Goal: Information Seeking & Learning: Learn about a topic

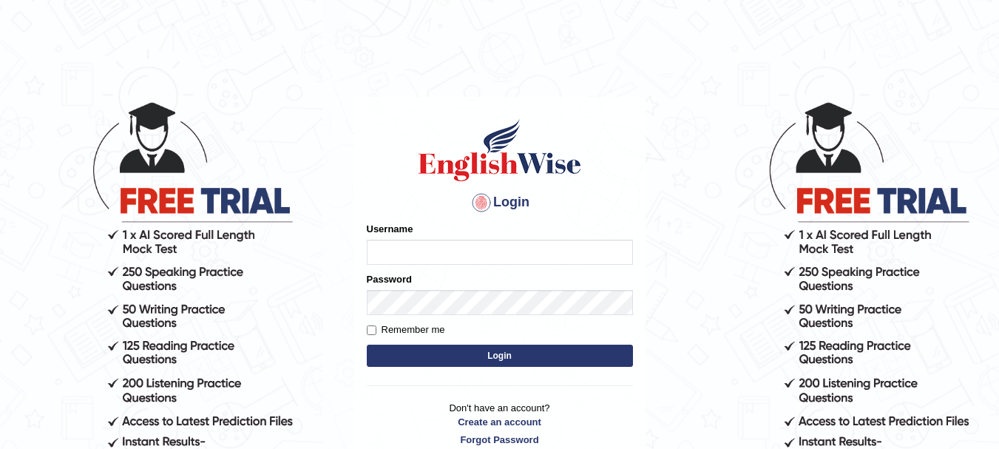
click at [413, 258] on input "Username" at bounding box center [500, 252] width 266 height 25
click at [399, 251] on input "Username" at bounding box center [500, 252] width 266 height 25
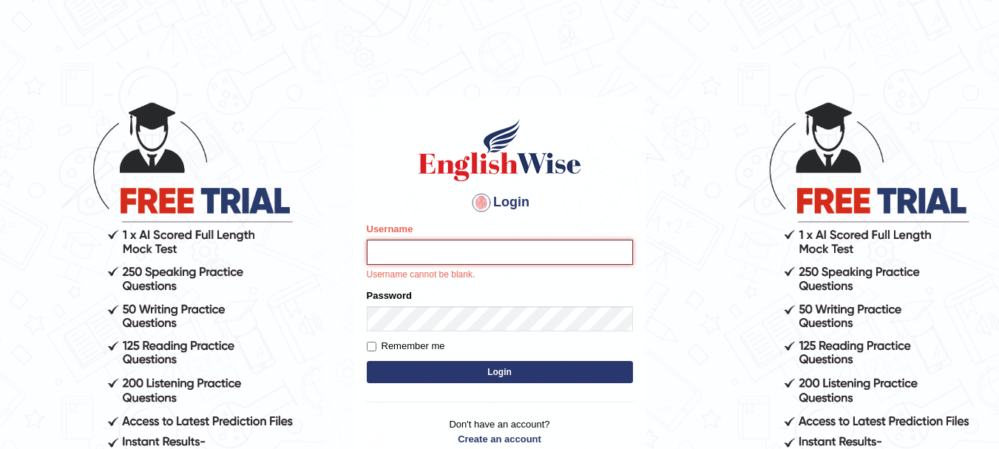
type input "Sangitam"
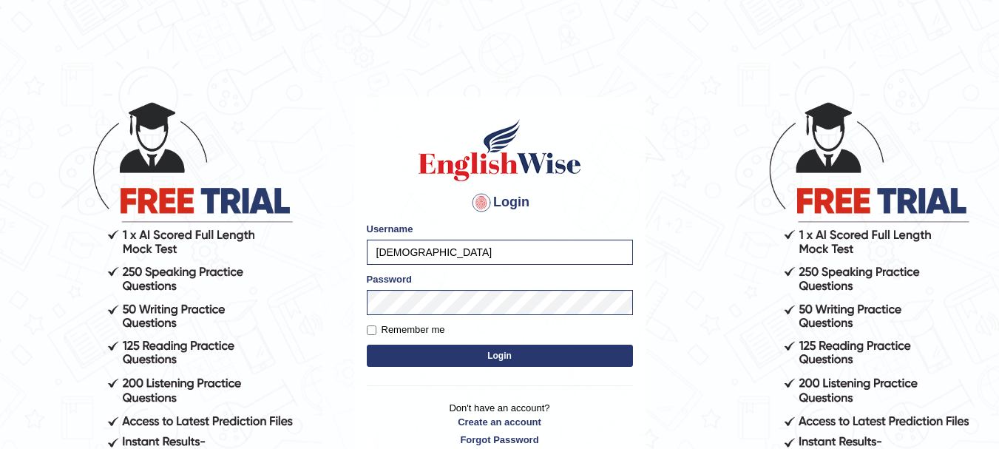
click at [512, 355] on button "Login" at bounding box center [500, 356] width 266 height 22
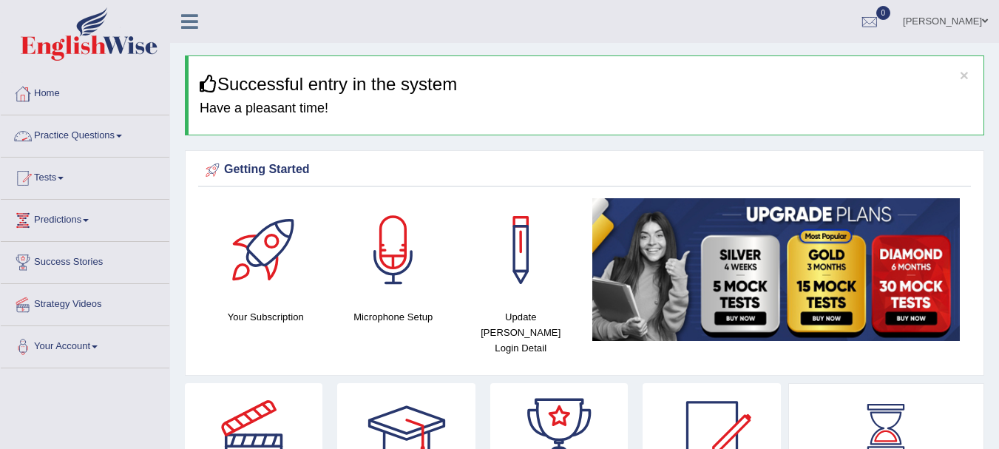
click at [77, 134] on link "Practice Questions" at bounding box center [85, 133] width 169 height 37
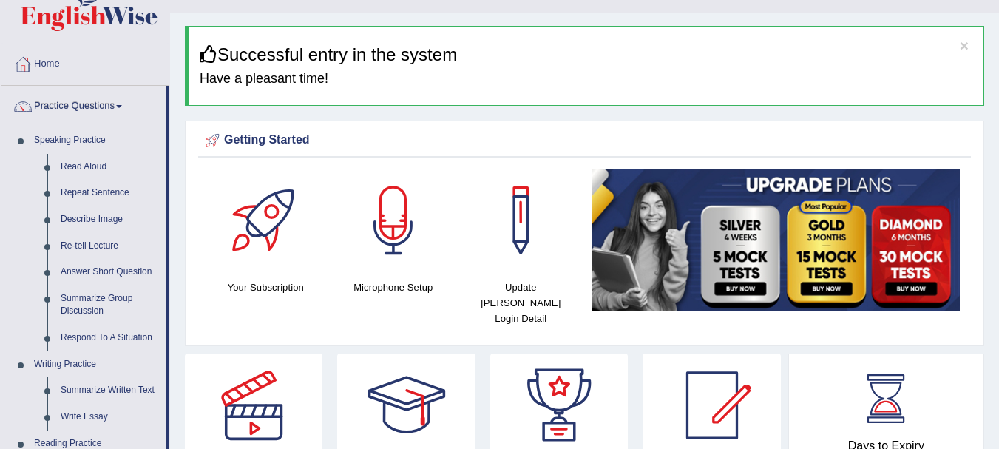
scroll to position [118, 0]
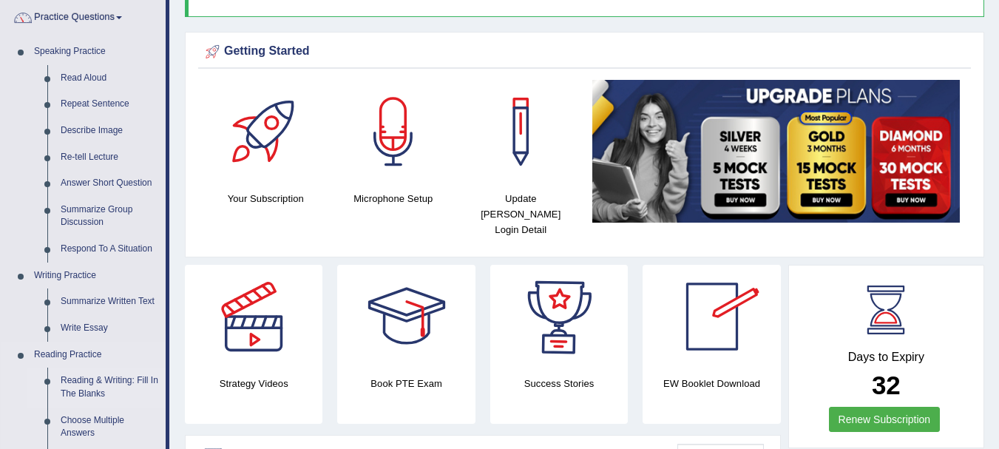
click at [101, 377] on link "Reading & Writing: Fill In The Blanks" at bounding box center [110, 387] width 112 height 39
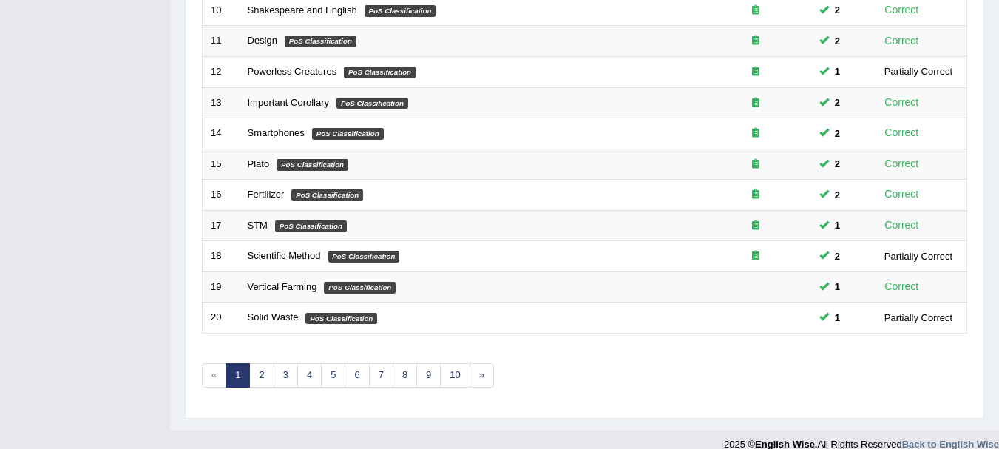
scroll to position [530, 0]
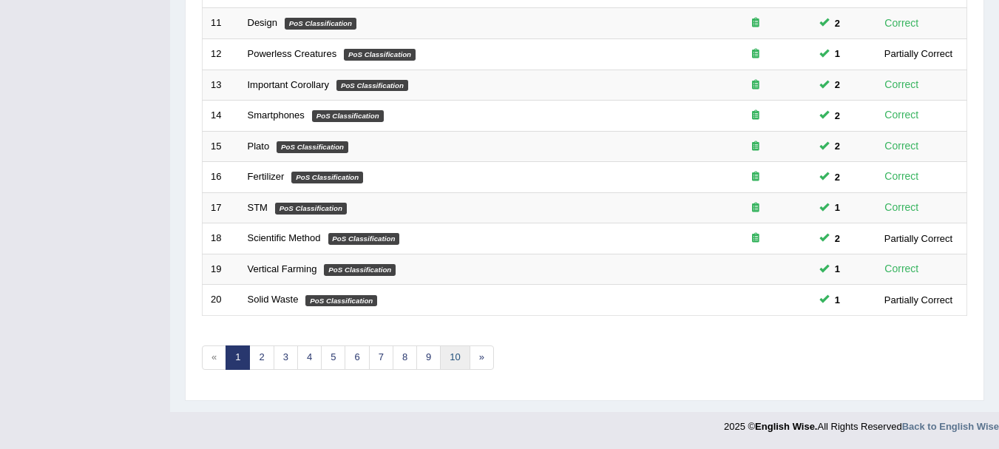
click at [458, 361] on link "10" at bounding box center [455, 357] width 30 height 24
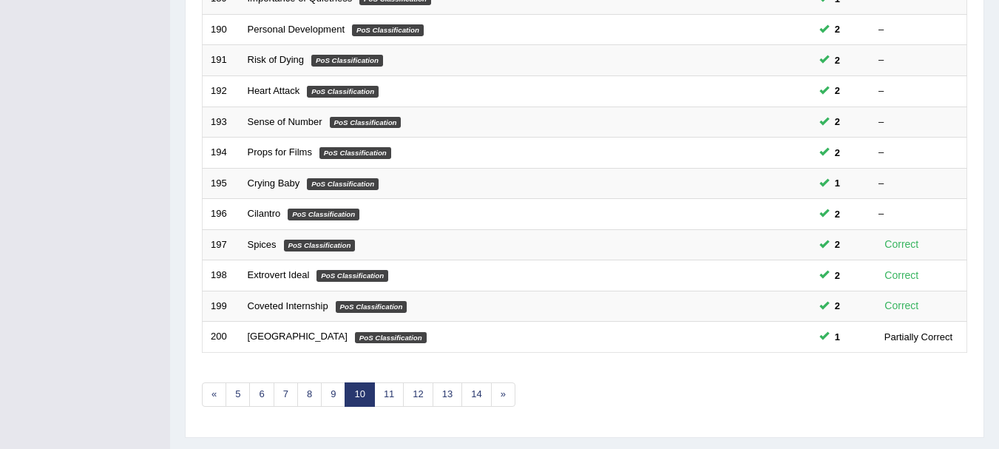
scroll to position [530, 0]
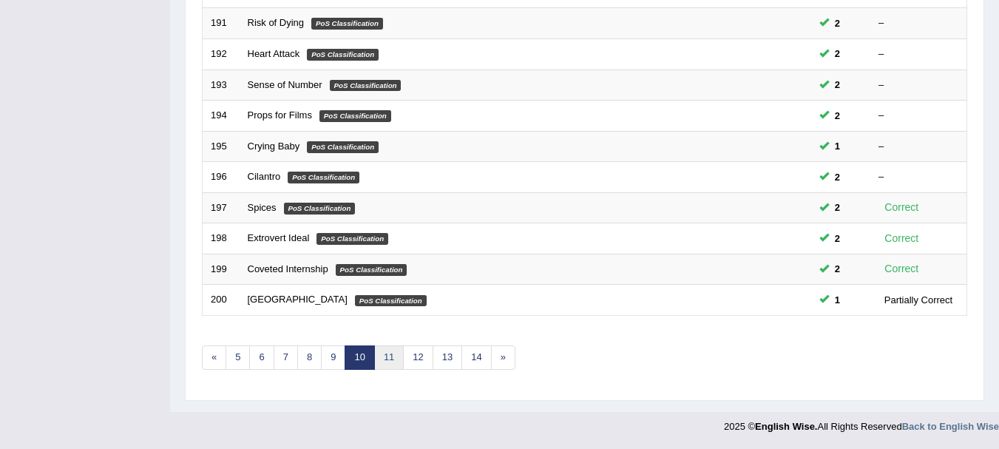
click at [391, 357] on link "11" at bounding box center [389, 357] width 30 height 24
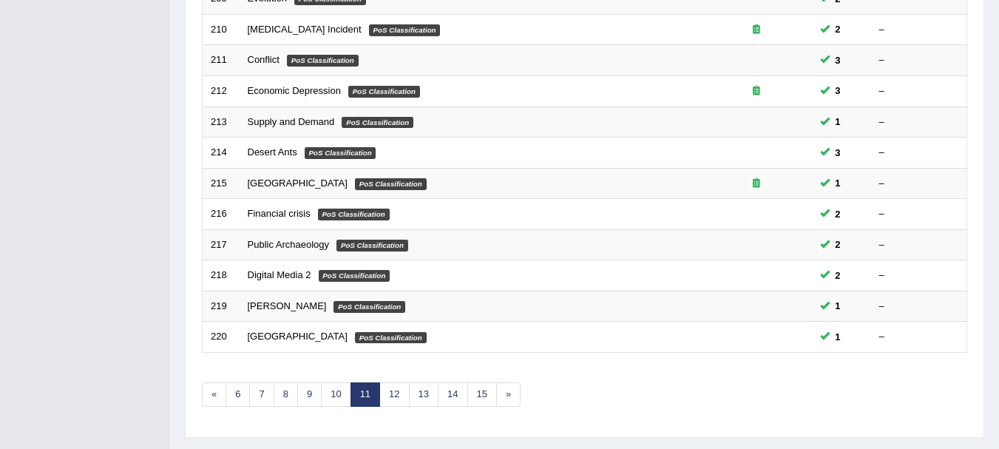
scroll to position [530, 0]
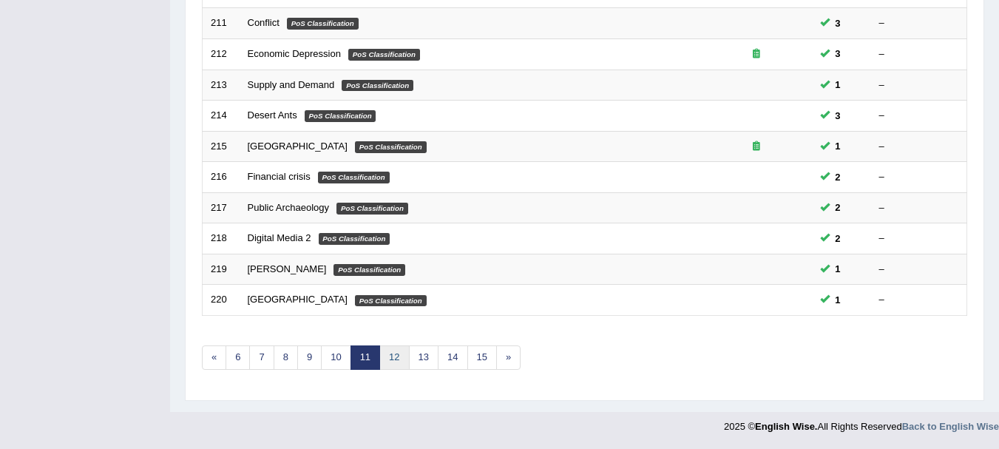
click at [401, 359] on link "12" at bounding box center [394, 357] width 30 height 24
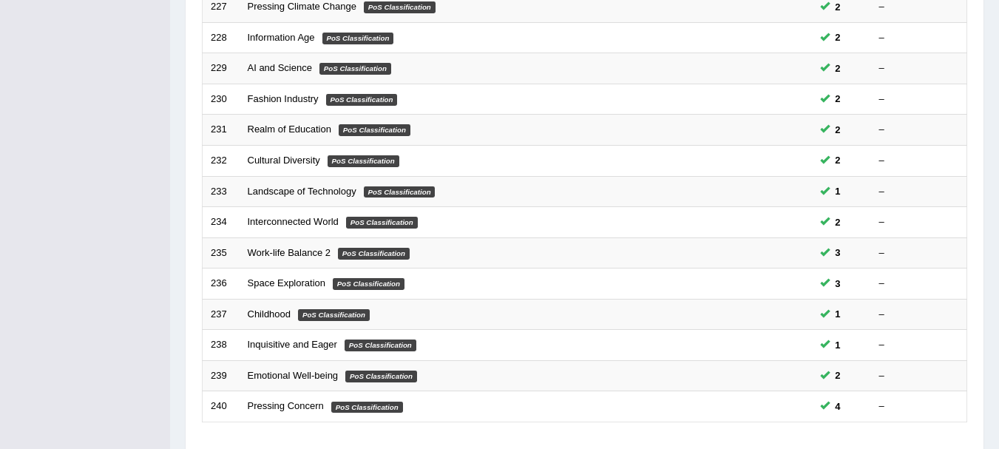
scroll to position [530, 0]
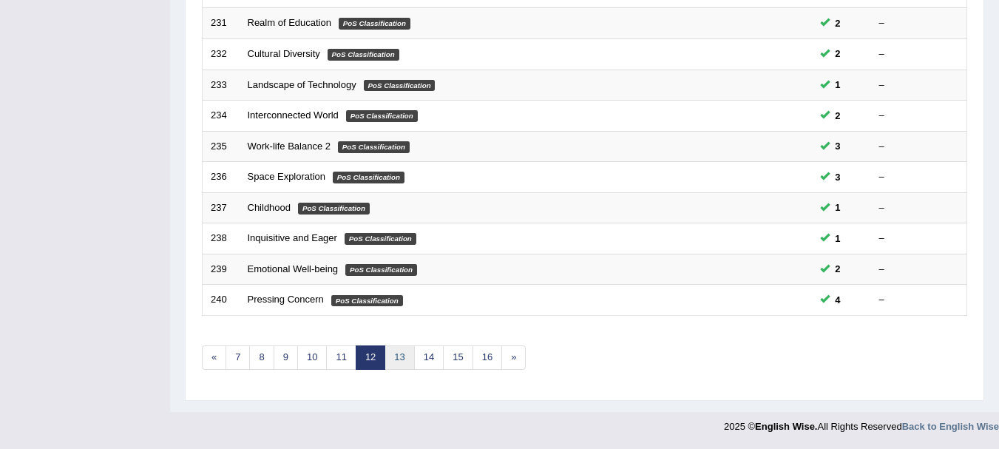
click at [398, 359] on link "13" at bounding box center [400, 357] width 30 height 24
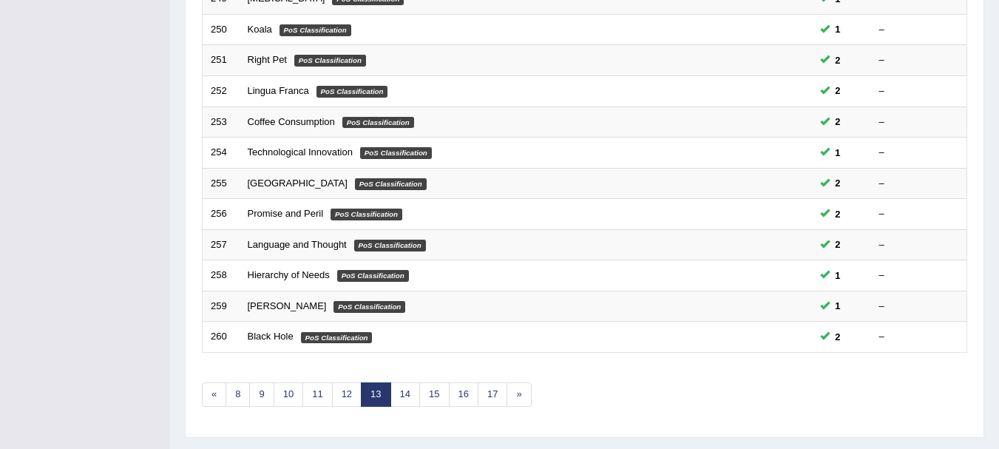
scroll to position [530, 0]
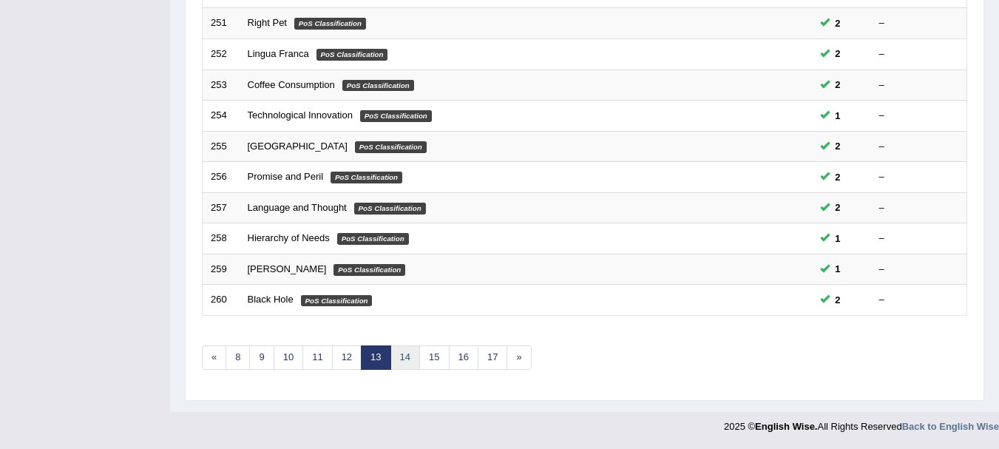
click at [409, 357] on link "14" at bounding box center [406, 357] width 30 height 24
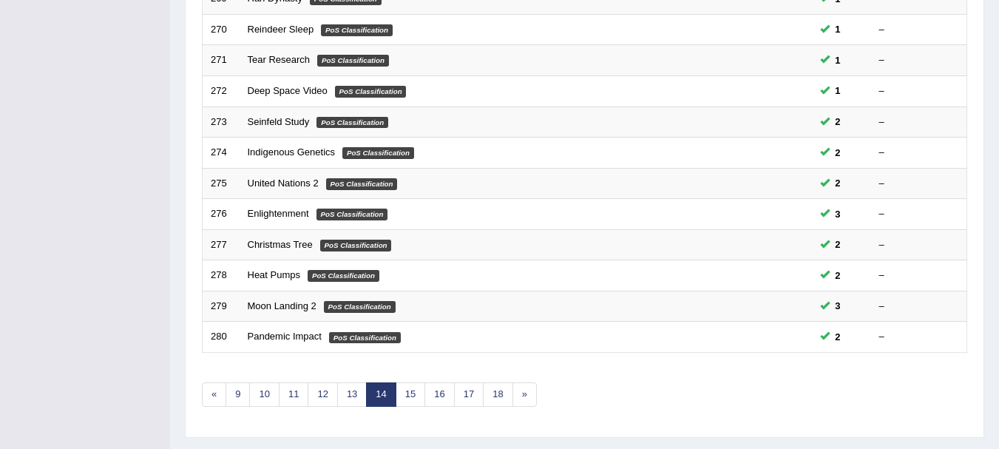
scroll to position [530, 0]
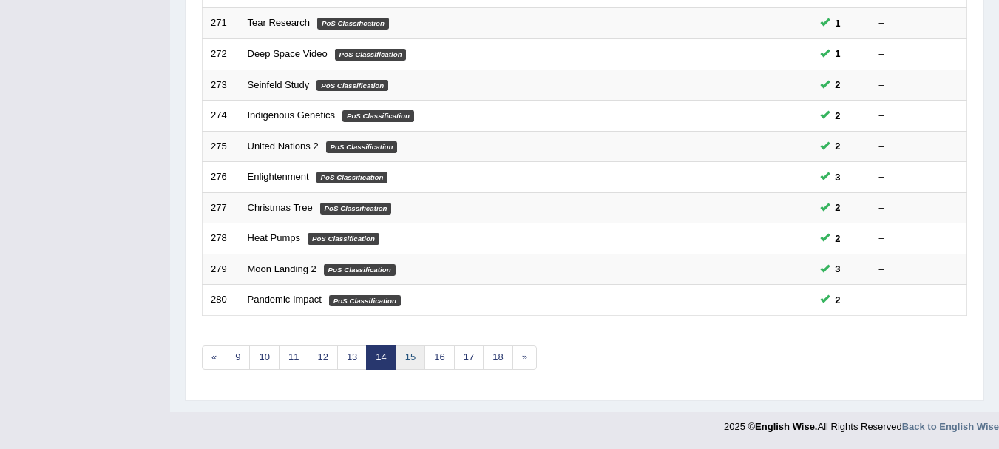
click at [410, 364] on link "15" at bounding box center [411, 357] width 30 height 24
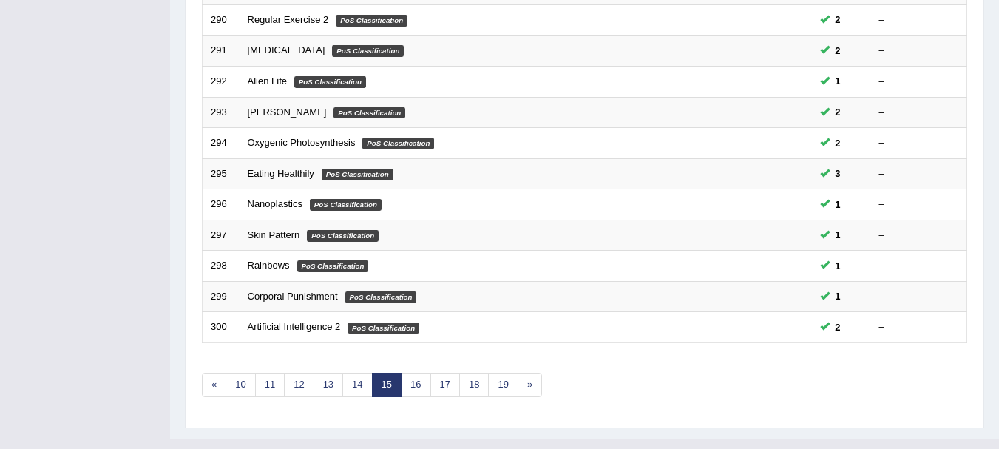
scroll to position [530, 0]
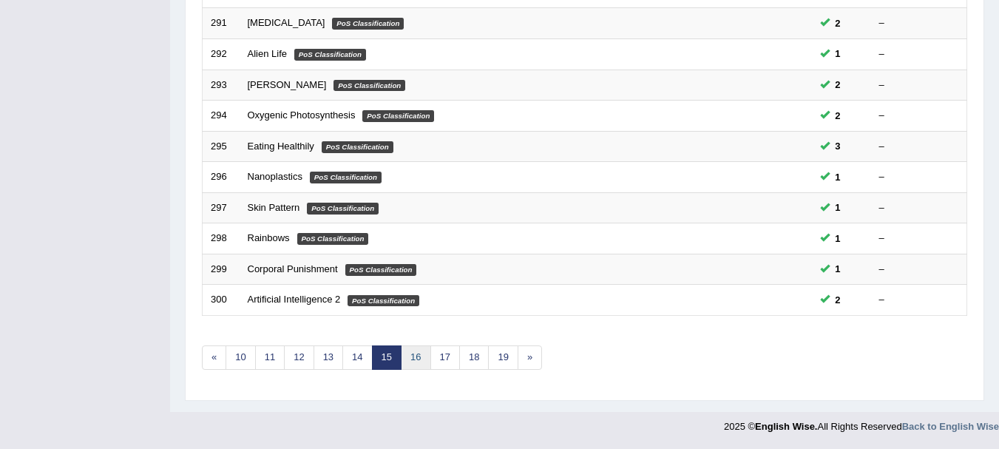
click at [417, 361] on link "16" at bounding box center [416, 357] width 30 height 24
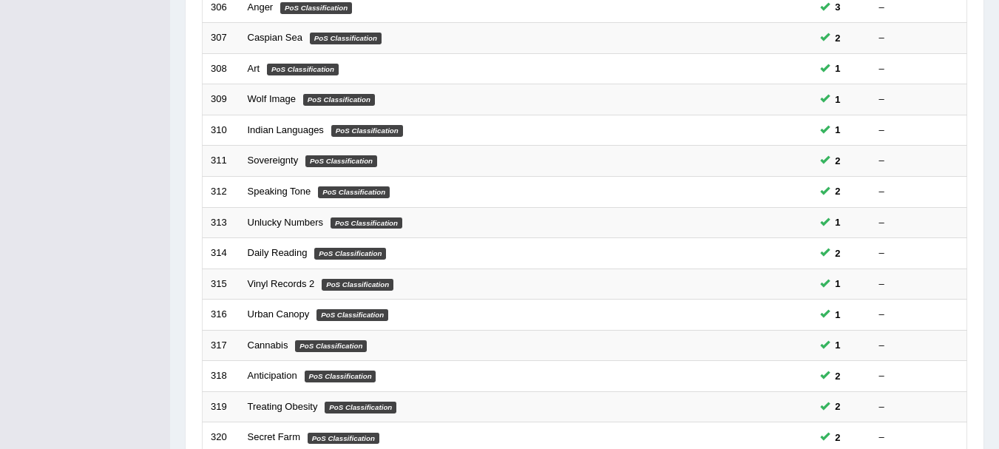
scroll to position [530, 0]
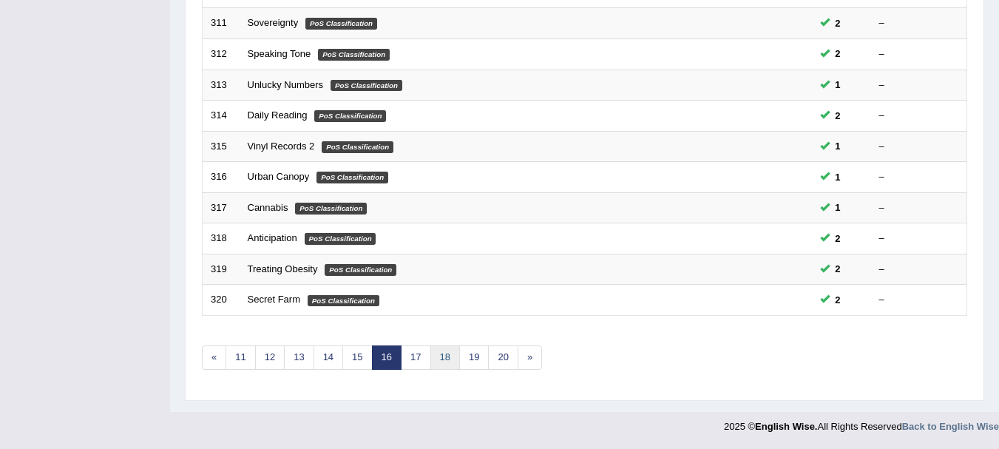
click at [442, 367] on link "18" at bounding box center [446, 357] width 30 height 24
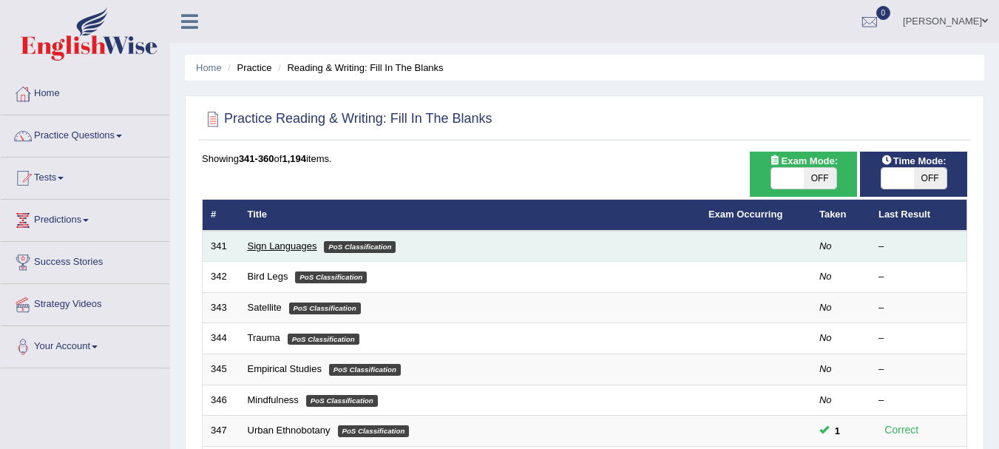
click at [261, 245] on link "Sign Languages" at bounding box center [283, 245] width 70 height 11
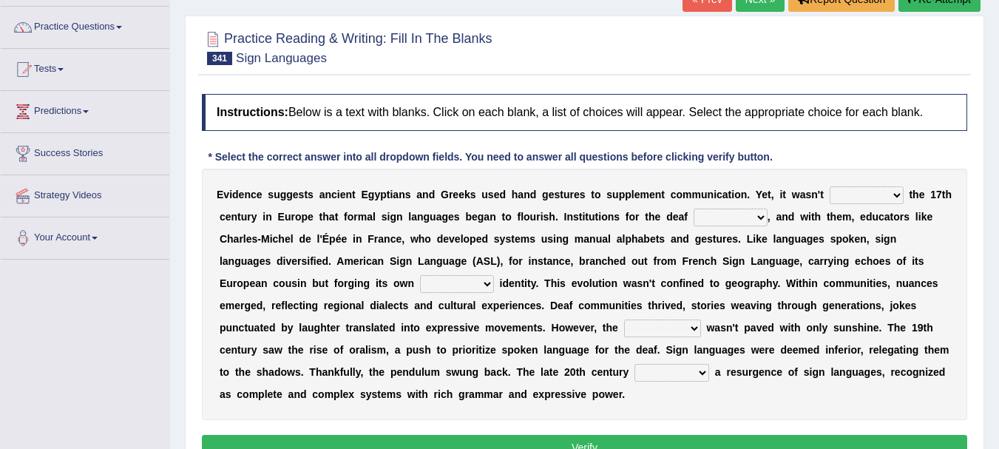
scroll to position [128, 0]
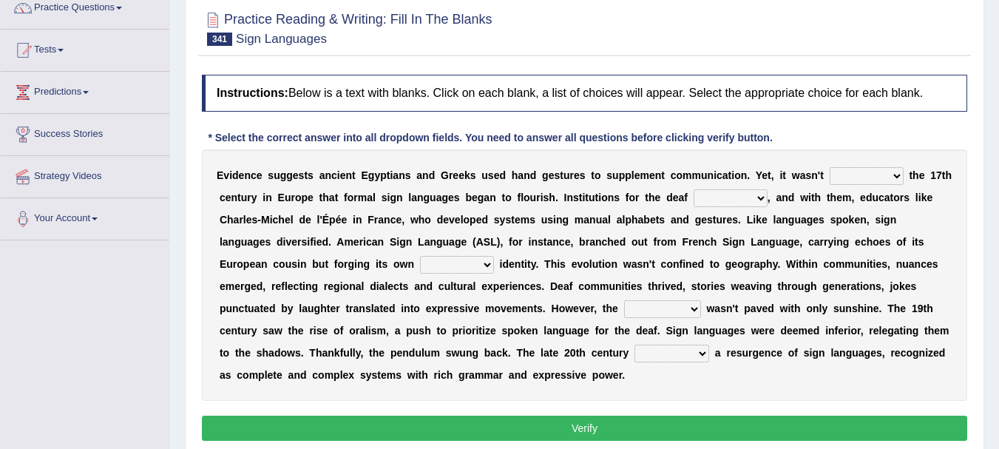
click at [902, 178] on select "until from onto at" at bounding box center [867, 176] width 74 height 18
select select "from"
click at [830, 167] on select "until from onto at" at bounding box center [867, 176] width 74 height 18
click at [745, 202] on select "declined converged repaired emerged" at bounding box center [731, 198] width 74 height 18
select select "converged"
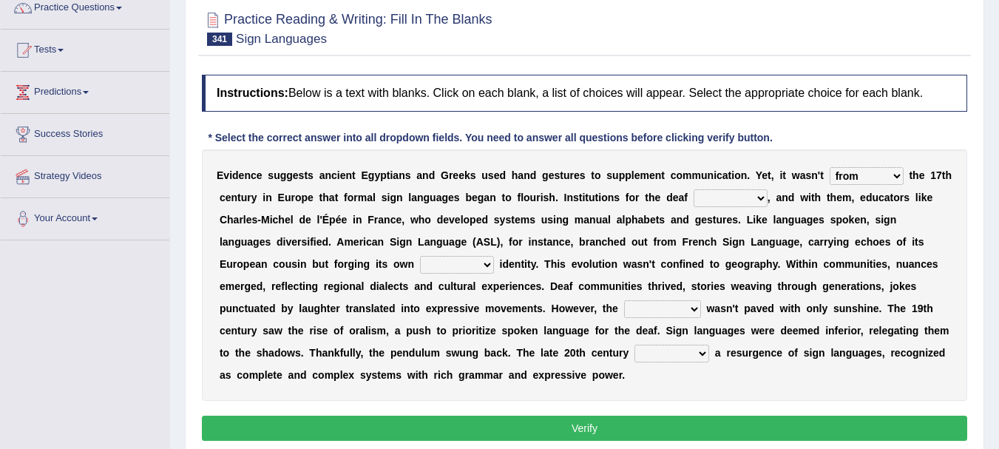
click at [694, 189] on select "declined converged repaired emerged" at bounding box center [731, 198] width 74 height 18
click at [476, 266] on select "unique necessary primary common" at bounding box center [457, 265] width 74 height 18
select select "unique"
click at [420, 256] on select "unique necessary primary common" at bounding box center [457, 265] width 74 height 18
click at [660, 311] on select "exploration subject signal path" at bounding box center [662, 309] width 77 height 18
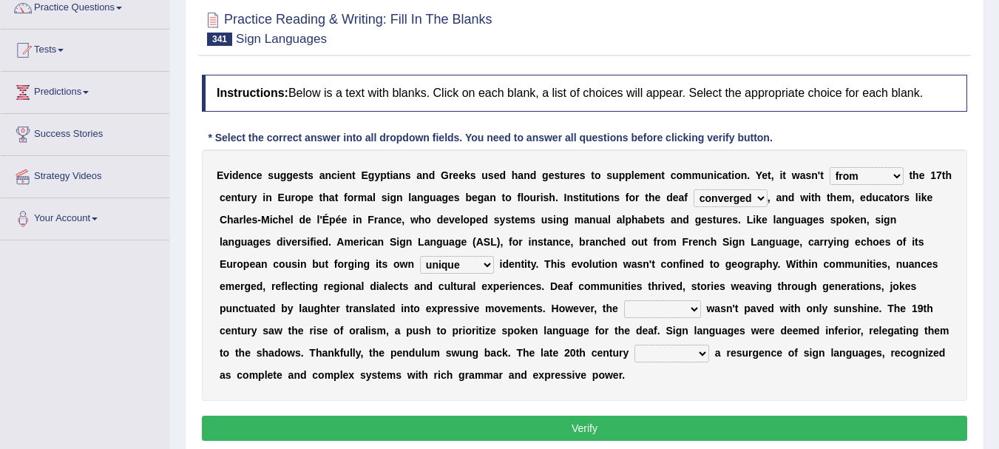
click at [624, 300] on select "exploration subject signal path" at bounding box center [662, 309] width 77 height 18
click at [681, 311] on select "exploration subject signal path" at bounding box center [662, 309] width 77 height 18
select select "path"
click at [624, 300] on select "exploration subject signal path" at bounding box center [662, 309] width 77 height 18
click at [689, 357] on select "mentored gained witnessed distributed" at bounding box center [672, 354] width 75 height 18
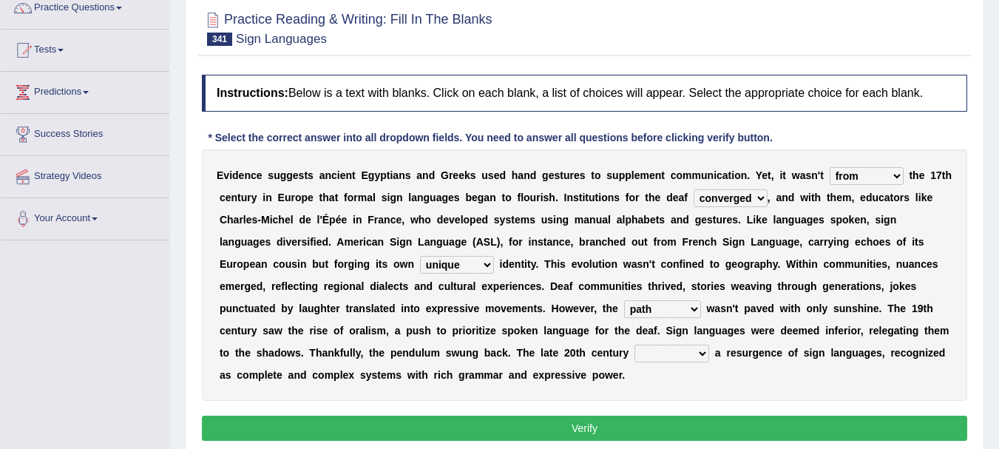
click at [635, 345] on select "mentored gained witnessed distributed" at bounding box center [672, 354] width 75 height 18
click at [711, 357] on b at bounding box center [712, 353] width 6 height 12
click at [706, 357] on select "mentored gained witnessed distributed" at bounding box center [672, 354] width 75 height 18
select select "mentored"
click at [635, 345] on select "mentored gained witnessed distributed" at bounding box center [672, 354] width 75 height 18
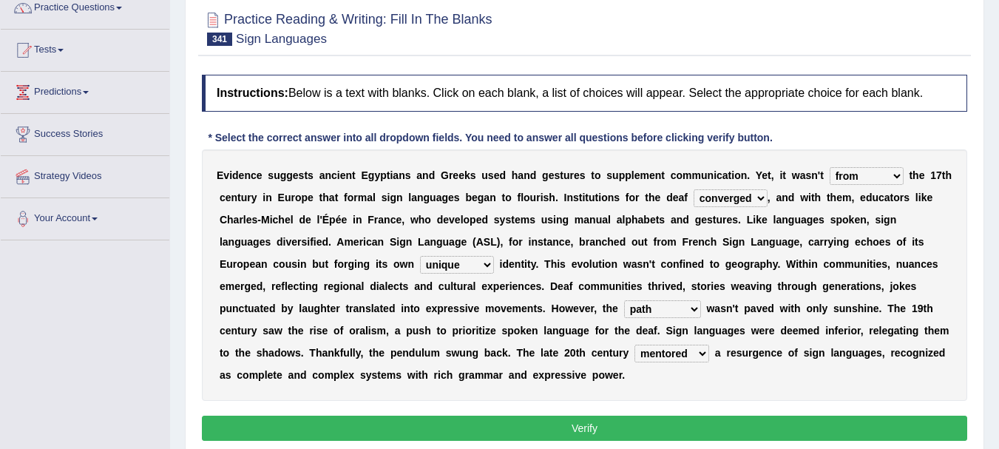
click at [580, 427] on button "Verify" at bounding box center [585, 428] width 766 height 25
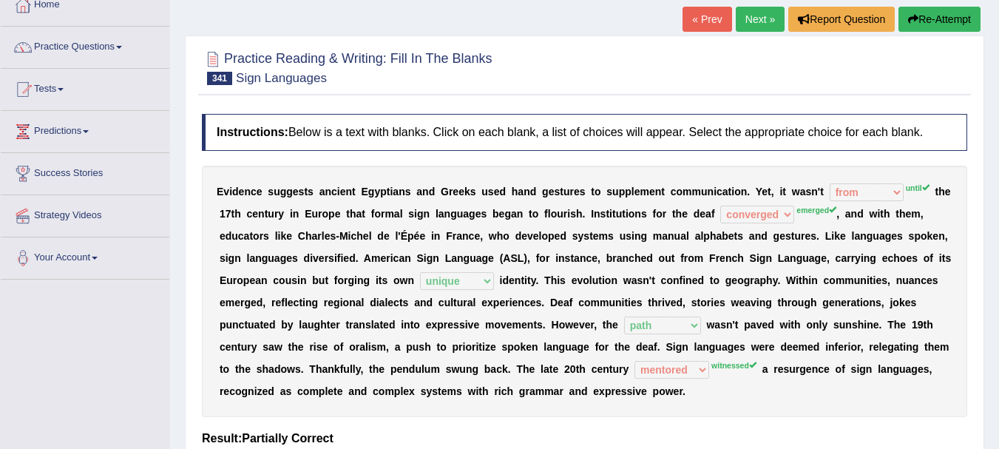
scroll to position [59, 0]
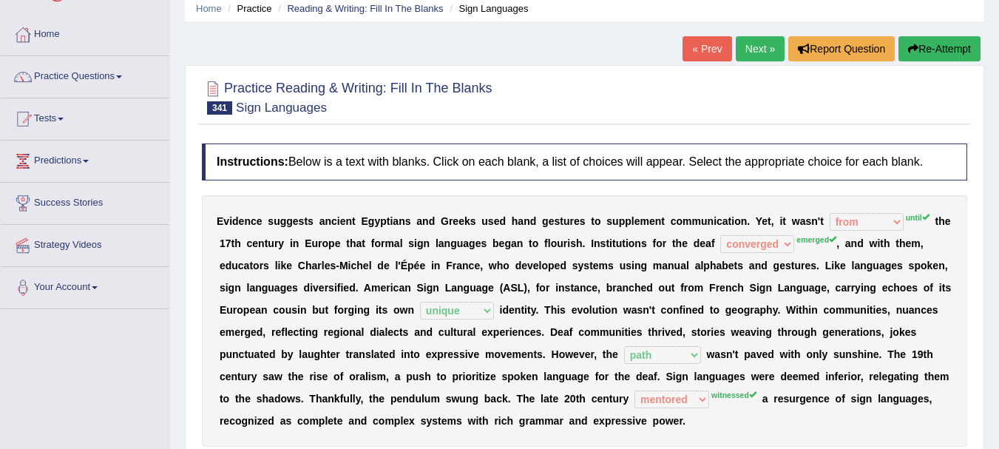
click at [914, 44] on icon "button" at bounding box center [913, 49] width 10 height 10
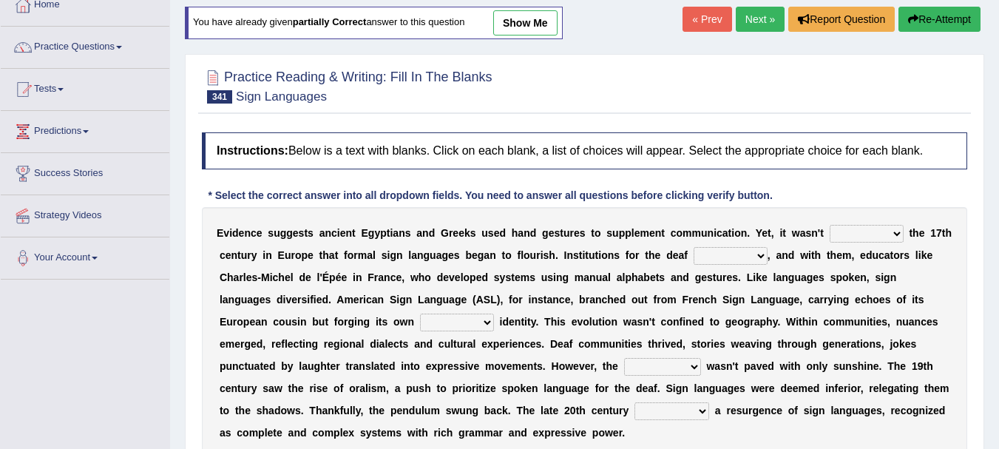
scroll to position [167, 0]
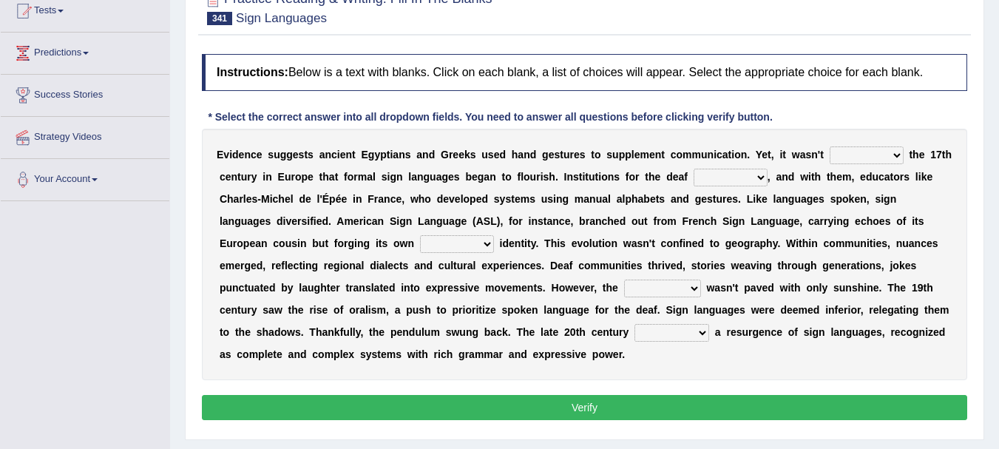
click at [883, 155] on select "until from onto at" at bounding box center [867, 155] width 74 height 18
select select "until"
click at [830, 146] on select "until from onto at" at bounding box center [867, 155] width 74 height 18
click at [732, 178] on select "declined converged repaired emerged" at bounding box center [731, 178] width 74 height 18
select select "converged"
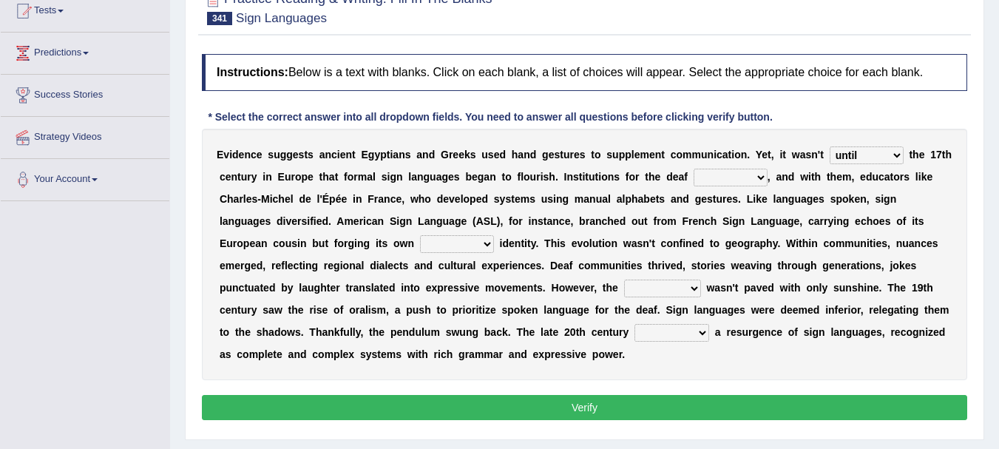
click at [694, 169] on select "declined converged repaired emerged" at bounding box center [731, 178] width 74 height 18
click at [483, 239] on select "unique necessary primary common" at bounding box center [457, 244] width 74 height 18
select select "necessary"
click at [420, 235] on select "unique necessary primary common" at bounding box center [457, 244] width 74 height 18
click at [645, 283] on select "exploration subject signal path" at bounding box center [662, 289] width 77 height 18
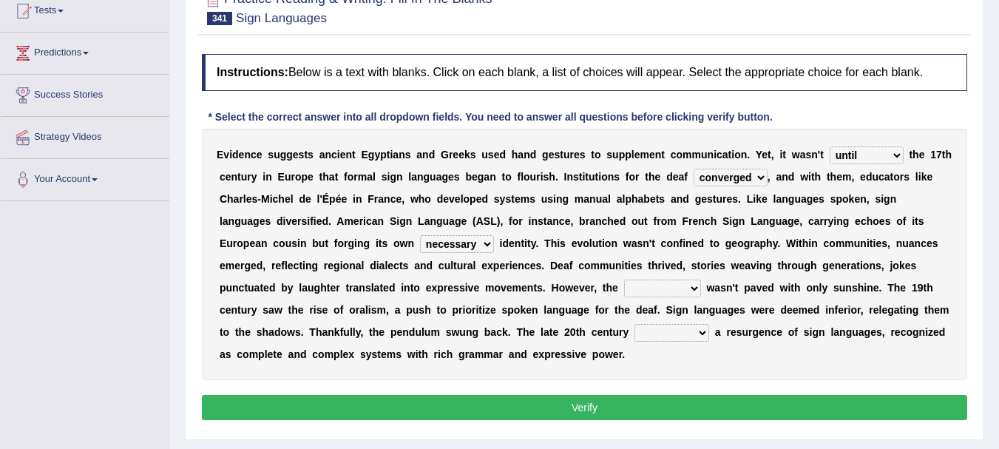
click div "Instructions: Below is a text with blanks. Click on each blank, a list of choic…"
click select "exploration subject signal path"
select select "path"
click select "exploration subject signal path"
click select "mentored gained witnessed distributed"
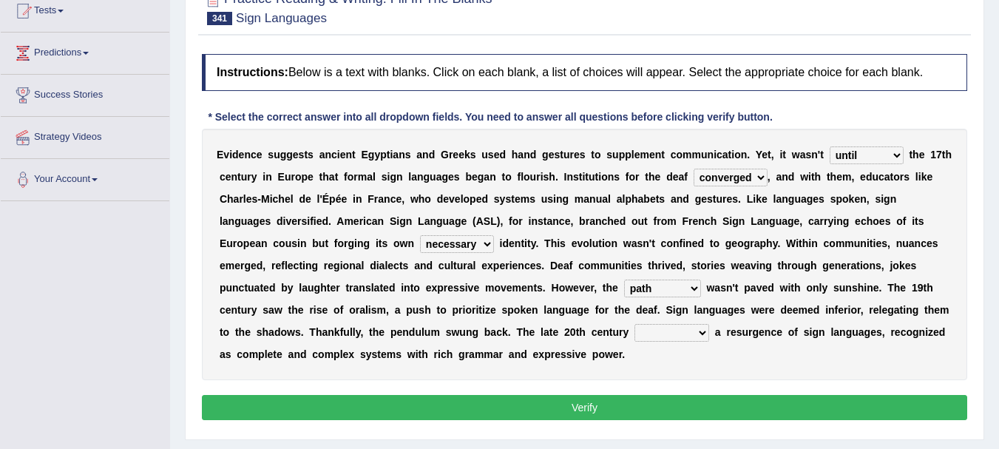
select select "mentored"
click select "mentored gained witnessed distributed"
click button "Verify"
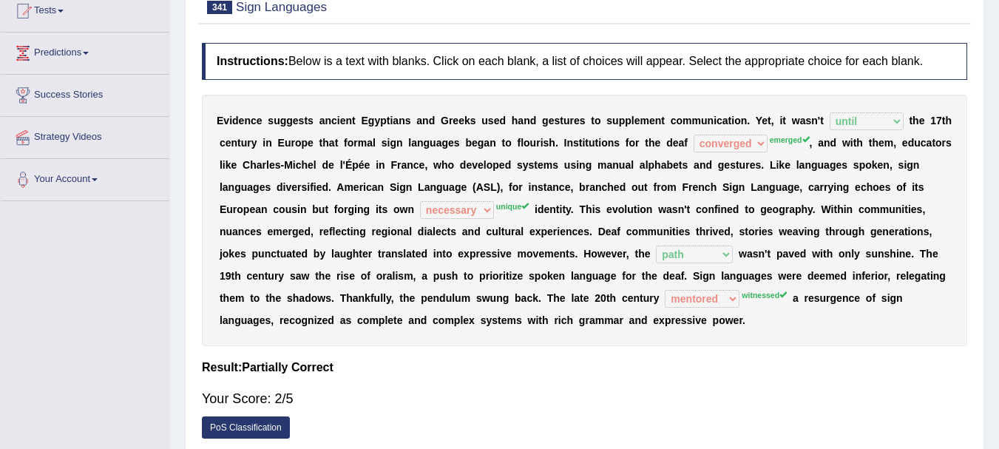
click div "Home Practice Reading & Writing: Fill In The Blanks Sign Languages You have alr…"
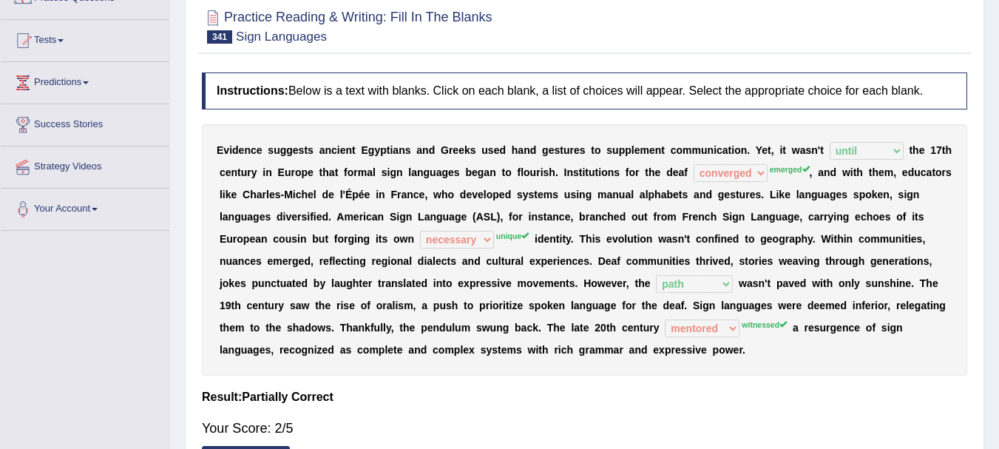
scroll to position [69, 0]
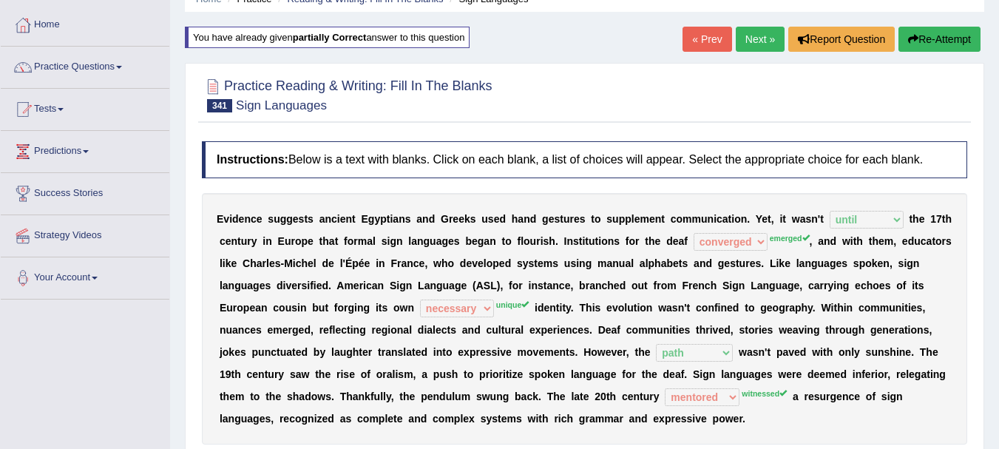
click button "Re-Attempt"
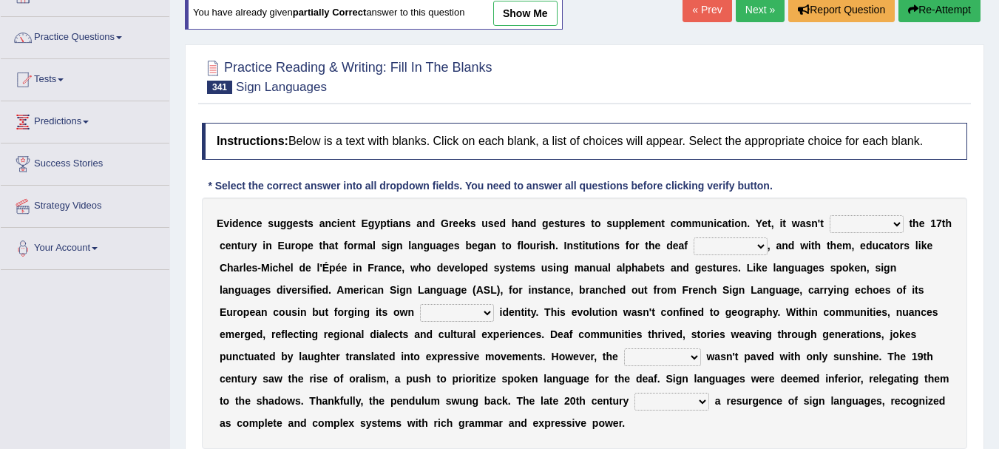
scroll to position [158, 0]
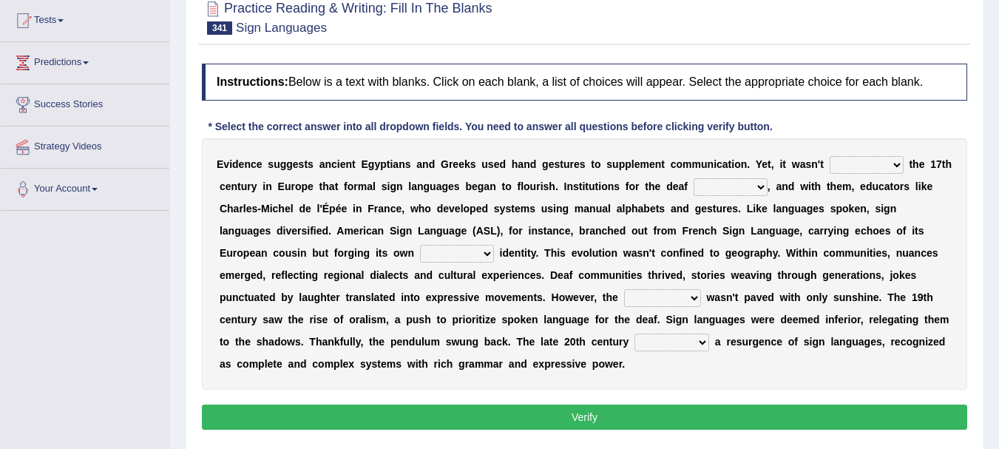
click at [877, 155] on div "E v i d e n c e s u g g e s t s a n c i e n t E g y p t i a n s a n d G r e e k…" at bounding box center [585, 263] width 766 height 251
click at [877, 161] on select "until from onto at" at bounding box center [867, 165] width 74 height 18
select select "until"
click at [830, 156] on select "until from onto at" at bounding box center [867, 165] width 74 height 18
click at [747, 183] on select "declined converged repaired emerged" at bounding box center [731, 187] width 74 height 18
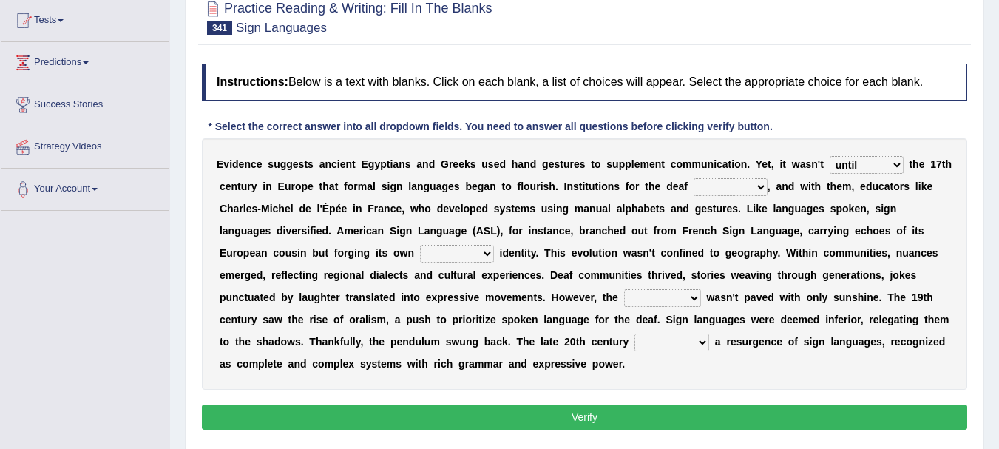
select select "emerged"
click at [694, 178] on select "declined converged repaired emerged" at bounding box center [731, 187] width 74 height 18
click at [466, 259] on select "unique necessary primary common" at bounding box center [457, 254] width 74 height 18
select select "unique"
click at [420, 245] on select "unique necessary primary common" at bounding box center [457, 254] width 74 height 18
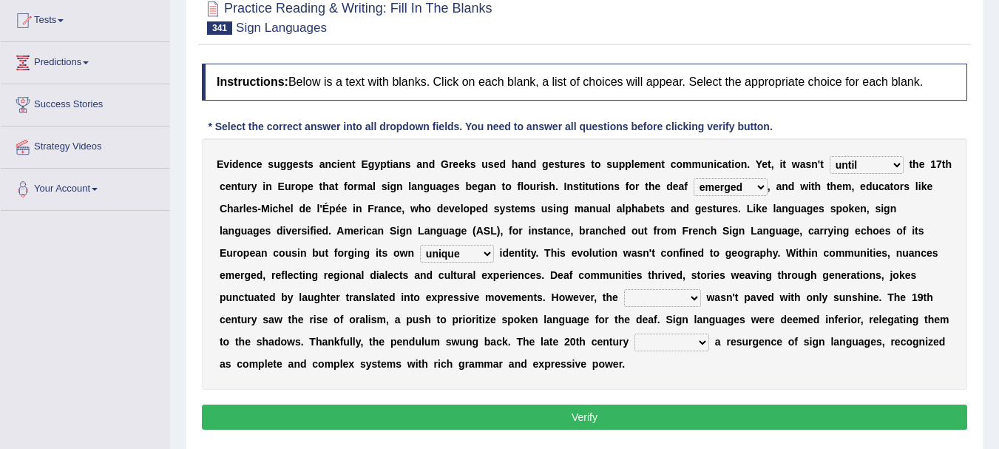
click at [681, 300] on select "exploration subject signal path" at bounding box center [662, 298] width 77 height 18
select select "path"
click at [624, 289] on select "exploration subject signal path" at bounding box center [662, 298] width 77 height 18
click at [675, 340] on select "mentored gained witnessed distributed" at bounding box center [672, 343] width 75 height 18
select select "witnessed"
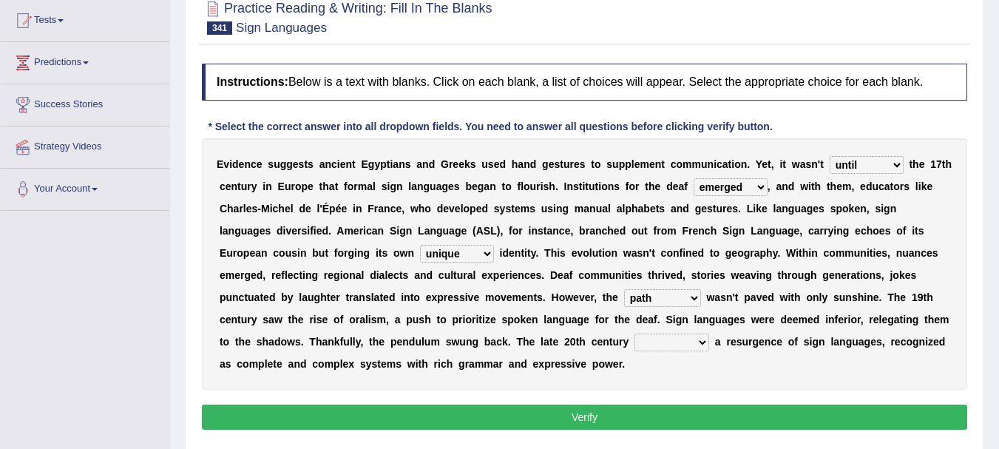
click at [635, 334] on select "mentored gained witnessed distributed" at bounding box center [672, 343] width 75 height 18
click at [599, 421] on button "Verify" at bounding box center [585, 417] width 766 height 25
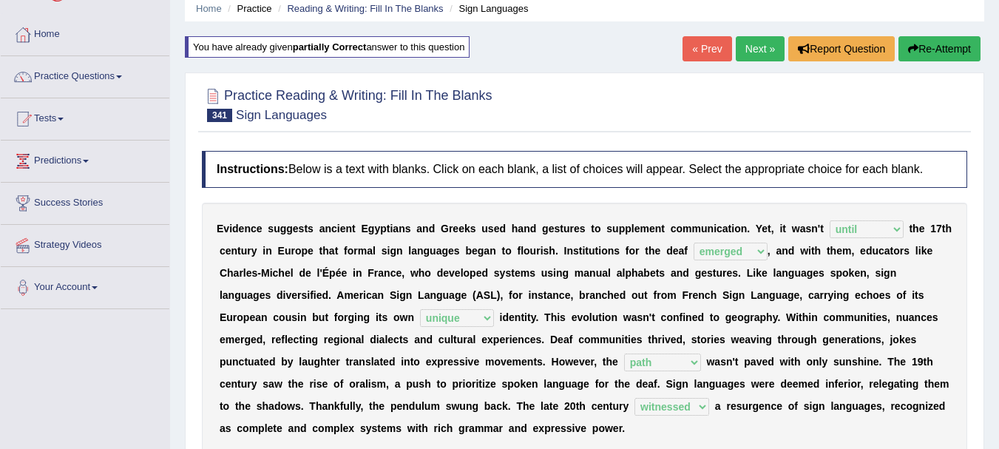
scroll to position [0, 0]
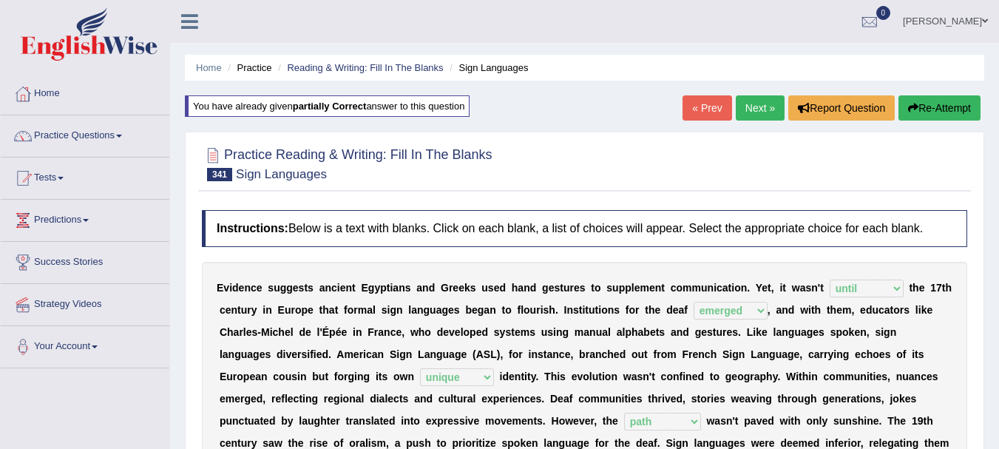
click at [739, 111] on link "Next »" at bounding box center [760, 107] width 49 height 25
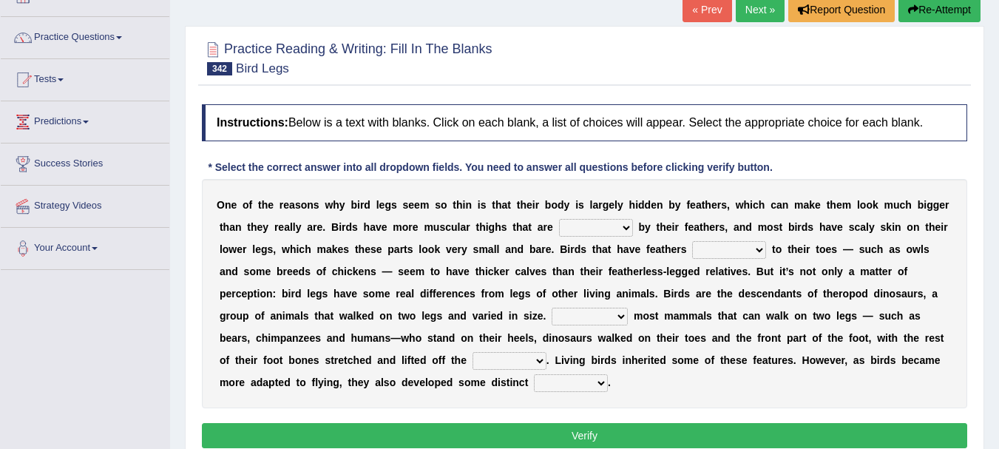
scroll to position [109, 0]
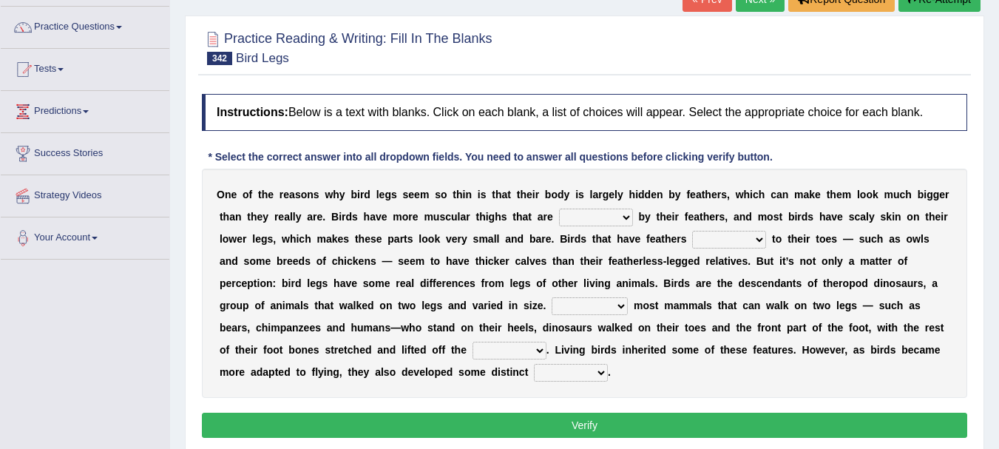
click at [613, 222] on select "bordered shared covered detailed" at bounding box center [596, 218] width 74 height 18
select select "covered"
click at [559, 209] on select "bordered shared covered detailed" at bounding box center [596, 218] width 74 height 18
click at [738, 240] on select "at the end all the way all in all just above" at bounding box center [729, 240] width 74 height 18
select select "just above"
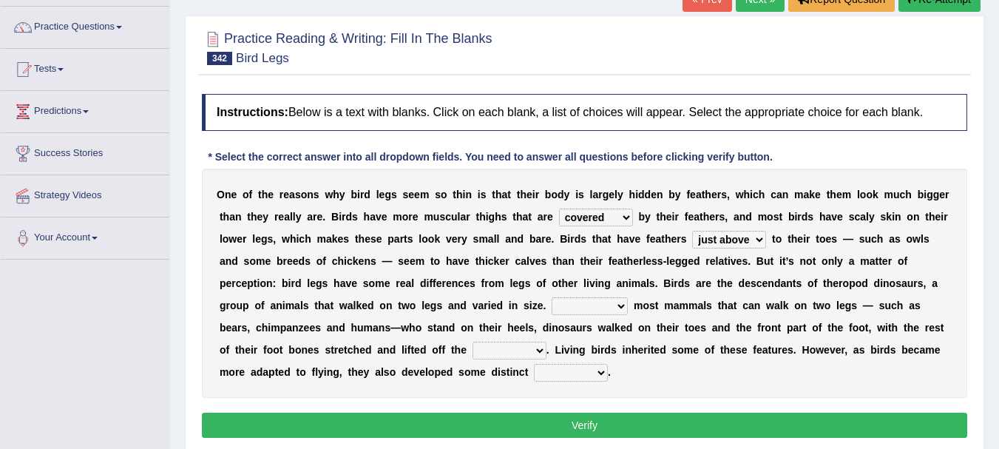
click at [692, 231] on select "at the end all the way all in all just above" at bounding box center [729, 240] width 74 height 18
click at [622, 305] on select "Because of Whereas Unlike As" at bounding box center [590, 306] width 76 height 18
select select "Whereas"
click at [552, 297] on select "Because of Whereas Unlike As" at bounding box center [590, 306] width 76 height 18
click at [515, 353] on select "air tip ground platform" at bounding box center [510, 351] width 74 height 18
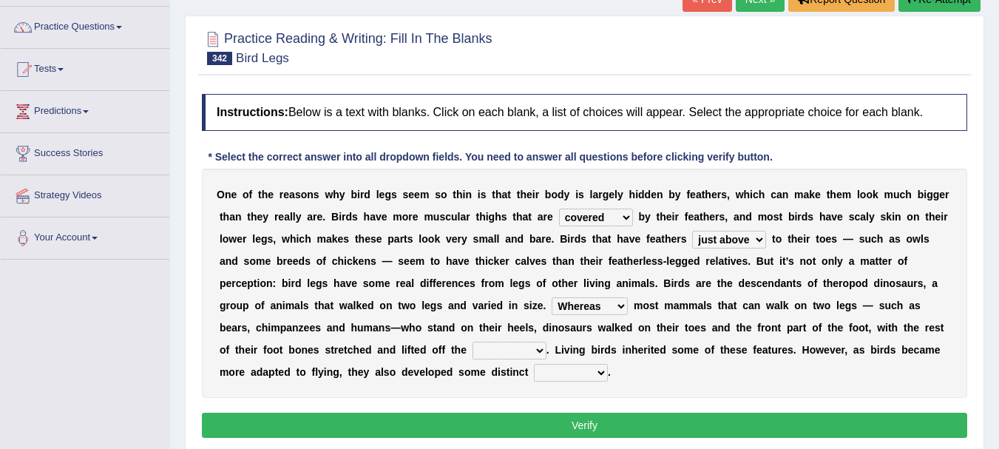
select select "air"
click at [473, 342] on select "air tip ground platform" at bounding box center [510, 351] width 74 height 18
click at [573, 378] on select "figures colors traits volumes" at bounding box center [571, 373] width 74 height 18
select select "traits"
click at [534, 364] on select "figures colors traits volumes" at bounding box center [571, 373] width 74 height 18
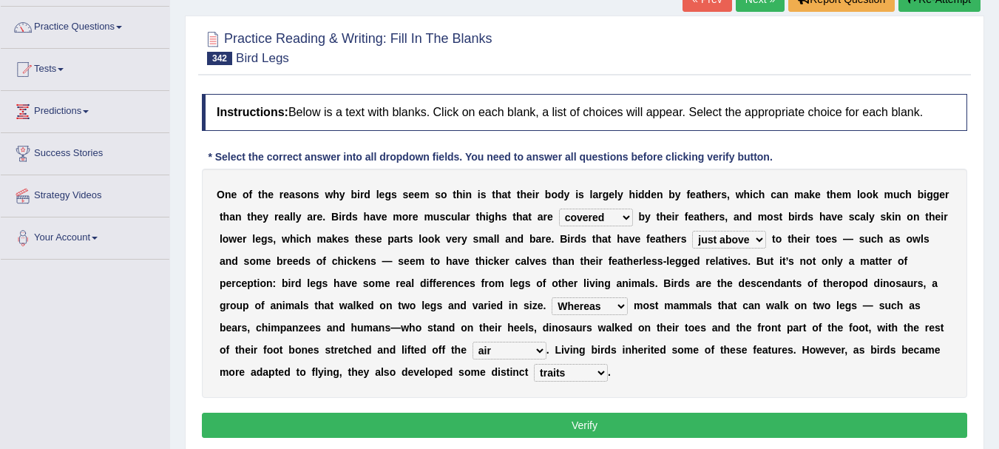
click at [582, 419] on button "Verify" at bounding box center [585, 425] width 766 height 25
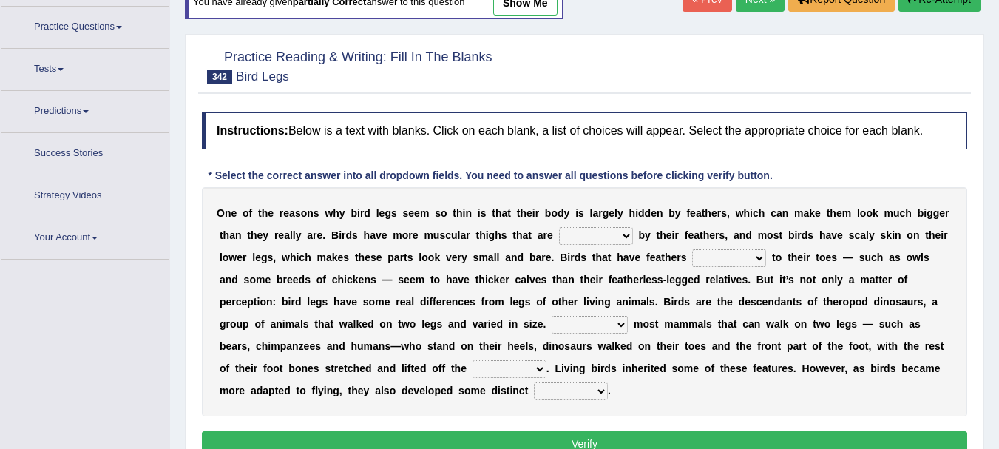
scroll to position [120, 0]
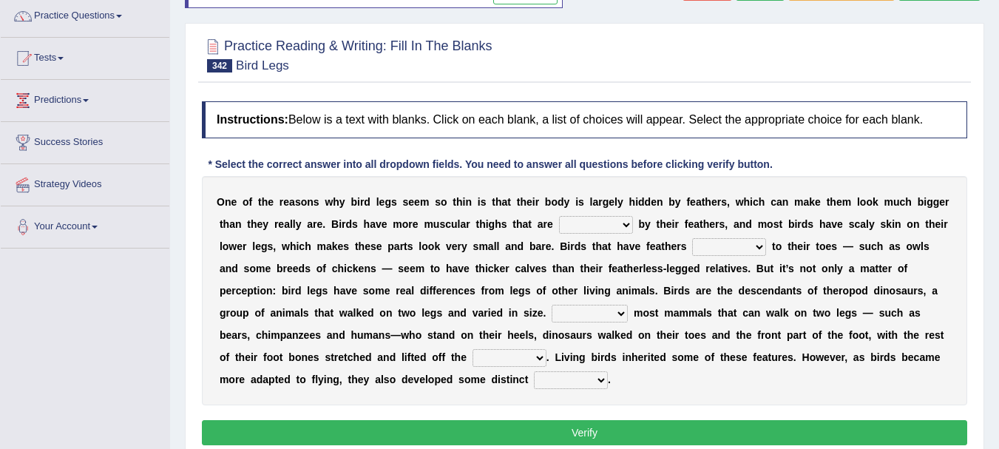
click at [612, 230] on select "bordered shared covered detailed" at bounding box center [596, 225] width 74 height 18
select select "covered"
click at [559, 216] on select "bordered shared covered detailed" at bounding box center [596, 225] width 74 height 18
click at [724, 255] on select "at the end all the way all in all just above" at bounding box center [729, 247] width 74 height 18
select select "at the end"
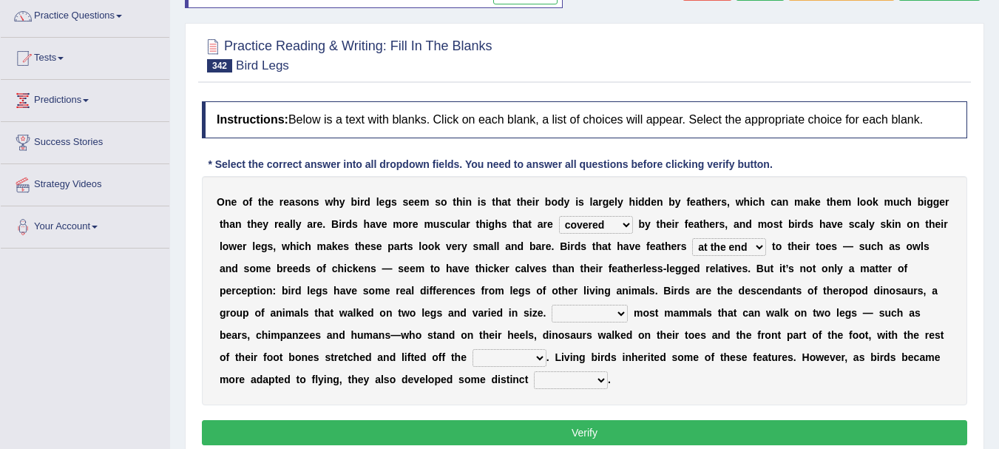
click at [692, 238] on select "at the end all the way all in all just above" at bounding box center [729, 247] width 74 height 18
click at [571, 315] on select "Because of Whereas Unlike As" at bounding box center [590, 314] width 76 height 18
select select "Unlike"
click at [552, 305] on select "Because of Whereas Unlike As" at bounding box center [590, 314] width 76 height 18
click at [516, 365] on select "air tip ground platform" at bounding box center [510, 358] width 74 height 18
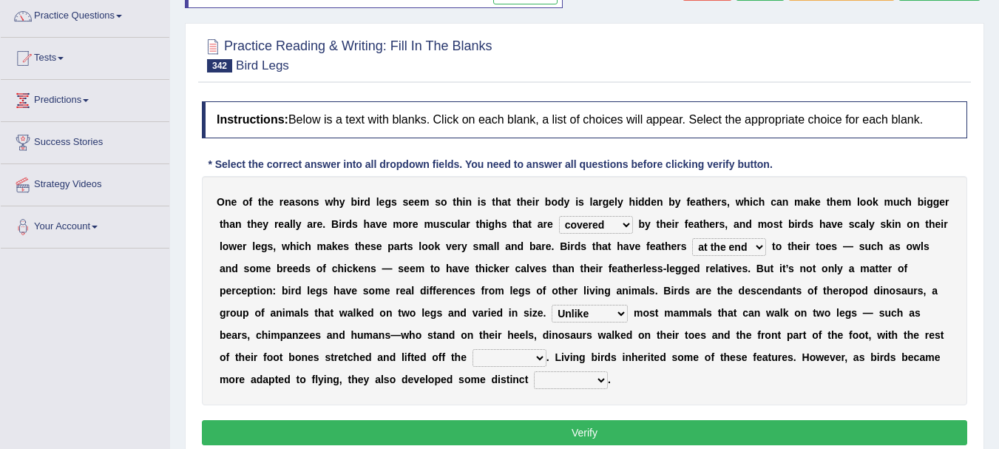
select select "ground"
click at [473, 349] on select "air tip ground platform" at bounding box center [510, 358] width 74 height 18
click at [581, 379] on select "figures colors traits volumes" at bounding box center [571, 380] width 74 height 18
select select "traits"
click at [534, 371] on select "figures colors traits volumes" at bounding box center [571, 380] width 74 height 18
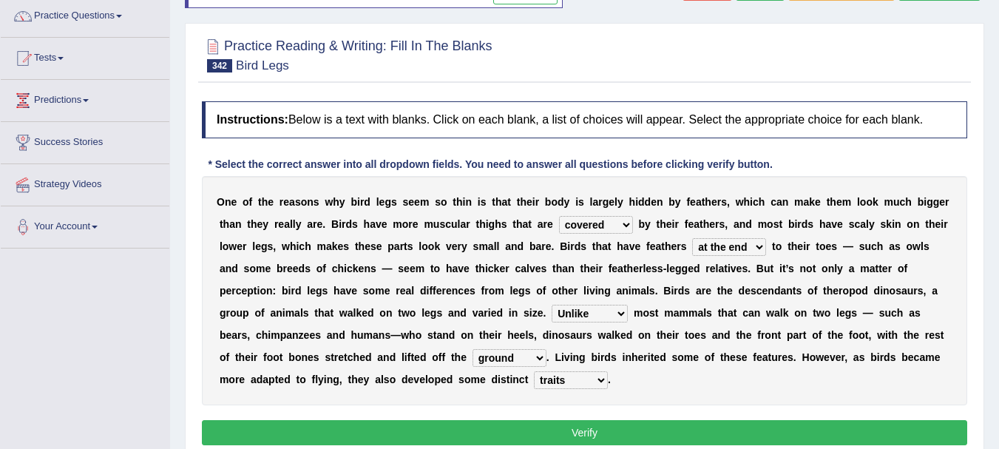
click at [599, 428] on button "Verify" at bounding box center [585, 432] width 766 height 25
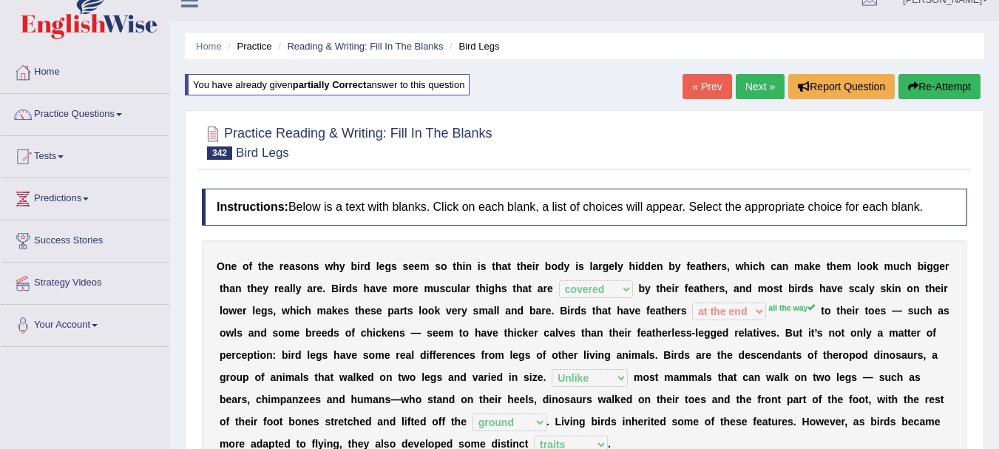
scroll to position [0, 0]
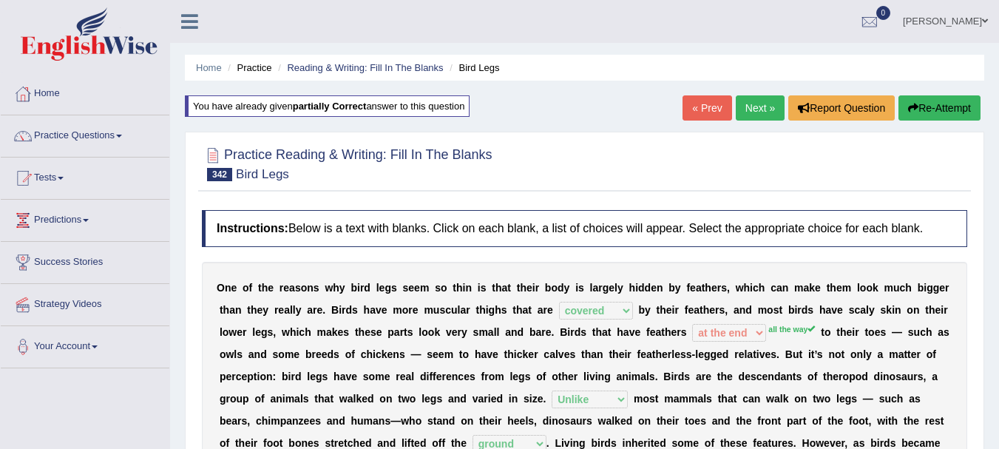
click at [755, 111] on link "Next »" at bounding box center [760, 107] width 49 height 25
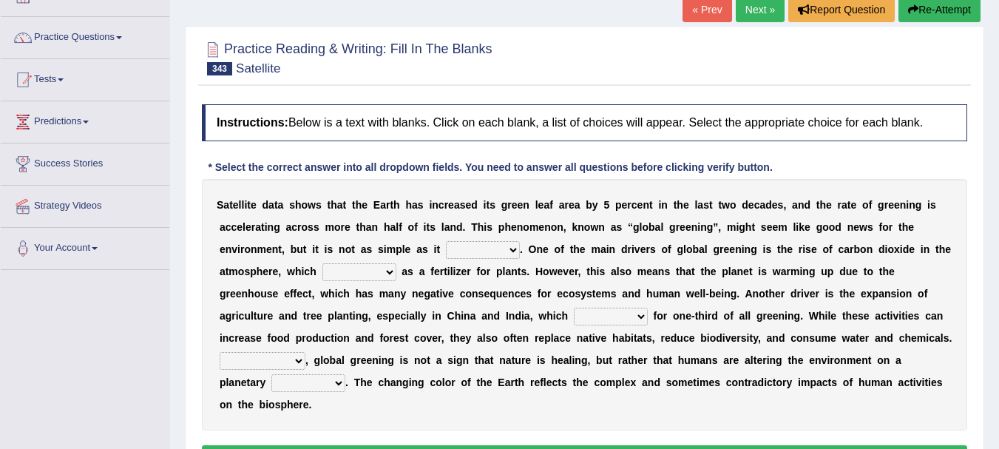
scroll to position [109, 0]
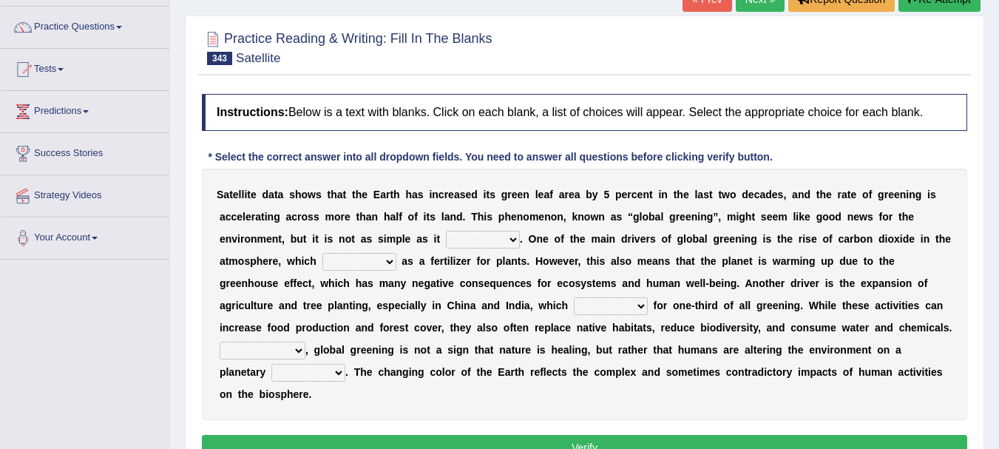
click at [498, 239] on select "sounds shows evaluates serves" at bounding box center [483, 240] width 74 height 18
click at [245, 334] on div "S a t e l l i t e d a t a s h o w s t h a t t h e E a r t h h a s i n c r e a s…" at bounding box center [585, 294] width 766 height 251
click at [516, 234] on select "sounds shows evaluates serves" at bounding box center [483, 240] width 74 height 18
select select "shows"
click at [446, 231] on select "sounds shows evaluates serves" at bounding box center [483, 240] width 74 height 18
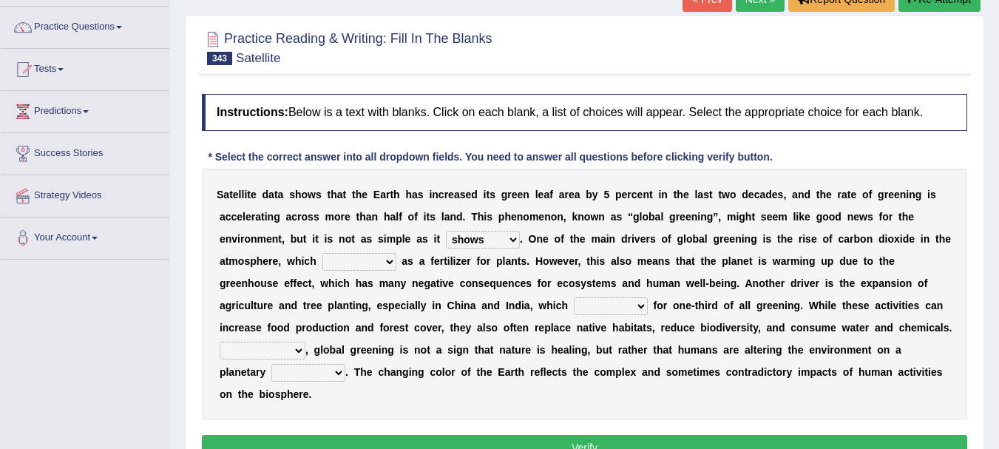
click at [380, 262] on select "poses adds pretends acts" at bounding box center [360, 262] width 74 height 18
select select "adds"
click at [323, 253] on select "poses adds pretends acts" at bounding box center [360, 262] width 74 height 18
click at [600, 299] on select "charge account credit blame" at bounding box center [611, 306] width 74 height 18
select select "account"
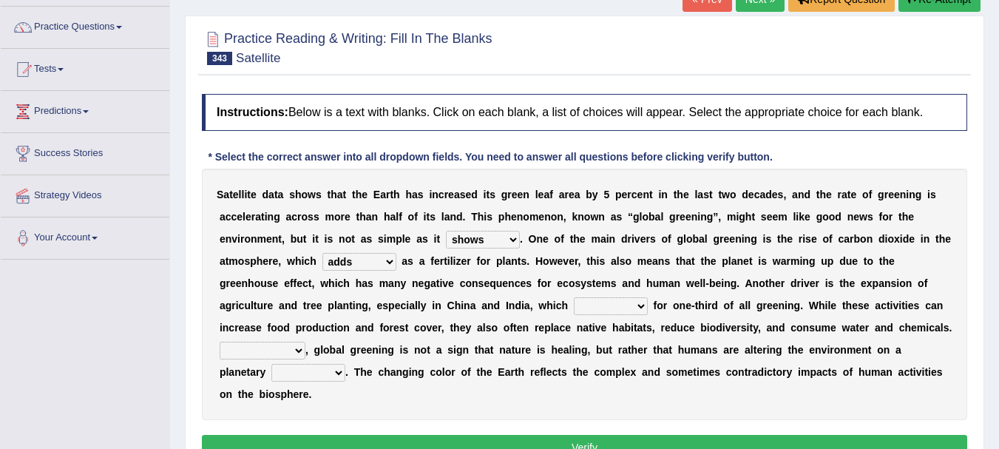
click at [574, 297] on select "charge account credit blame" at bounding box center [611, 306] width 74 height 18
click at [287, 350] on select "Because Therefore In contrast Nevertheless" at bounding box center [263, 351] width 86 height 18
click at [220, 342] on select "Because Therefore In contrast Nevertheless" at bounding box center [263, 351] width 86 height 18
click at [302, 374] on select "scale effect place view" at bounding box center [308, 373] width 74 height 18
click at [181, 391] on div "Home Practice Reading & Writing: Fill In The Blanks Satellite « Prev Next » Rep…" at bounding box center [584, 261] width 829 height 740
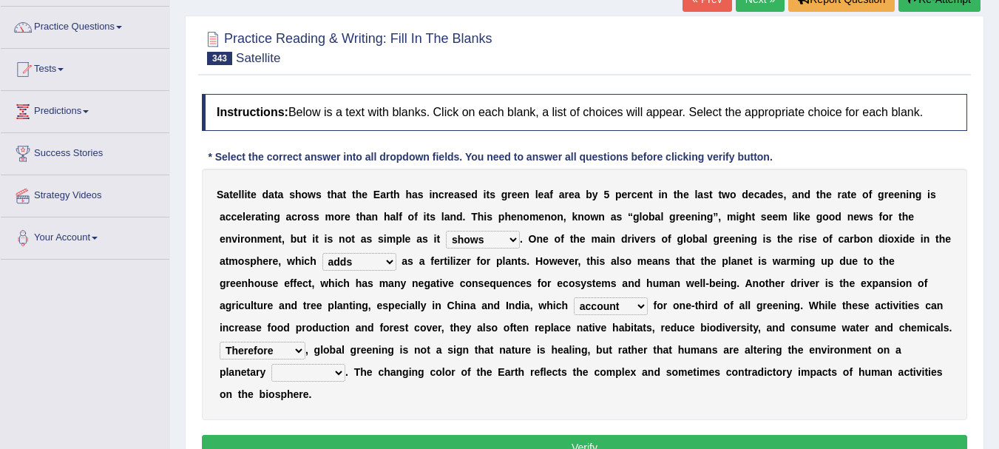
click at [288, 354] on select "Because Therefore In contrast Nevertheless" at bounding box center [263, 351] width 86 height 18
select select "Nevertheless"
click at [220, 342] on select "Because Therefore In contrast Nevertheless" at bounding box center [263, 351] width 86 height 18
click at [302, 351] on select "Because Therefore In contrast Nevertheless" at bounding box center [263, 351] width 86 height 18
click at [132, 384] on div "Toggle navigation Home Practice Questions Speaking Practice Read Aloud Repeat S…" at bounding box center [499, 275] width 999 height 769
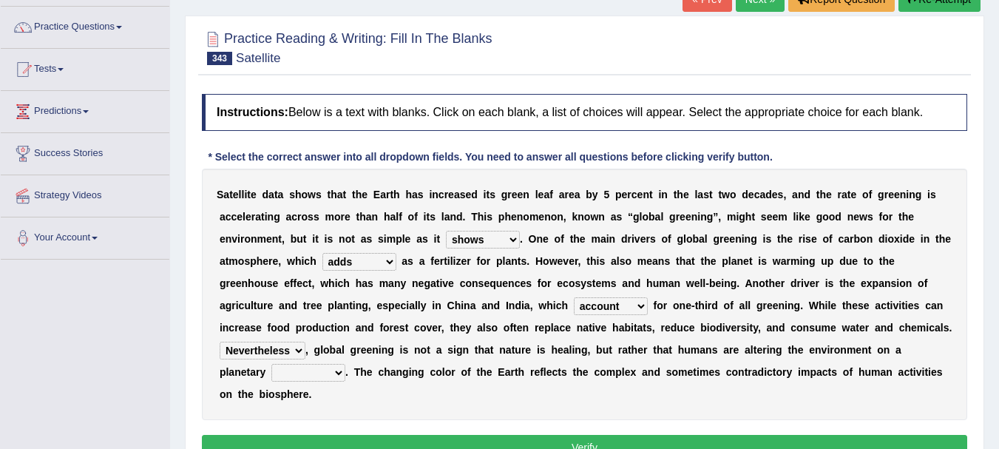
click at [331, 375] on select "scale effect place view" at bounding box center [308, 373] width 74 height 18
select select "scale"
click at [271, 364] on select "scale effect place view" at bounding box center [308, 373] width 74 height 18
click at [612, 438] on button "Verify" at bounding box center [585, 447] width 766 height 25
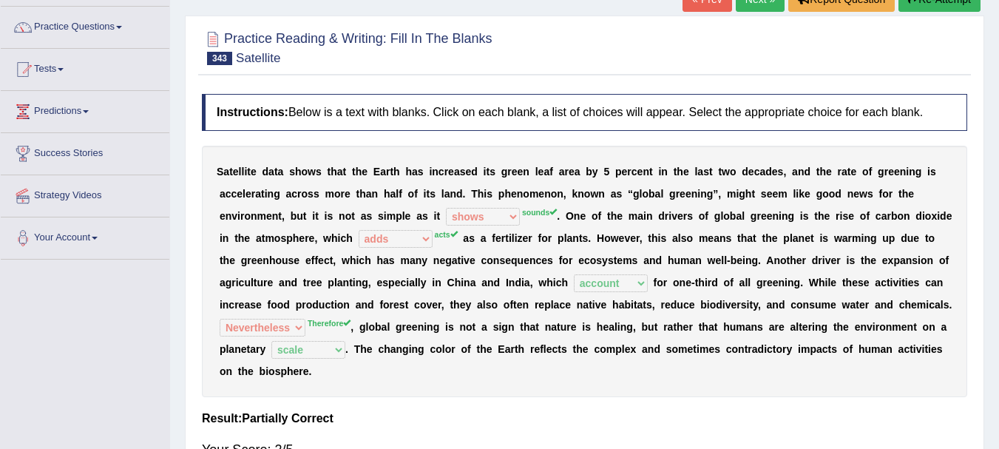
drag, startPoint x: 919, startPoint y: 9, endPoint x: 915, endPoint y: 21, distance: 12.6
click at [916, 18] on div "Home Practice Reading & Writing: Fill In The Blanks Satellite « Prev Next » Rep…" at bounding box center [584, 261] width 829 height 740
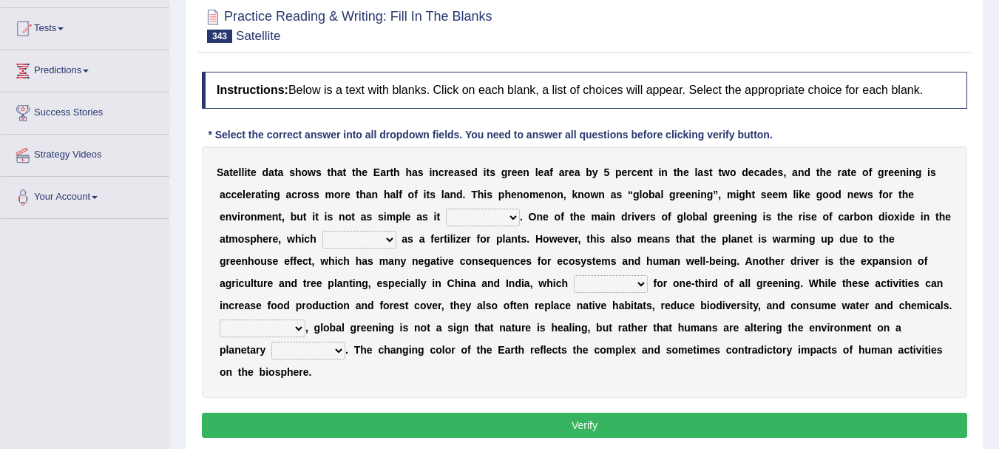
scroll to position [179, 0]
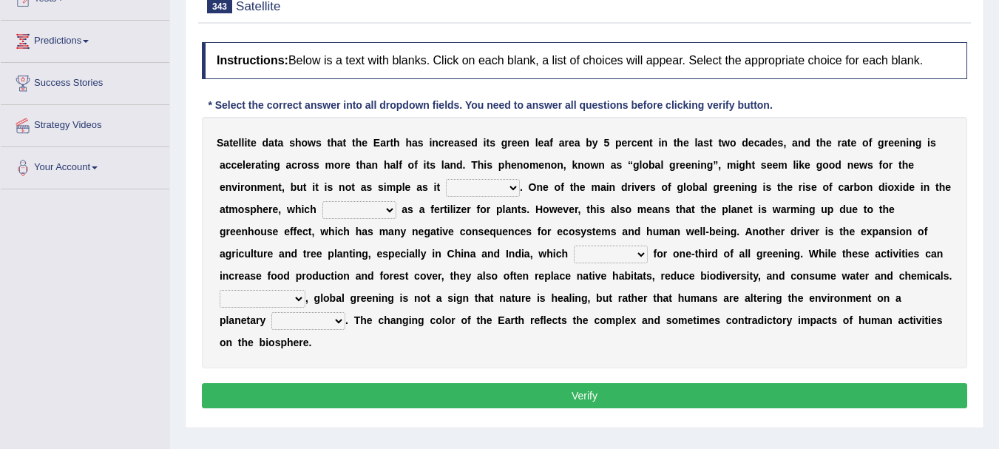
click at [462, 188] on select "sounds shows evaluates serves" at bounding box center [483, 188] width 74 height 18
select select "sounds"
click at [446, 179] on select "sounds shows evaluates serves" at bounding box center [483, 188] width 74 height 18
click at [374, 213] on select "poses adds pretends acts" at bounding box center [360, 210] width 74 height 18
select select "acts"
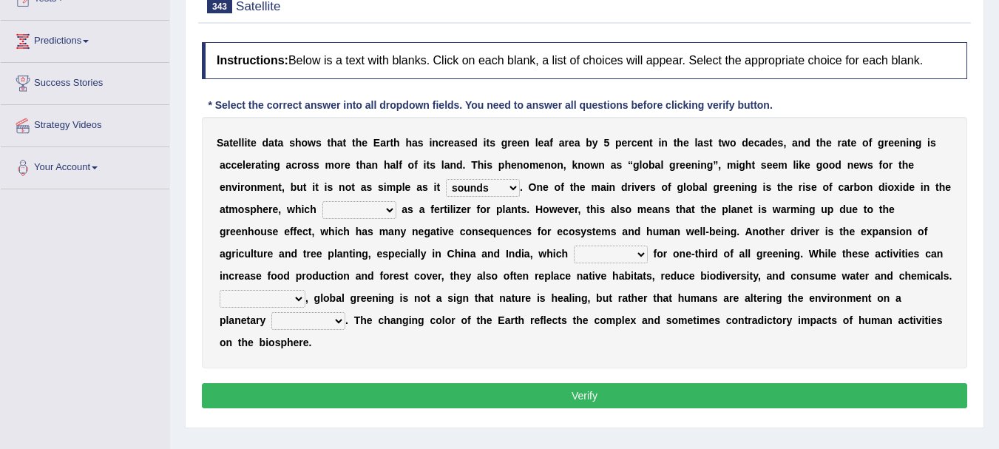
click at [323, 201] on select "poses adds pretends acts" at bounding box center [360, 210] width 74 height 18
click at [625, 259] on select "charge account credit blame" at bounding box center [611, 255] width 74 height 18
select select "account"
click at [574, 246] on select "charge account credit blame" at bounding box center [611, 255] width 74 height 18
click at [273, 296] on select "Because Therefore In contrast Nevertheless" at bounding box center [263, 299] width 86 height 18
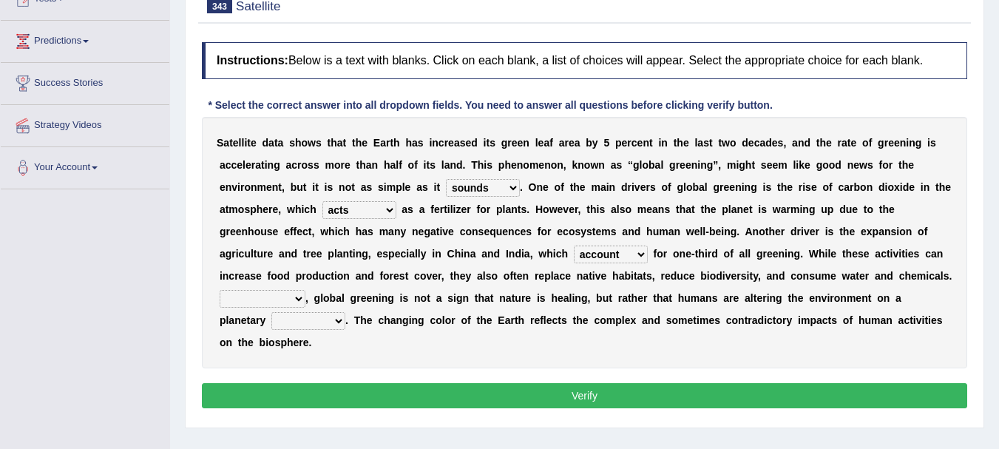
select select "Therefore"
click at [220, 290] on select "Because Therefore In contrast Nevertheless" at bounding box center [263, 299] width 86 height 18
click at [302, 317] on select "scale effect place view" at bounding box center [308, 321] width 74 height 18
select select "scale"
click at [271, 312] on select "scale effect place view" at bounding box center [308, 321] width 74 height 18
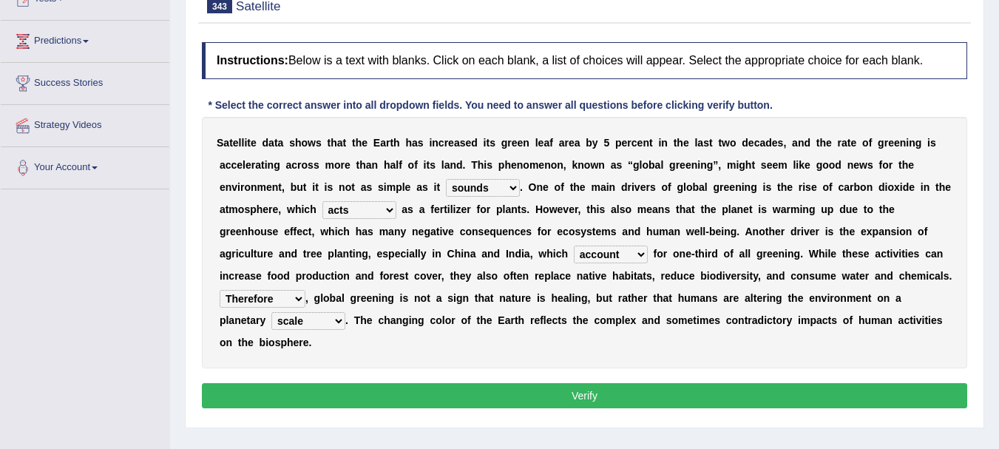
click at [535, 398] on button "Verify" at bounding box center [585, 395] width 766 height 25
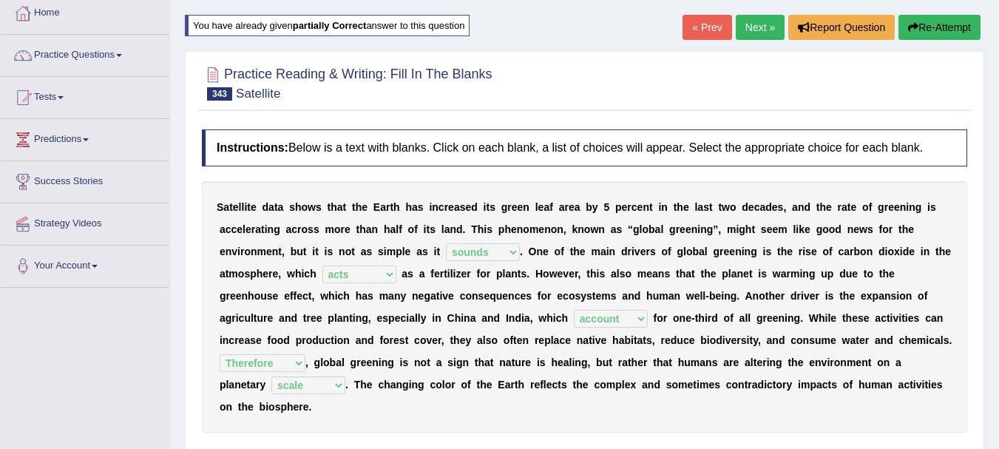
scroll to position [11, 0]
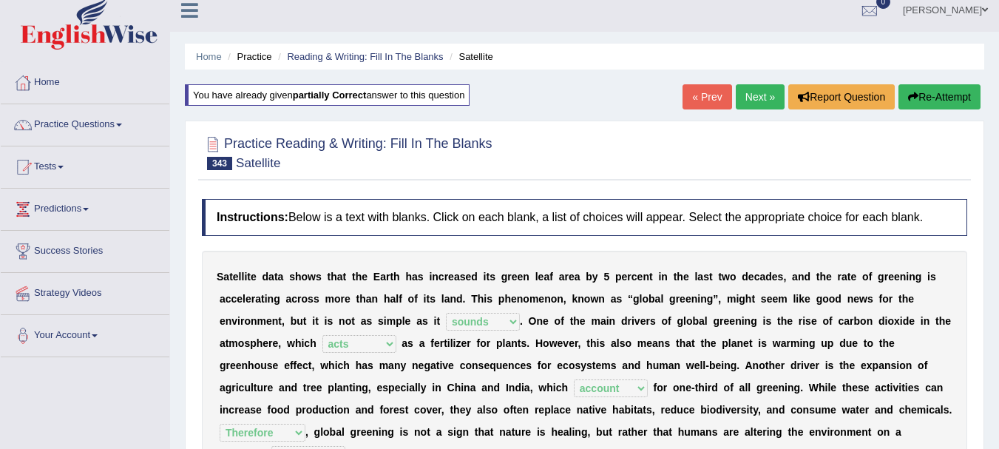
click at [771, 95] on link "Next »" at bounding box center [760, 96] width 49 height 25
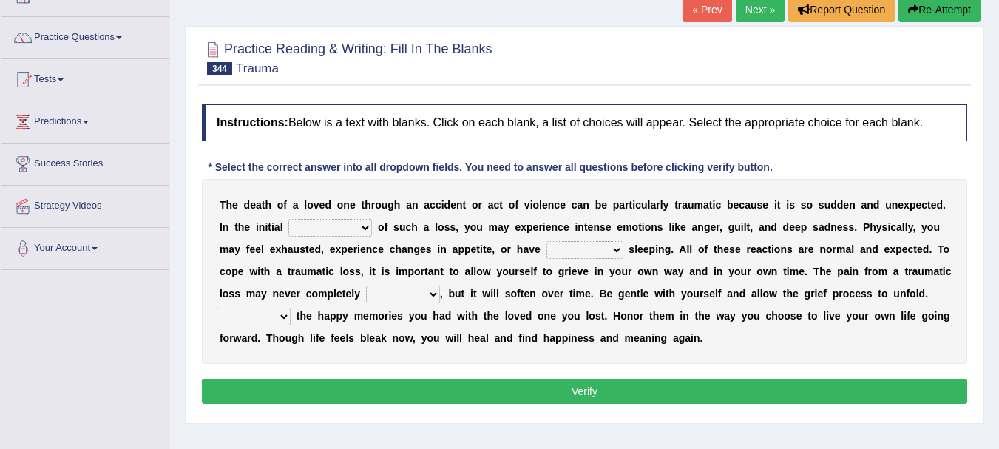
scroll to position [148, 0]
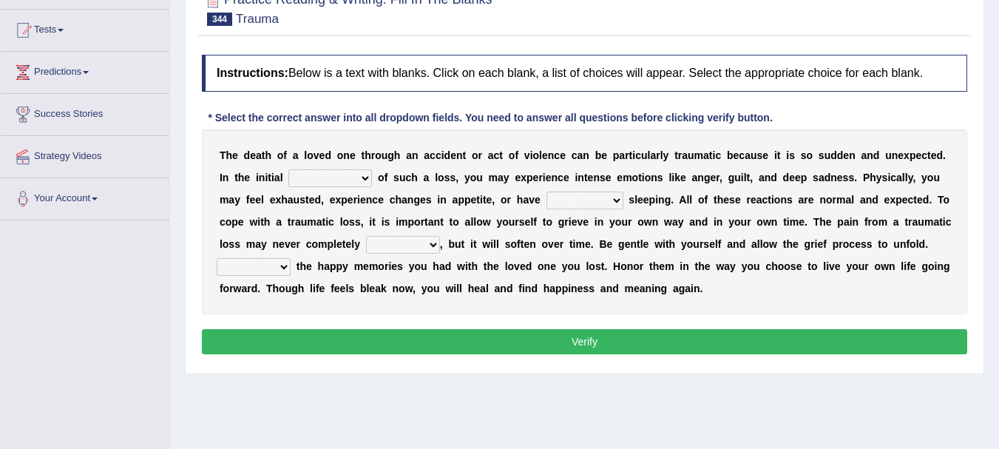
click at [361, 175] on select "core crux shortcoming aftermath" at bounding box center [330, 178] width 84 height 18
select select "core"
click at [288, 169] on select "core crux shortcoming aftermath" at bounding box center [330, 178] width 84 height 18
click at [615, 200] on select "trouble deprivation noise error" at bounding box center [585, 201] width 77 height 18
select select "deprivation"
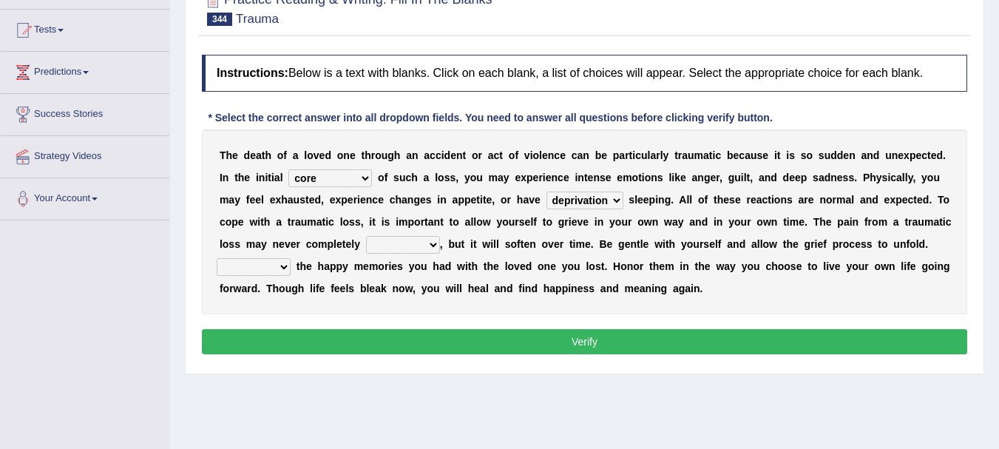
click at [547, 192] on select "trouble deprivation noise error" at bounding box center [585, 201] width 77 height 18
click at [410, 246] on select "close fade escalate cut" at bounding box center [403, 245] width 74 height 18
select select "escalate"
click at [366, 236] on select "close fade escalate cut" at bounding box center [403, 245] width 74 height 18
click at [282, 276] on select "Tangle Culminate Inspire Cherish" at bounding box center [254, 267] width 74 height 18
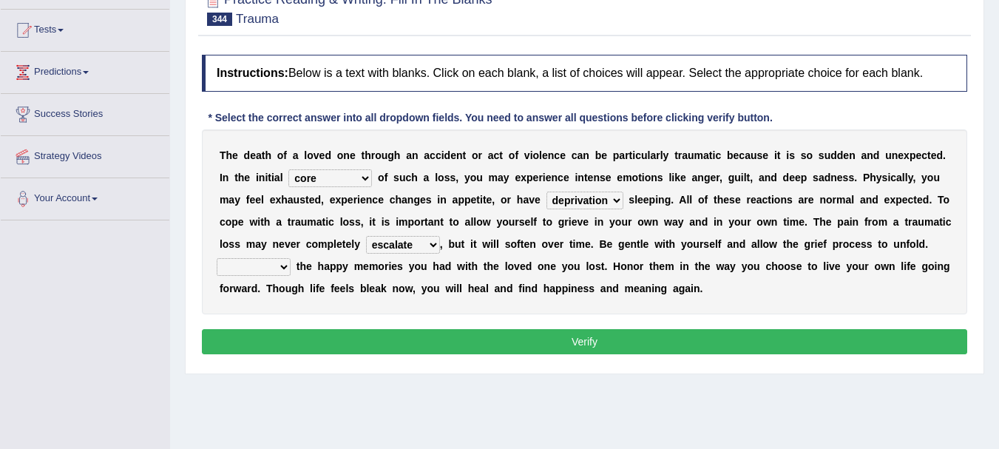
select select "Cherish"
click at [217, 258] on select "Tangle Culminate Inspire Cherish" at bounding box center [254, 267] width 74 height 18
click at [579, 340] on button "Verify" at bounding box center [585, 341] width 766 height 25
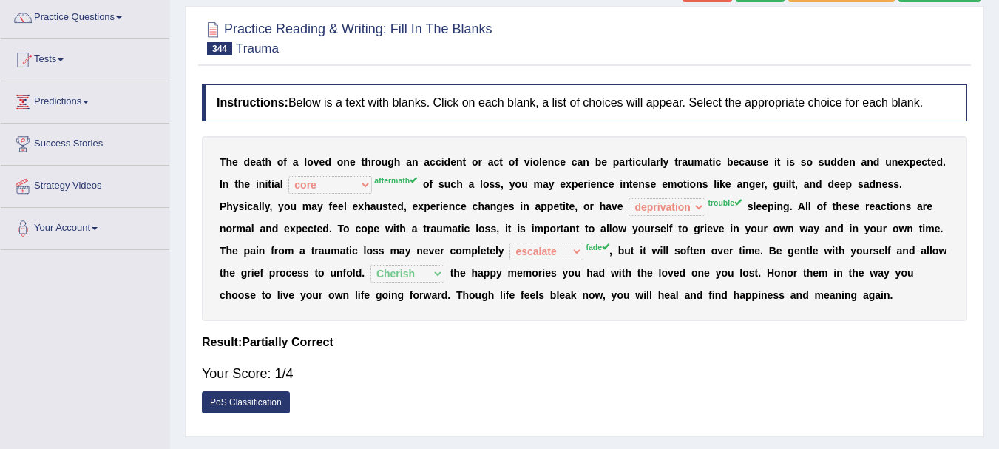
scroll to position [69, 0]
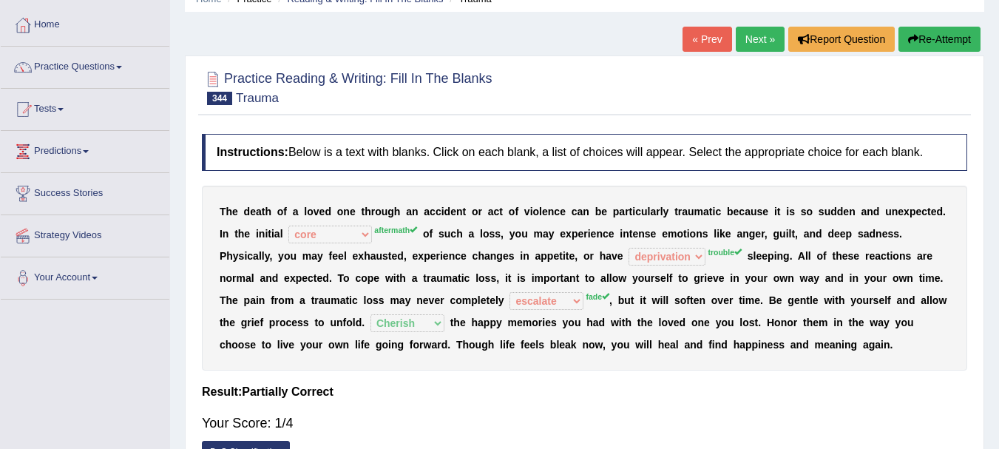
click at [926, 37] on button "Re-Attempt" at bounding box center [940, 39] width 82 height 25
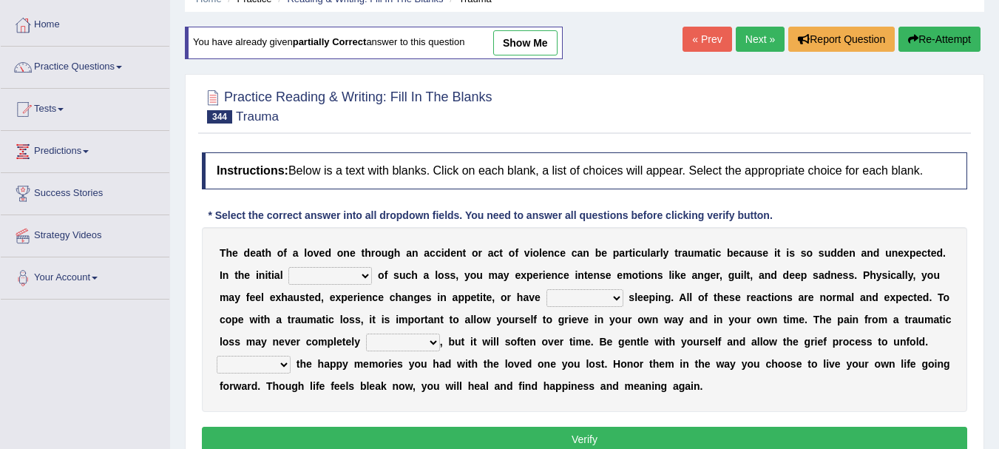
click at [333, 278] on select "core crux shortcoming aftermath" at bounding box center [330, 276] width 84 height 18
select select "aftermath"
click at [288, 267] on select "core crux shortcoming aftermath" at bounding box center [330, 276] width 84 height 18
click at [601, 295] on select "trouble deprivation noise error" at bounding box center [585, 298] width 77 height 18
select select "trouble"
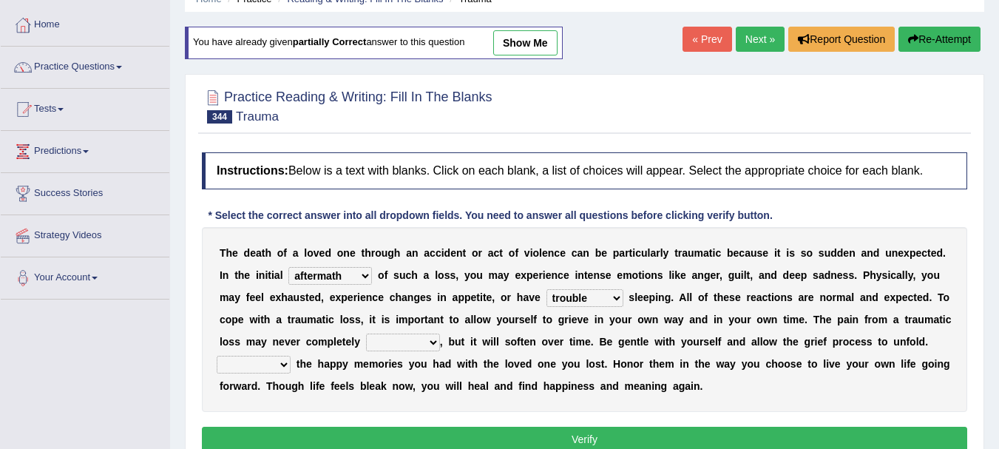
click at [547, 289] on select "trouble deprivation noise error" at bounding box center [585, 298] width 77 height 18
click at [415, 342] on select "close fade escalate cut" at bounding box center [403, 343] width 74 height 18
select select "fade"
click at [366, 334] on select "close fade escalate cut" at bounding box center [403, 343] width 74 height 18
click at [273, 370] on select "Tangle Culminate Inspire Cherish" at bounding box center [254, 365] width 74 height 18
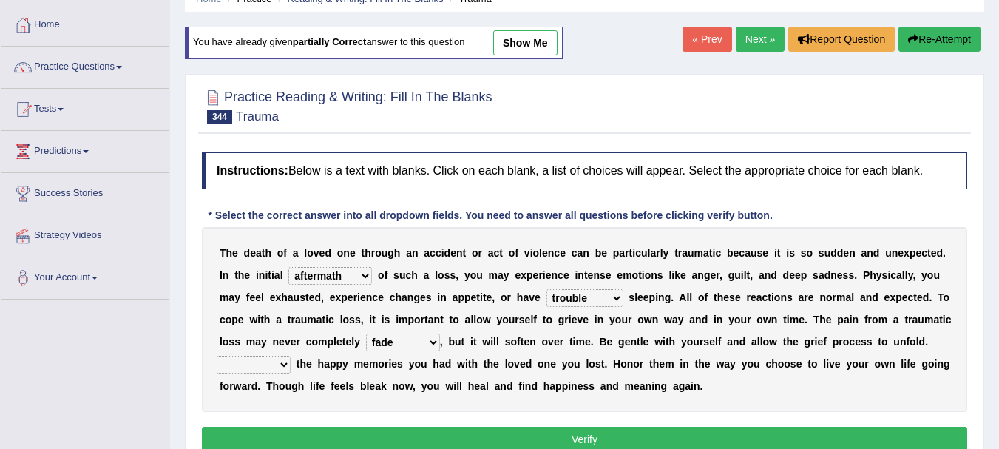
select select "Cherish"
click at [217, 356] on select "Tangle Culminate Inspire Cherish" at bounding box center [254, 365] width 74 height 18
click at [567, 436] on button "Verify" at bounding box center [585, 439] width 766 height 25
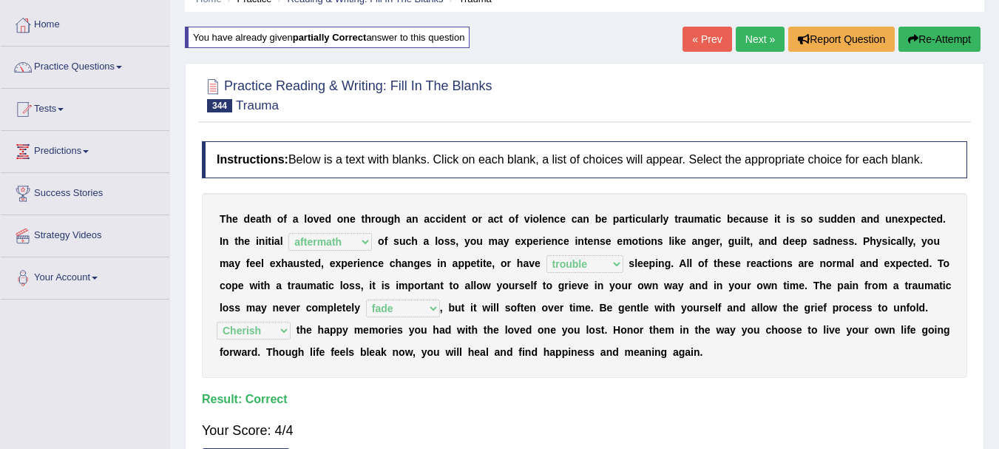
click at [759, 52] on link "Next »" at bounding box center [760, 39] width 49 height 25
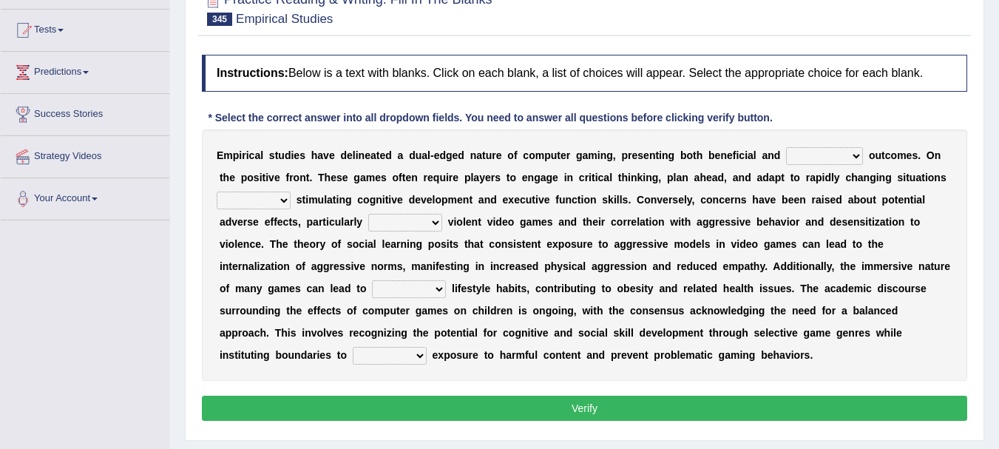
scroll to position [178, 0]
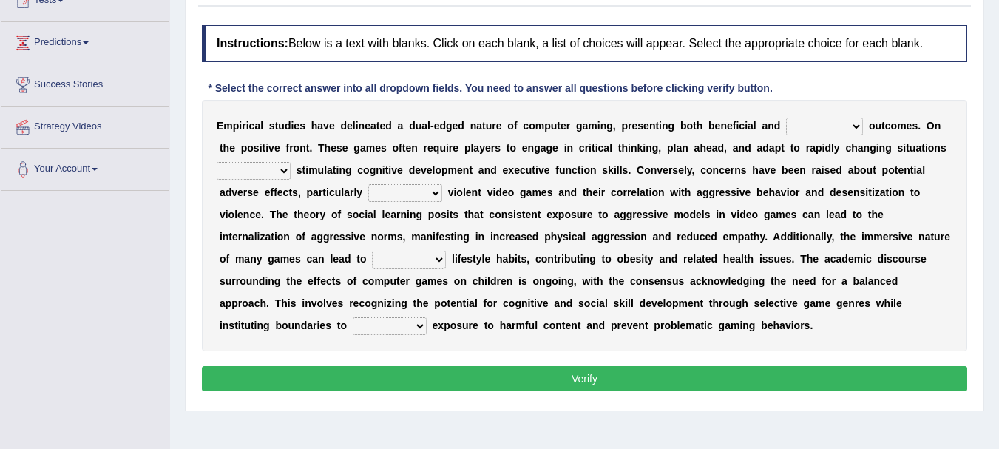
click at [836, 129] on select "excessive concurrent special detrimental" at bounding box center [824, 127] width 77 height 18
select select "concurrent"
click at [786, 118] on select "excessive concurrent special detrimental" at bounding box center [824, 127] width 77 height 18
click at [274, 172] on select "thereby so also which" at bounding box center [254, 171] width 74 height 18
select select "also"
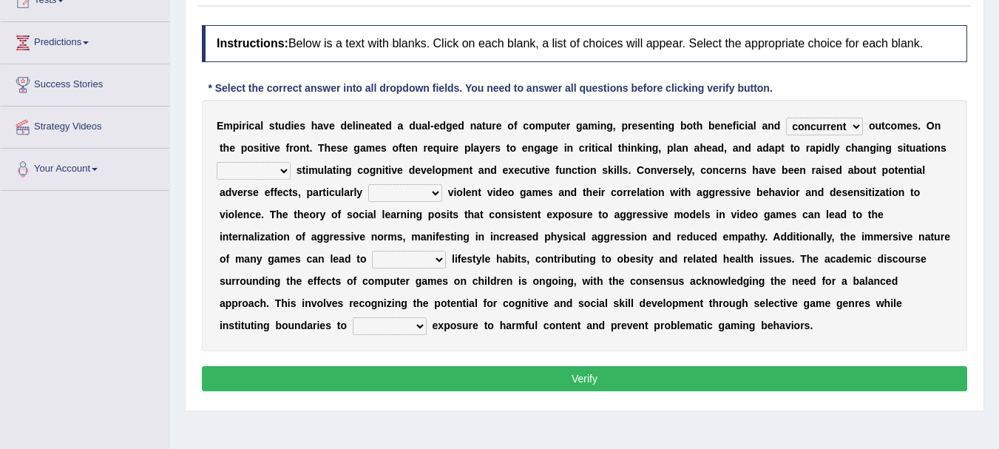
click at [217, 162] on select "thereby so also which" at bounding box center [254, 171] width 74 height 18
click at [417, 200] on select "concerned under regarding including" at bounding box center [405, 193] width 74 height 18
select select "concerned"
click at [368, 184] on select "concerned under regarding including" at bounding box center [405, 193] width 74 height 18
click at [405, 262] on select "remote sedentary inclusive ethical" at bounding box center [409, 260] width 74 height 18
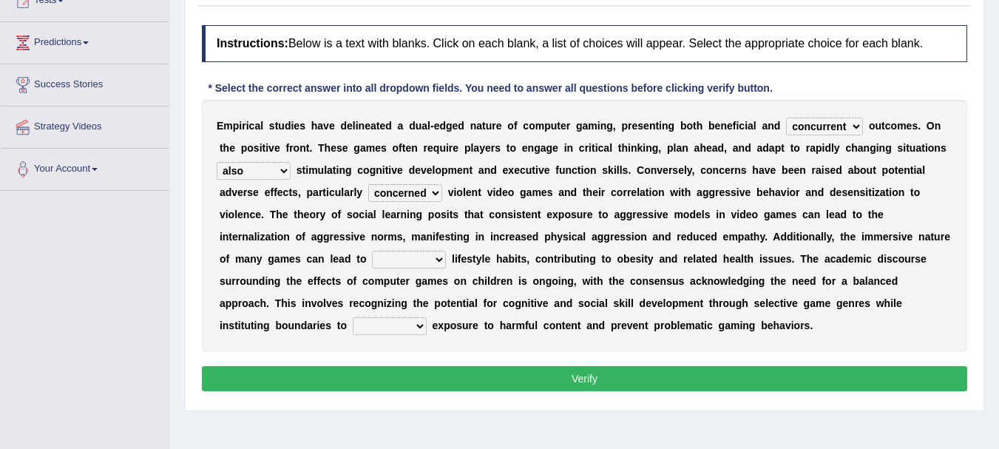
select select "sedentary"
click at [372, 251] on select "remote sedentary inclusive ethical" at bounding box center [409, 260] width 74 height 18
click at [402, 327] on select "mitigate splay overrule restore" at bounding box center [390, 326] width 74 height 18
select select "mitigate"
click at [353, 317] on select "mitigate splay overrule restore" at bounding box center [390, 326] width 74 height 18
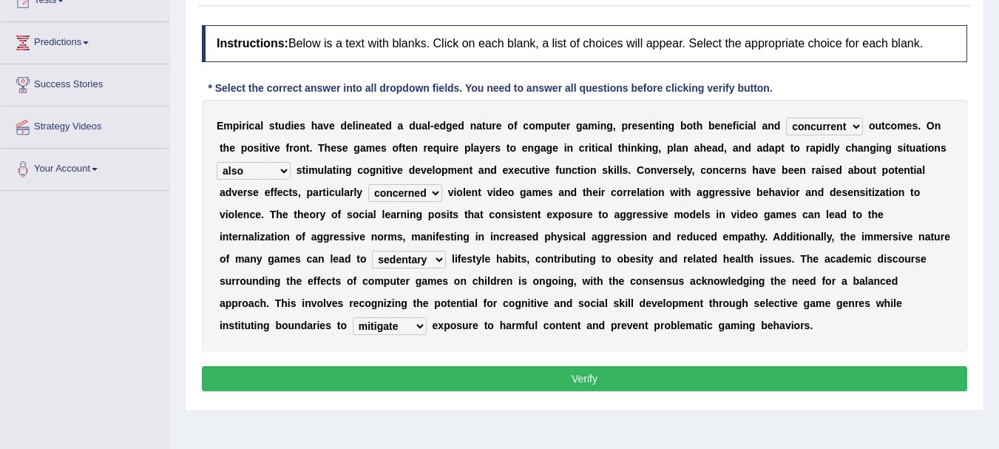
click at [587, 375] on button "Verify" at bounding box center [585, 378] width 766 height 25
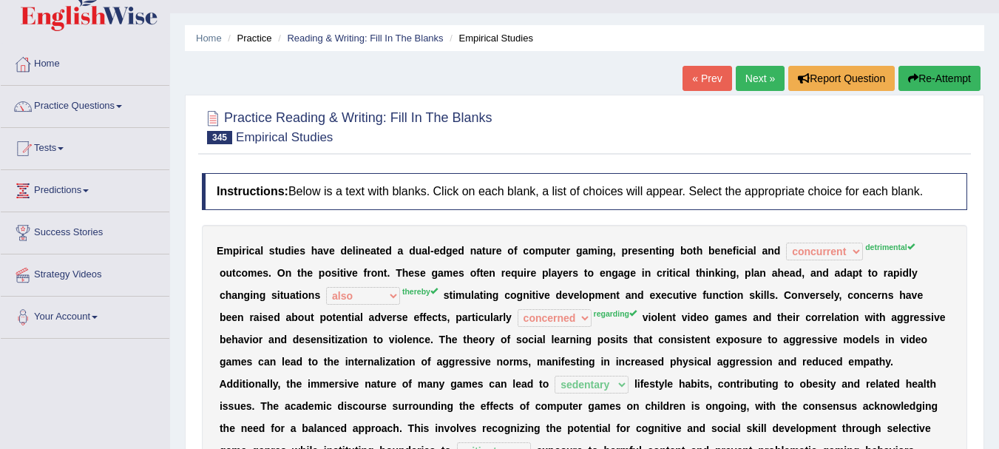
scroll to position [20, 0]
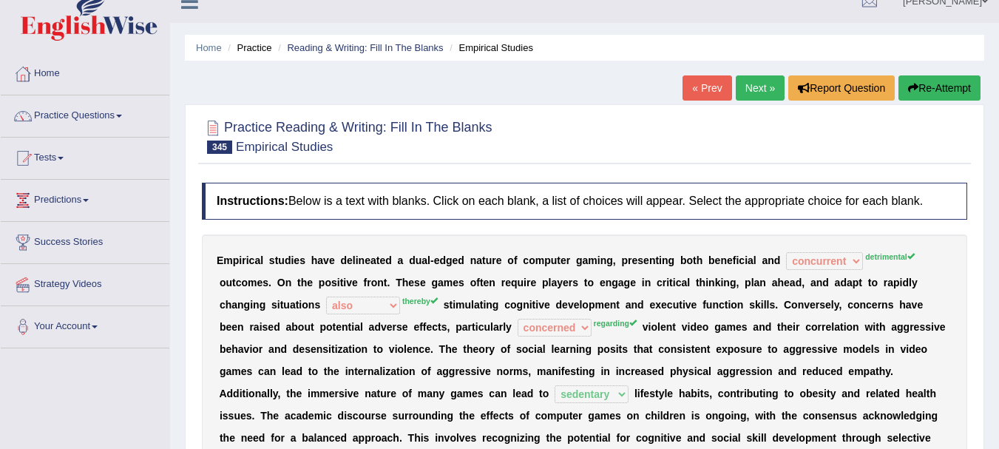
click at [933, 90] on button "Re-Attempt" at bounding box center [940, 87] width 82 height 25
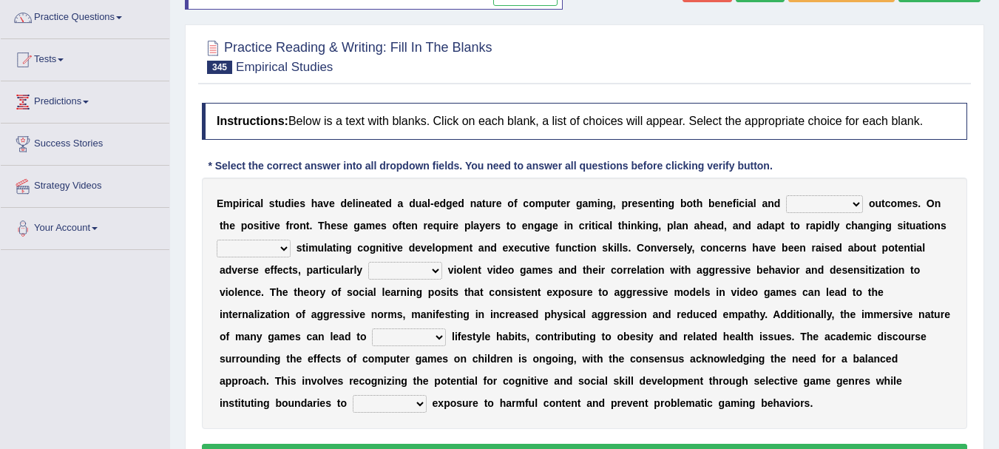
scroll to position [178, 0]
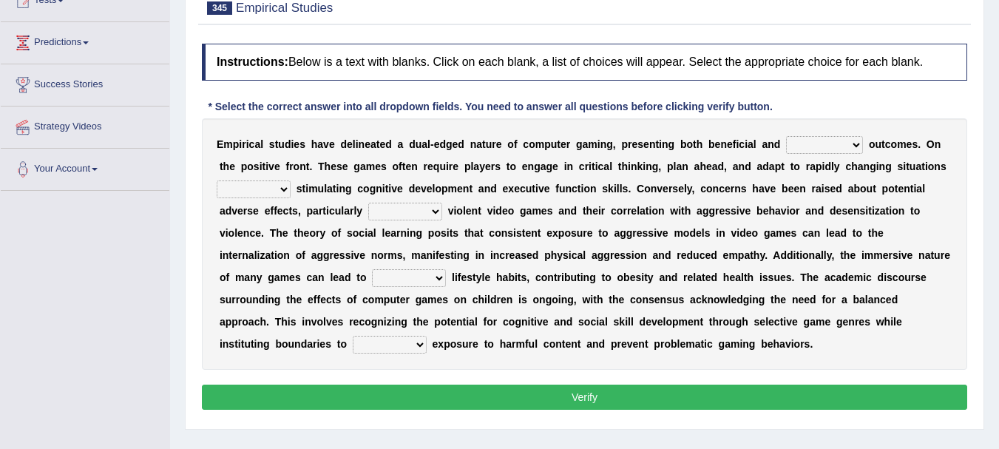
click at [828, 149] on select "excessive concurrent special detrimental" at bounding box center [824, 145] width 77 height 18
select select "detrimental"
click at [786, 136] on select "excessive concurrent special detrimental" at bounding box center [824, 145] width 77 height 18
click at [279, 186] on select "thereby so also which" at bounding box center [254, 189] width 74 height 18
select select "thereby"
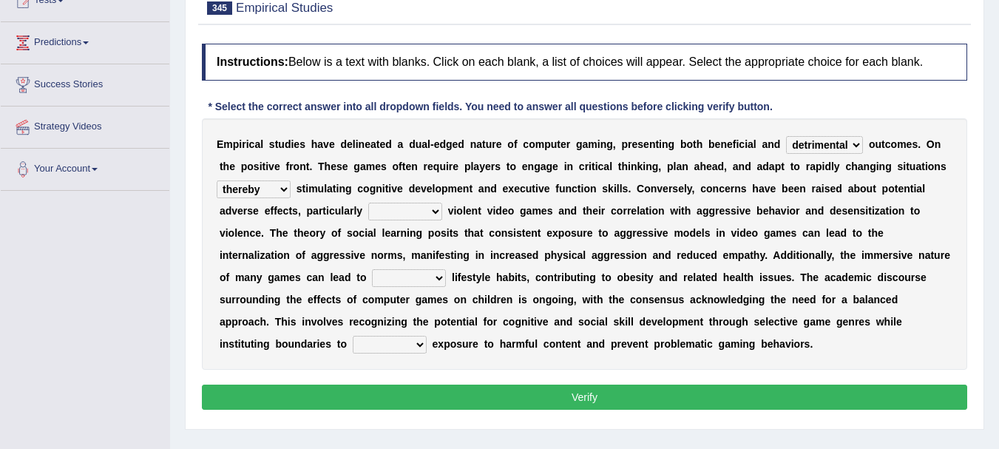
click at [217, 180] on select "thereby so also which" at bounding box center [254, 189] width 74 height 18
click at [416, 212] on select "concerned under regarding including" at bounding box center [405, 212] width 74 height 18
select select "regarding"
click at [368, 203] on select "concerned under regarding including" at bounding box center [405, 212] width 74 height 18
click at [401, 280] on select "remote sedentary inclusive ethical" at bounding box center [409, 278] width 74 height 18
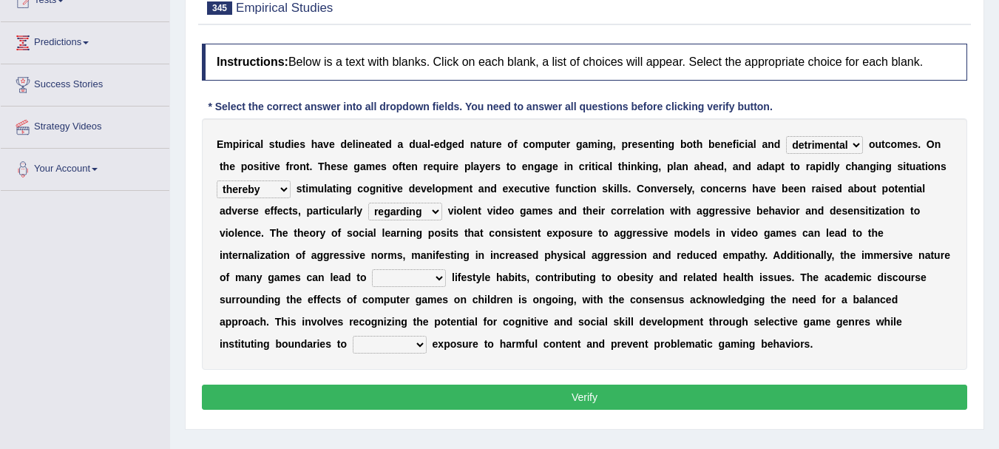
select select "sedentary"
click at [372, 269] on select "remote sedentary inclusive ethical" at bounding box center [409, 278] width 74 height 18
click at [395, 345] on select "mitigate splay overrule restore" at bounding box center [390, 345] width 74 height 18
select select "mitigate"
click at [353, 336] on select "mitigate splay overrule restore" at bounding box center [390, 345] width 74 height 18
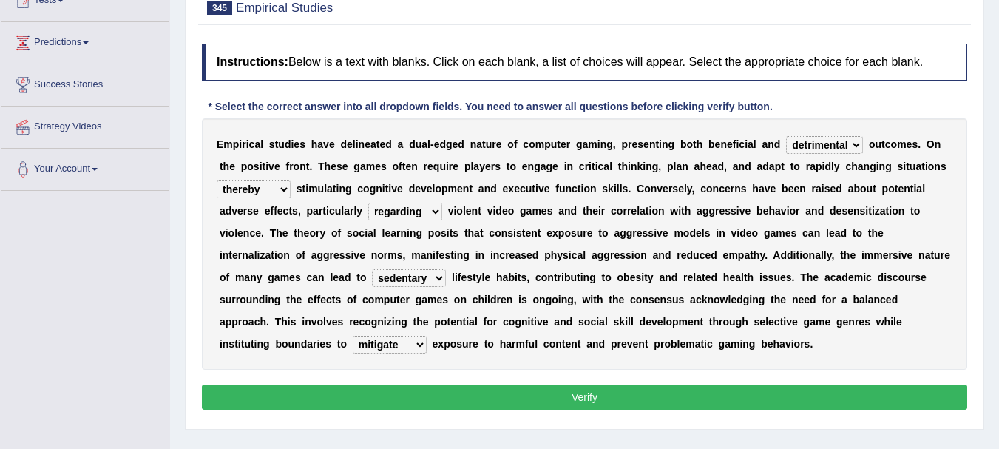
click at [568, 397] on button "Verify" at bounding box center [585, 397] width 766 height 25
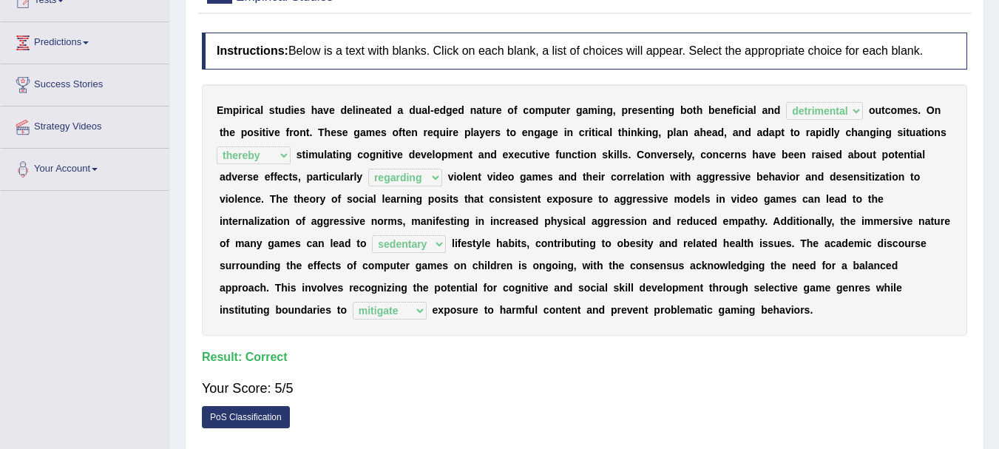
scroll to position [0, 0]
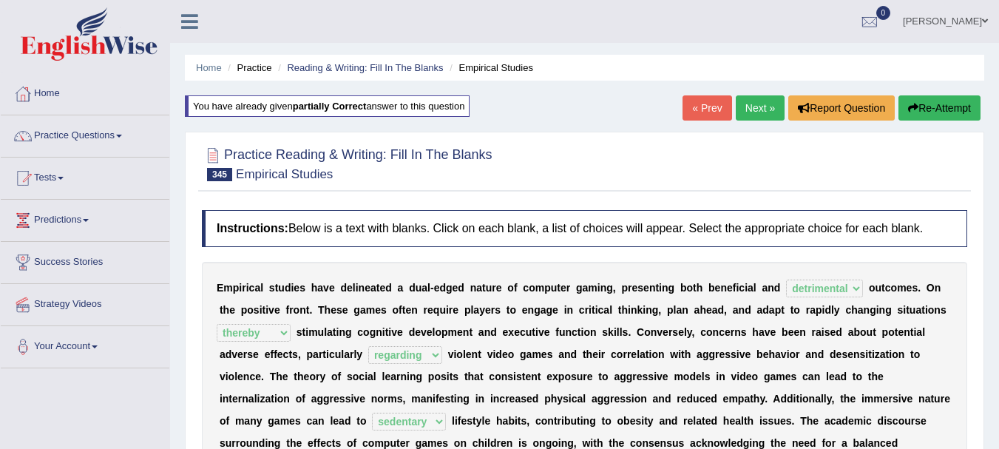
click at [754, 120] on link "Next »" at bounding box center [760, 107] width 49 height 25
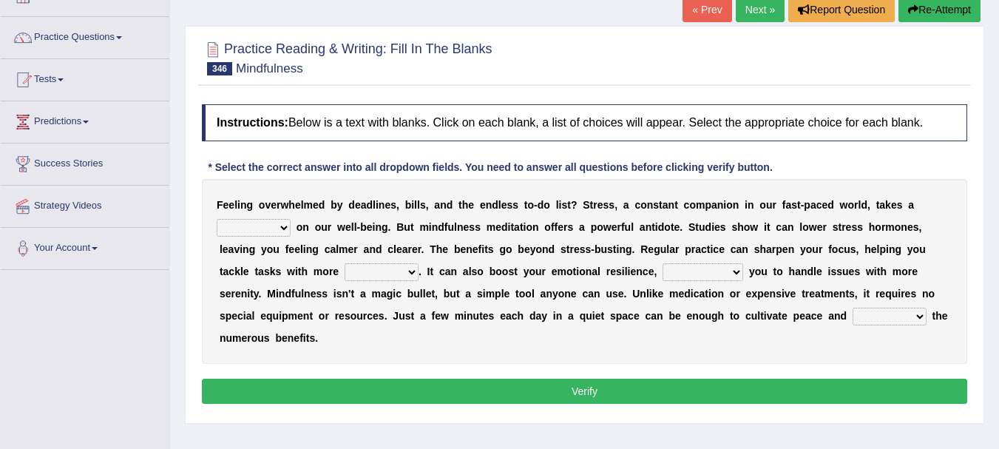
scroll to position [118, 0]
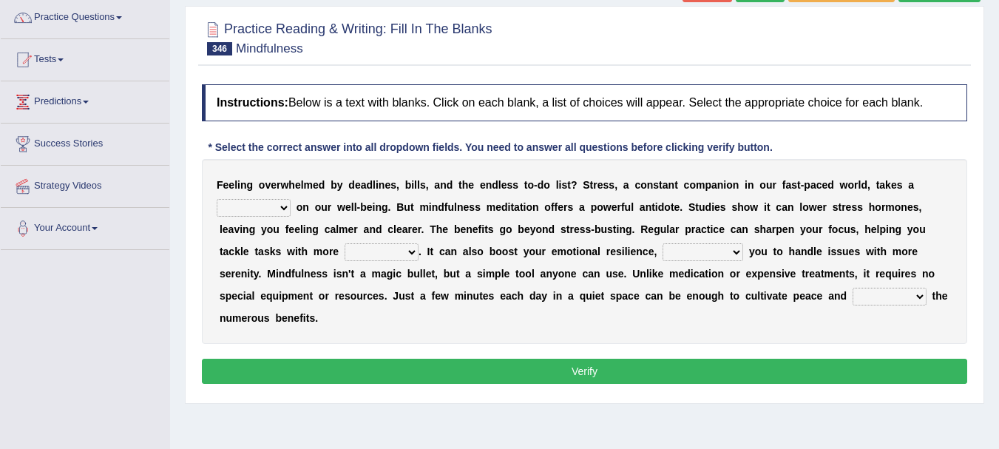
click at [277, 205] on select "leap danger toll charge" at bounding box center [254, 208] width 74 height 18
select select "toll"
click at [217, 199] on select "leap danger toll charge" at bounding box center [254, 208] width 74 height 18
click at [393, 254] on select "context top fund ease" at bounding box center [382, 252] width 74 height 18
select select "ease"
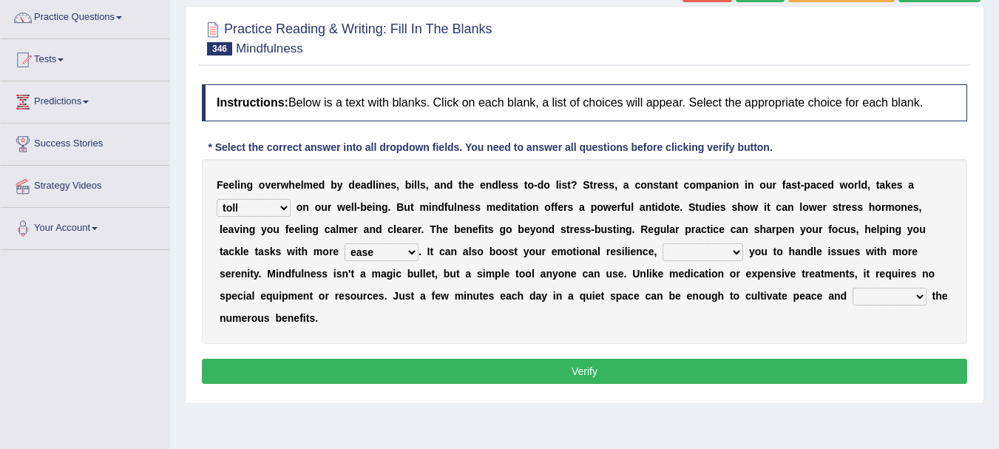
click at [345, 243] on select "context top fund ease" at bounding box center [382, 252] width 74 height 18
click at [708, 254] on select "depleting reforming equipping determining" at bounding box center [703, 252] width 81 height 18
select select "reforming"
click at [663, 243] on select "depleting reforming equipping determining" at bounding box center [703, 252] width 81 height 18
click at [882, 301] on select "neap reap leap heap" at bounding box center [890, 297] width 74 height 18
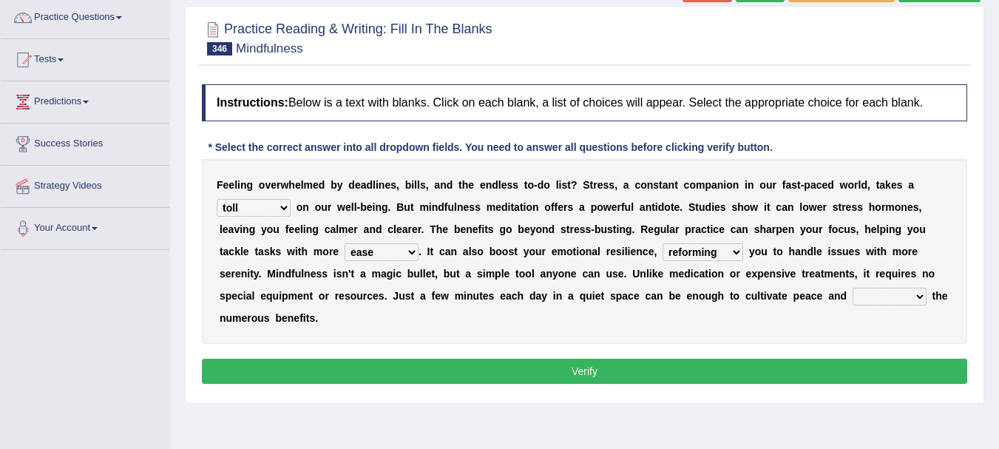
select select "neap"
click at [853, 288] on select "neap reap leap heap" at bounding box center [890, 297] width 74 height 18
click at [643, 376] on button "Verify" at bounding box center [585, 371] width 766 height 25
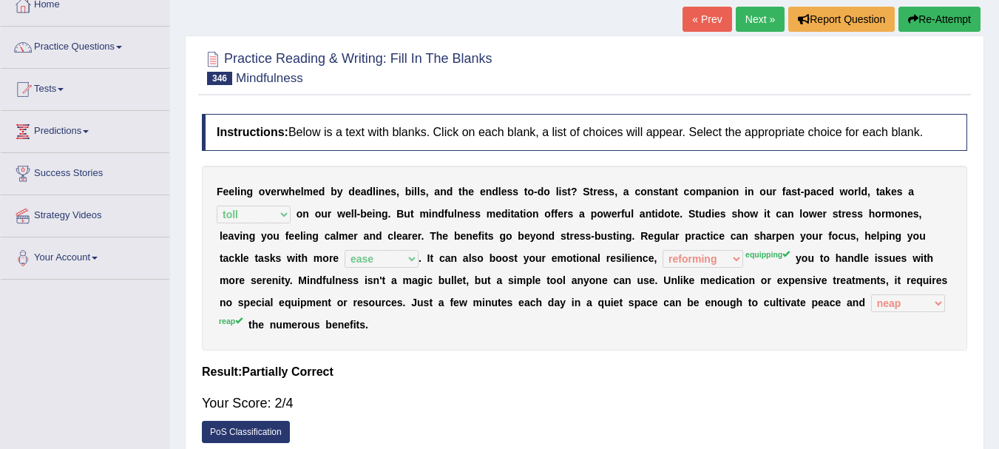
scroll to position [39, 0]
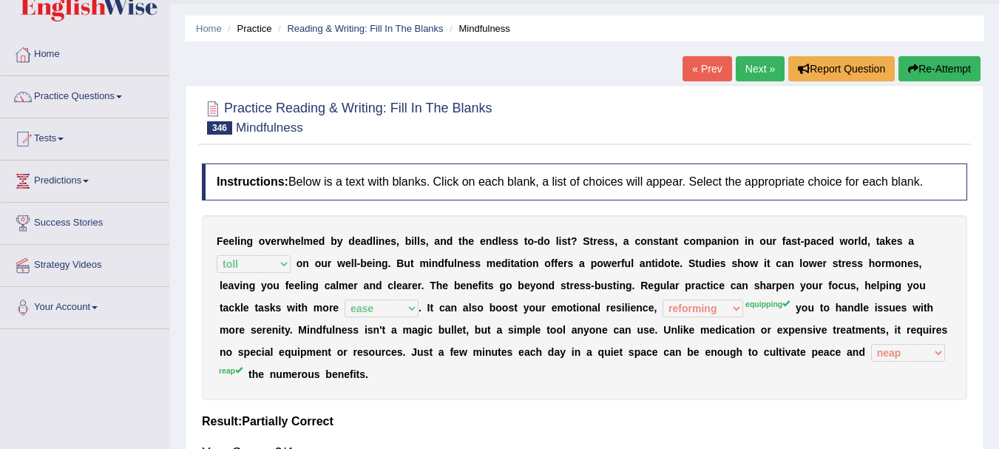
click at [950, 62] on button "Re-Attempt" at bounding box center [940, 68] width 82 height 25
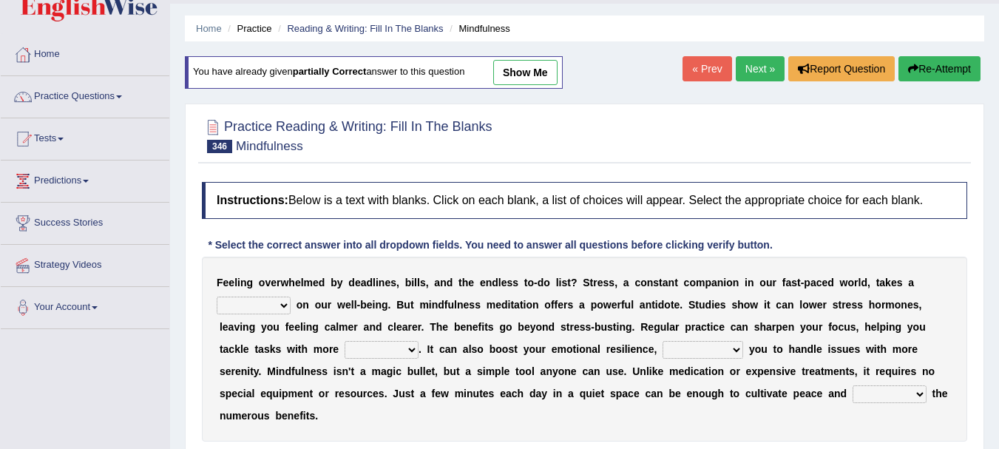
click at [268, 305] on select "leap danger toll charge" at bounding box center [254, 306] width 74 height 18
select select "toll"
click at [217, 297] on select "leap danger toll charge" at bounding box center [254, 306] width 74 height 18
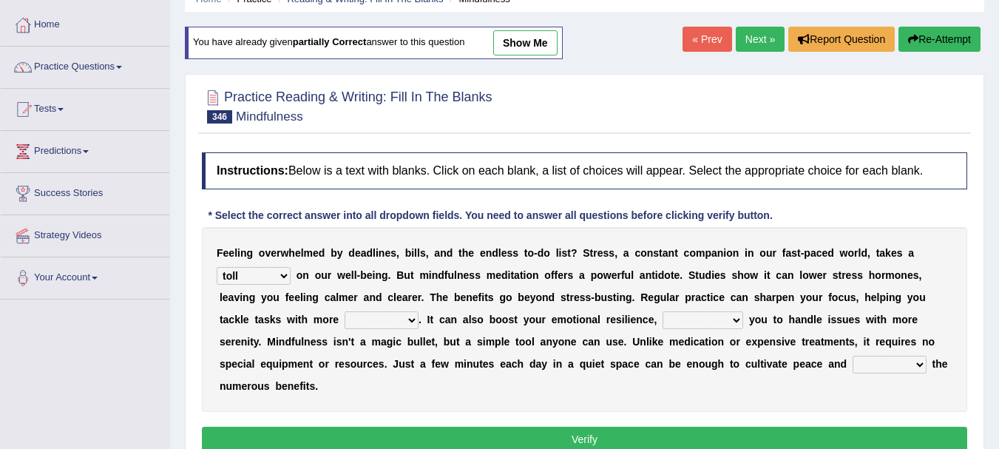
scroll to position [118, 0]
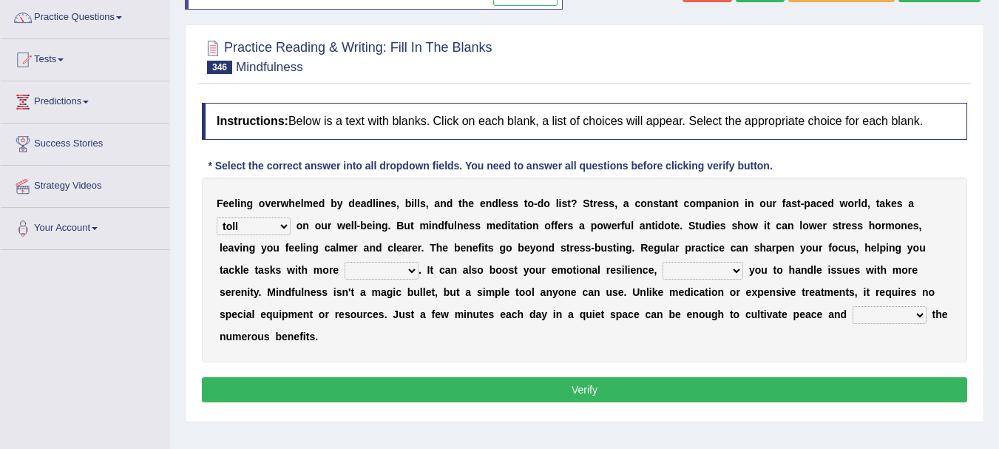
click at [409, 276] on select "context top fund ease" at bounding box center [382, 271] width 74 height 18
select select "ease"
click at [345, 262] on select "context top fund ease" at bounding box center [382, 271] width 74 height 18
click at [686, 268] on select "depleting reforming equipping determining" at bounding box center [703, 271] width 81 height 18
select select "equipping"
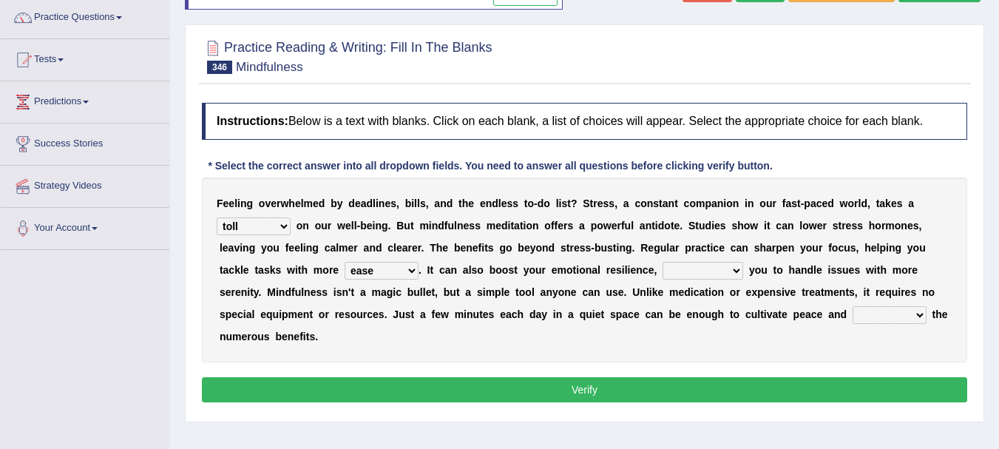
click at [663, 262] on select "depleting reforming equipping determining" at bounding box center [703, 271] width 81 height 18
click at [877, 315] on select "neap reap leap heap" at bounding box center [890, 315] width 74 height 18
select select "reap"
click at [853, 306] on select "neap reap leap heap" at bounding box center [890, 315] width 74 height 18
click at [612, 398] on button "Verify" at bounding box center [585, 389] width 766 height 25
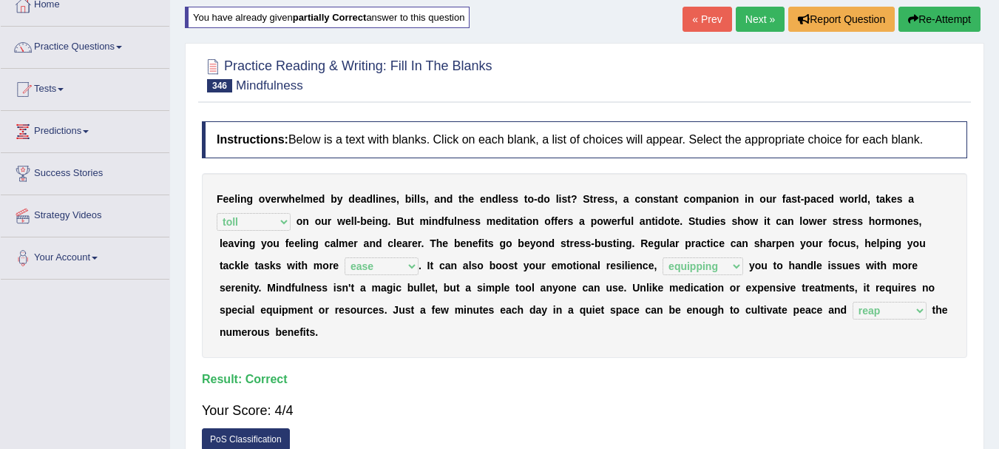
scroll to position [10, 0]
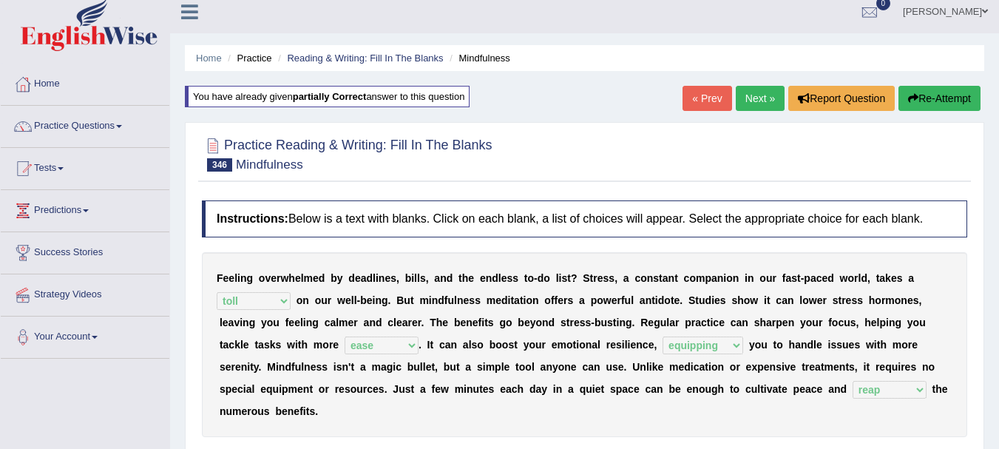
click at [769, 95] on link "Next »" at bounding box center [760, 98] width 49 height 25
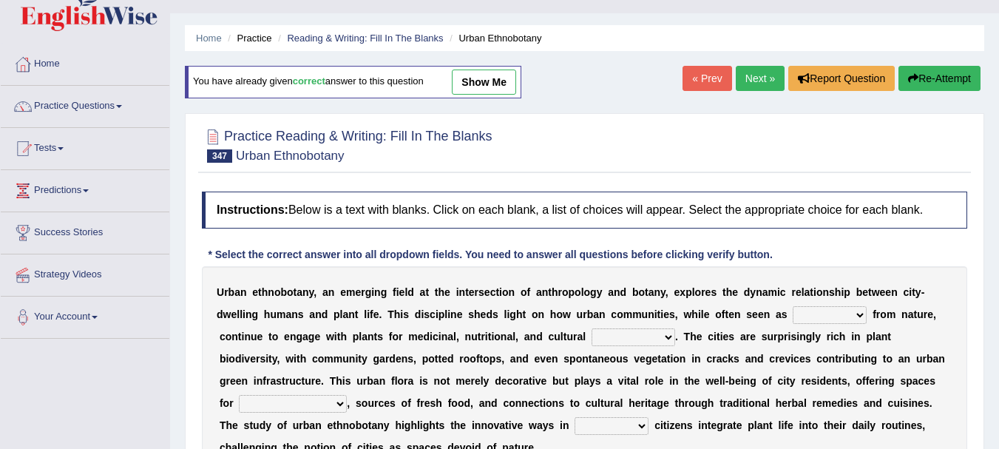
scroll to position [148, 0]
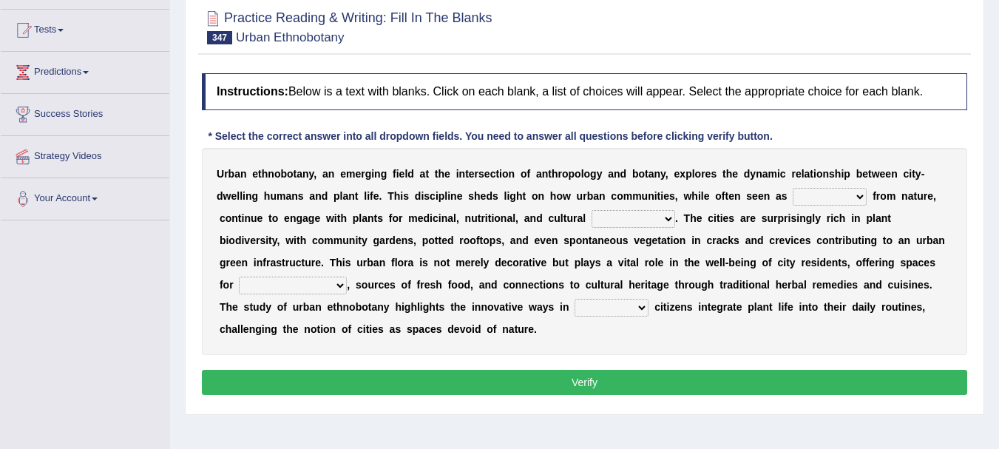
click at [824, 197] on select "preceded detached tangled spared" at bounding box center [830, 197] width 74 height 18
select select "tangled"
click at [793, 188] on select "preceded detached tangled spared" at bounding box center [830, 197] width 74 height 18
click at [655, 226] on select "purposes construction extremes participants" at bounding box center [634, 219] width 84 height 18
select select "purposes"
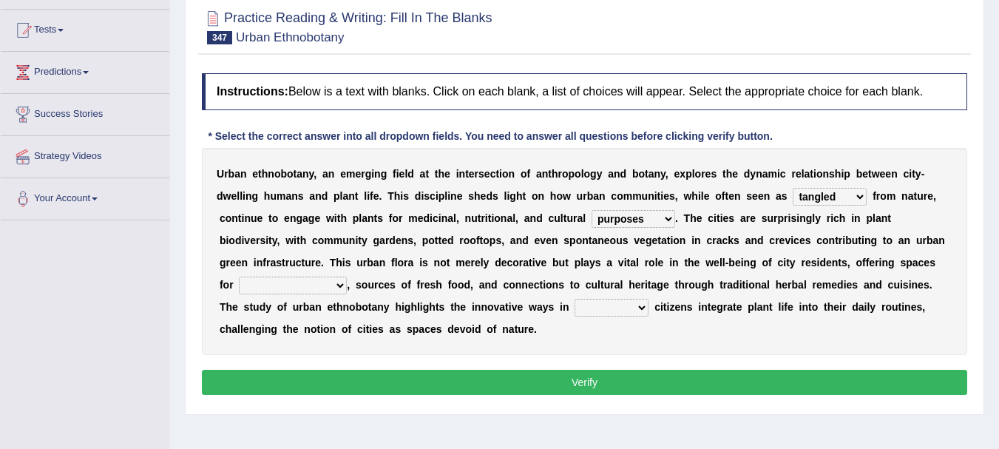
click at [592, 210] on select "purposes construction extremes participants" at bounding box center [634, 219] width 84 height 18
click at [317, 287] on select "relaxation luxation taxation determination" at bounding box center [293, 286] width 108 height 18
select select "relaxation"
click at [239, 277] on select "relaxation luxation taxation determination" at bounding box center [293, 286] width 108 height 18
click at [593, 311] on select "what where which that" at bounding box center [612, 308] width 74 height 18
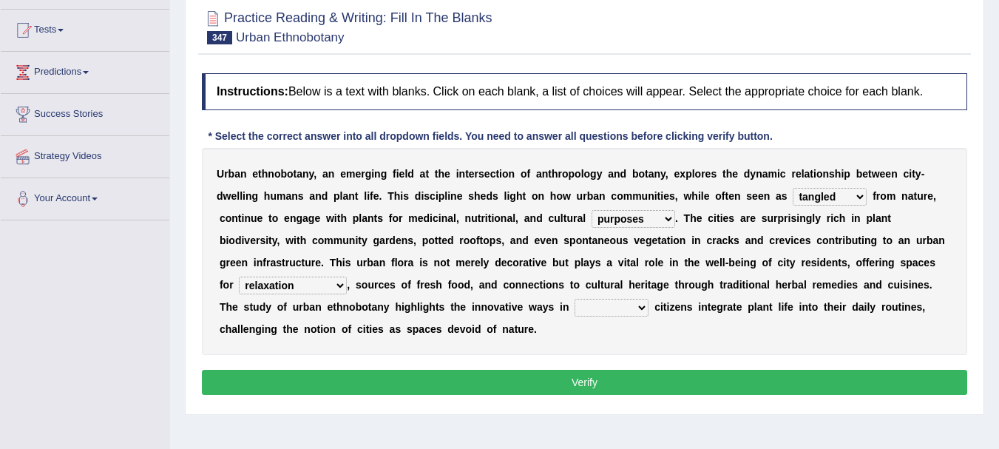
select select "which"
click at [575, 299] on select "what where which that" at bounding box center [612, 308] width 74 height 18
click at [601, 377] on button "Verify" at bounding box center [585, 382] width 766 height 25
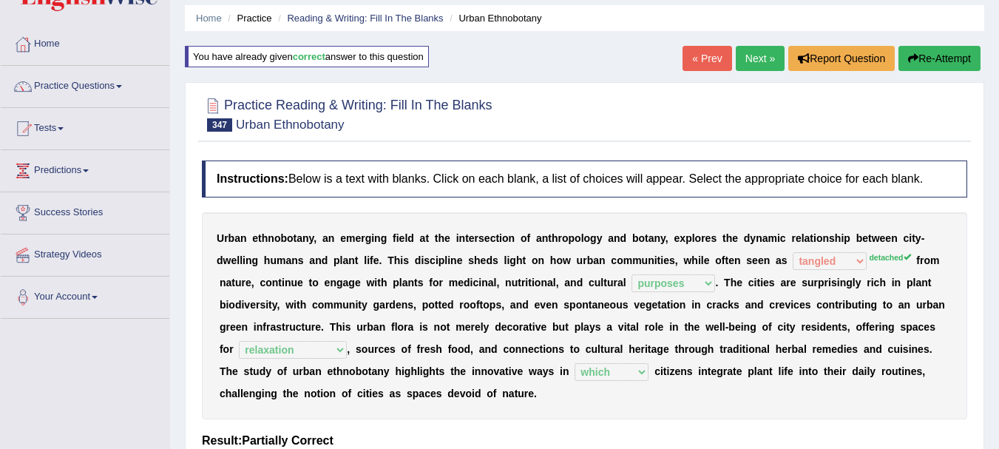
scroll to position [10, 0]
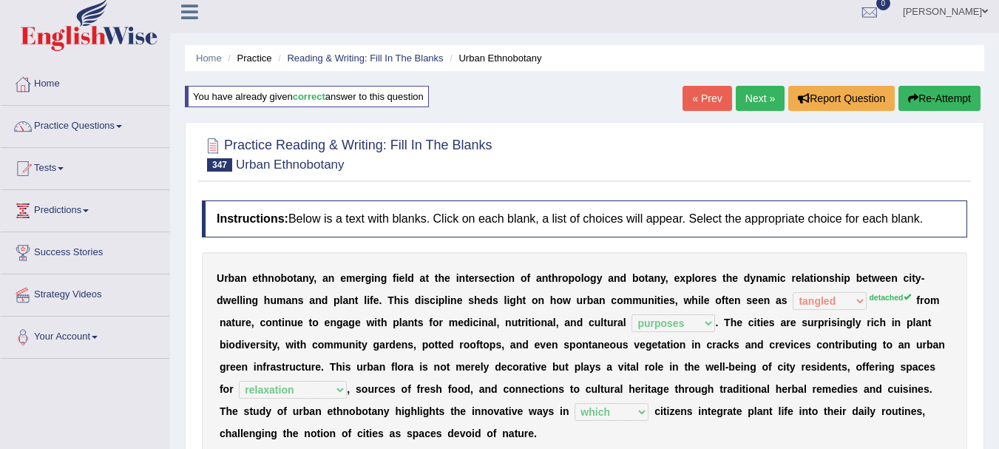
click at [761, 95] on link "Next »" at bounding box center [760, 98] width 49 height 25
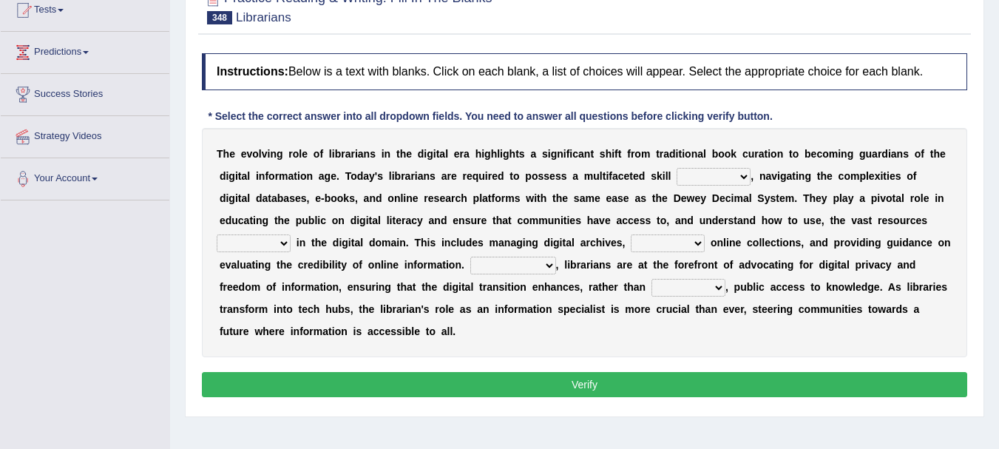
scroll to position [207, 0]
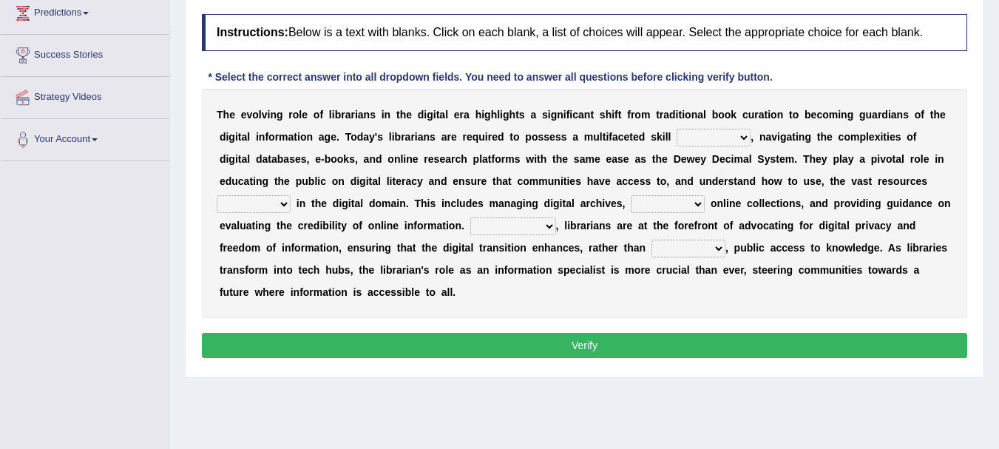
click at [744, 134] on select "peak set horizon frame" at bounding box center [714, 138] width 74 height 18
select select "frame"
click at [677, 129] on select "peak set horizon frame" at bounding box center [714, 138] width 74 height 18
click at [291, 205] on b at bounding box center [294, 203] width 6 height 12
click at [278, 206] on select "precise available masked adequate" at bounding box center [254, 204] width 74 height 18
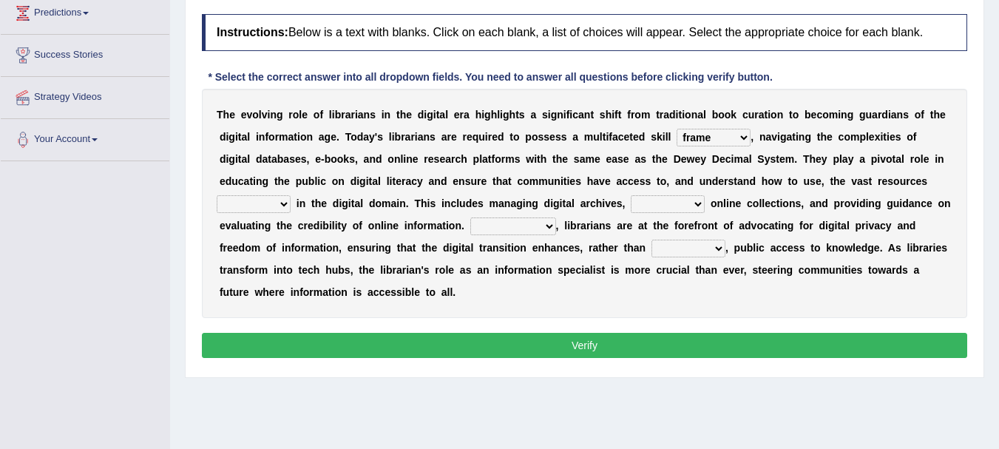
select select "available"
click at [217, 195] on select "precise available masked adequate" at bounding box center [254, 204] width 74 height 18
click at [697, 202] on select "intending curating diverging excelling" at bounding box center [668, 204] width 74 height 18
select select "excelling"
click at [631, 195] on select "intending curating diverging excelling" at bounding box center [668, 204] width 74 height 18
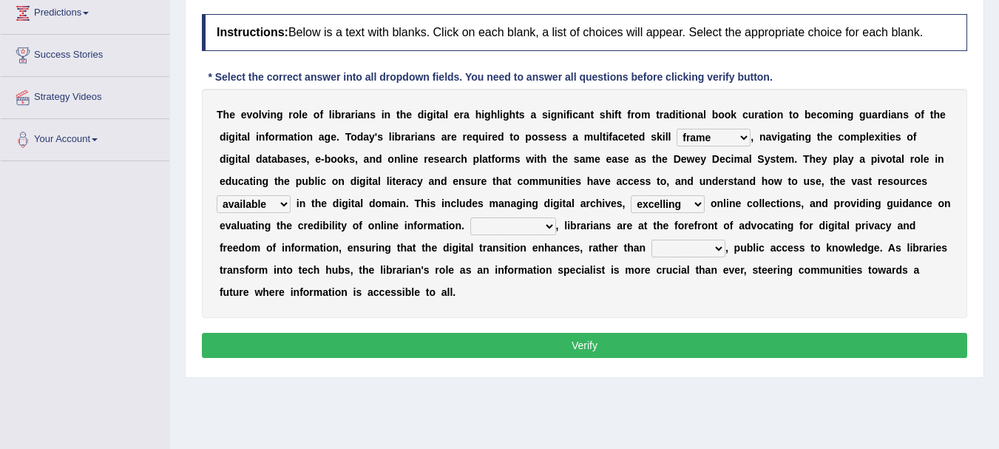
click at [529, 223] on select "Nevertheless Even though Alternatively Furthermore" at bounding box center [513, 226] width 86 height 18
select select "Even though"
click at [470, 217] on select "Nevertheless Even though Alternatively Furthermore" at bounding box center [513, 226] width 86 height 18
click at [706, 248] on select "propels scares impedes deceases" at bounding box center [689, 249] width 74 height 18
select select "impedes"
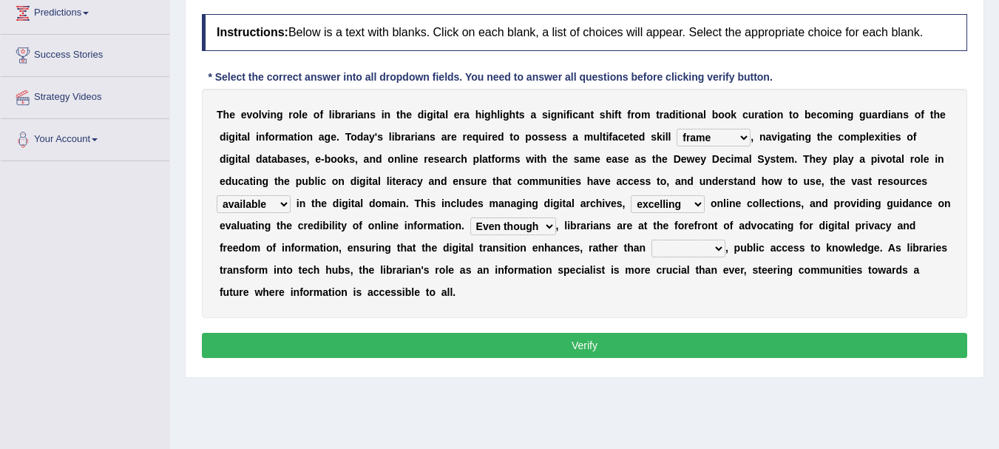
click at [652, 240] on select "propels scares impedes deceases" at bounding box center [689, 249] width 74 height 18
click at [587, 342] on button "Verify" at bounding box center [585, 345] width 766 height 25
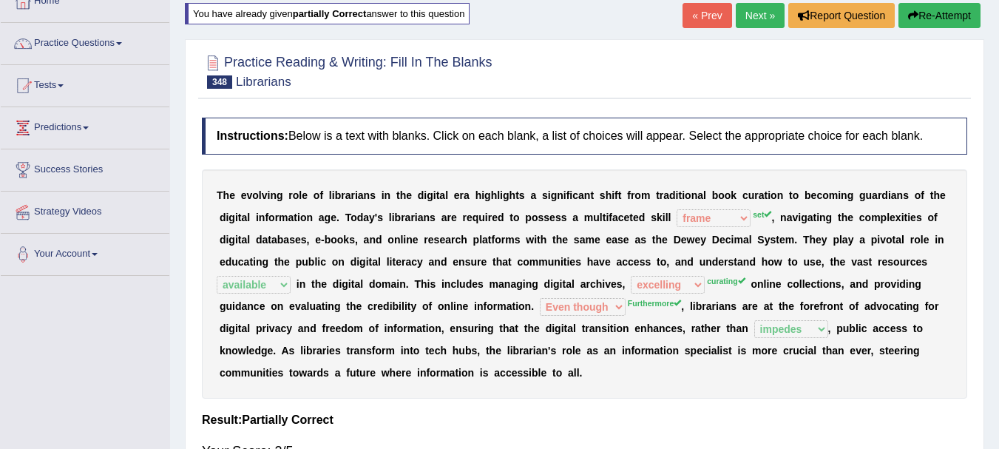
scroll to position [79, 0]
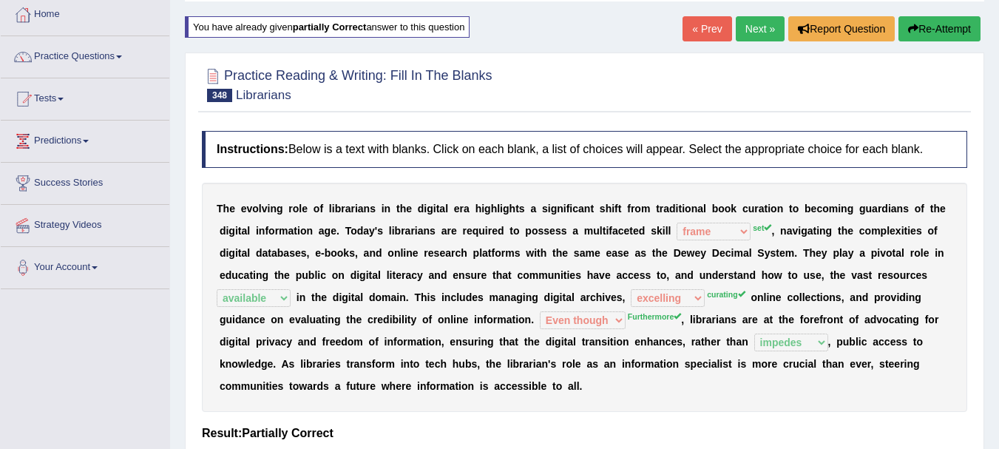
click at [952, 35] on button "Re-Attempt" at bounding box center [940, 28] width 82 height 25
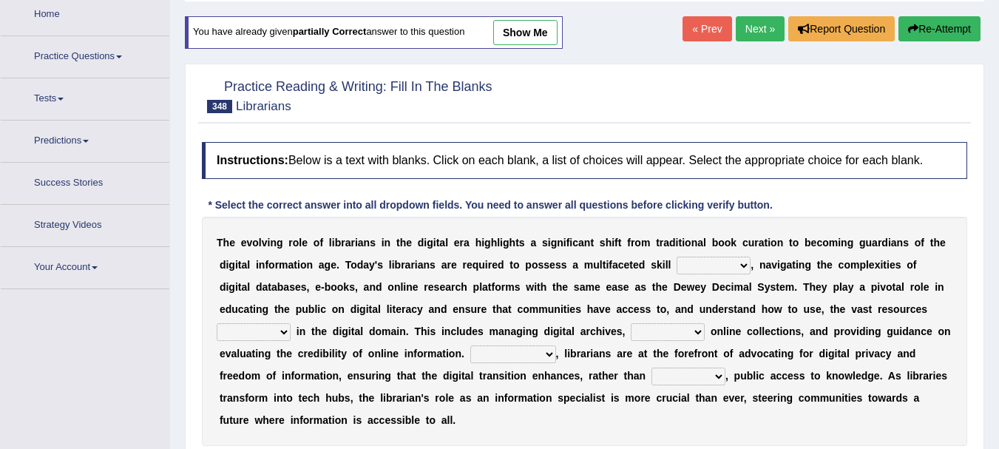
click at [728, 254] on div "T h e e v o l v i n g r o l e o f l i b r a r i a n s i n t h e d i g i t a l e…" at bounding box center [585, 331] width 766 height 229
click at [735, 262] on select "peak set horizon frame" at bounding box center [714, 266] width 74 height 18
select select "set"
click at [677, 257] on select "peak set horizon frame" at bounding box center [714, 266] width 74 height 18
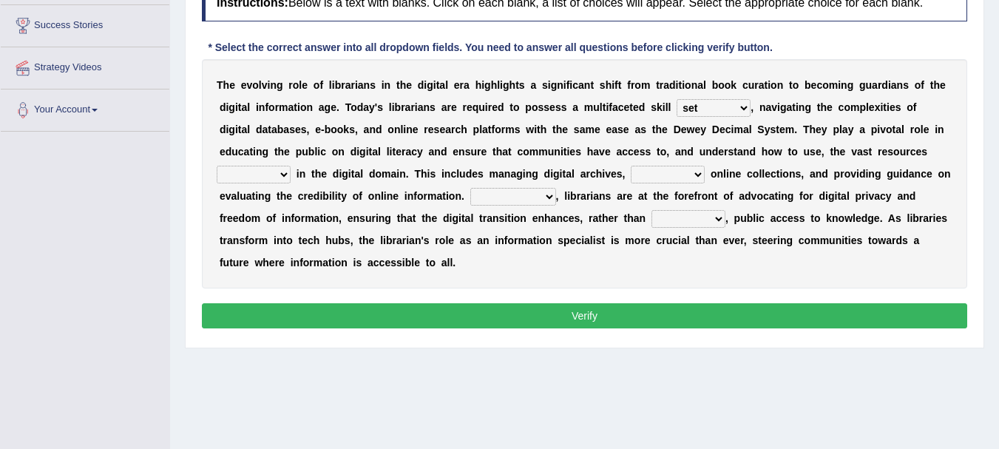
scroll to position [247, 0]
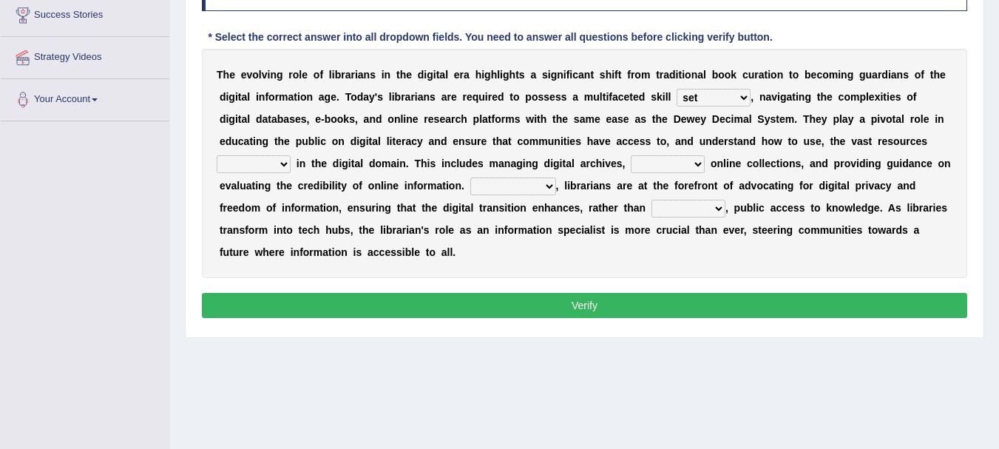
click at [283, 166] on select "precise available masked adequate" at bounding box center [254, 164] width 74 height 18
select select "available"
click at [217, 155] on select "precise available masked adequate" at bounding box center [254, 164] width 74 height 18
click at [673, 164] on select "intending curating diverging excelling" at bounding box center [668, 164] width 74 height 18
select select "curating"
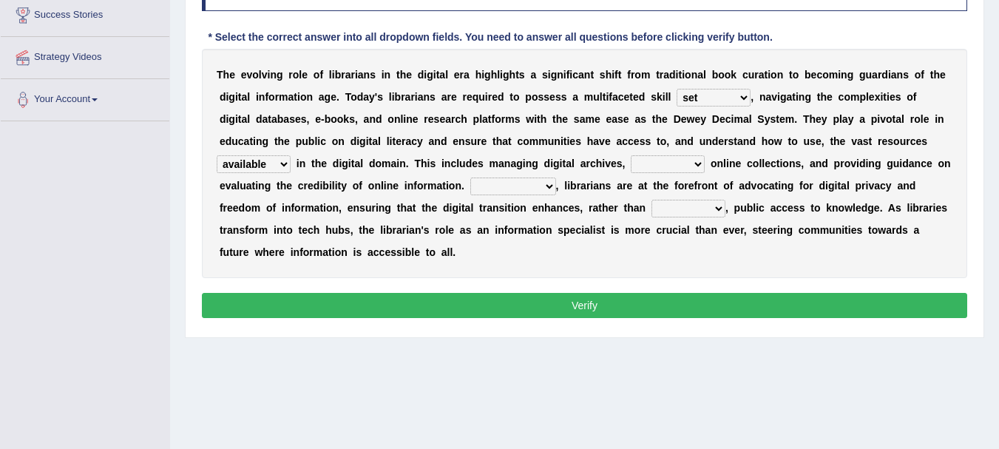
click at [631, 155] on select "intending curating diverging excelling" at bounding box center [668, 164] width 74 height 18
click at [516, 179] on select "Nevertheless Even though Alternatively Furthermore" at bounding box center [513, 187] width 86 height 18
select select "Furthermore"
click at [470, 178] on select "Nevertheless Even though Alternatively Furthermore" at bounding box center [513, 187] width 86 height 18
click at [710, 206] on select "propels scares impedes deceases" at bounding box center [689, 209] width 74 height 18
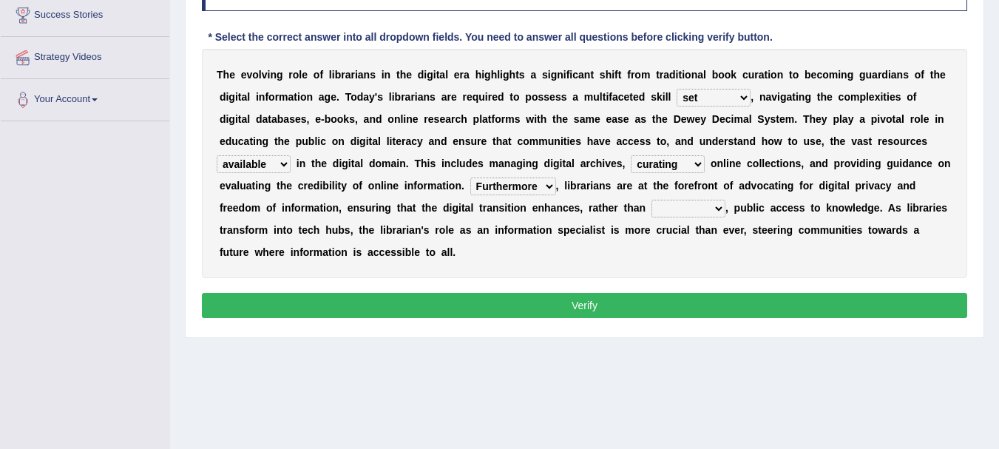
select select "impedes"
click at [652, 200] on select "propels scares impedes deceases" at bounding box center [689, 209] width 74 height 18
click at [629, 307] on button "Verify" at bounding box center [585, 305] width 766 height 25
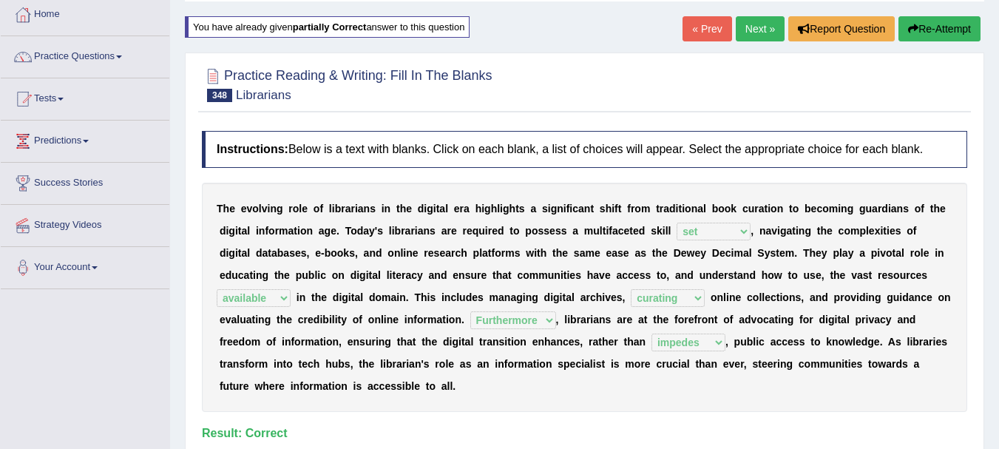
scroll to position [10, 0]
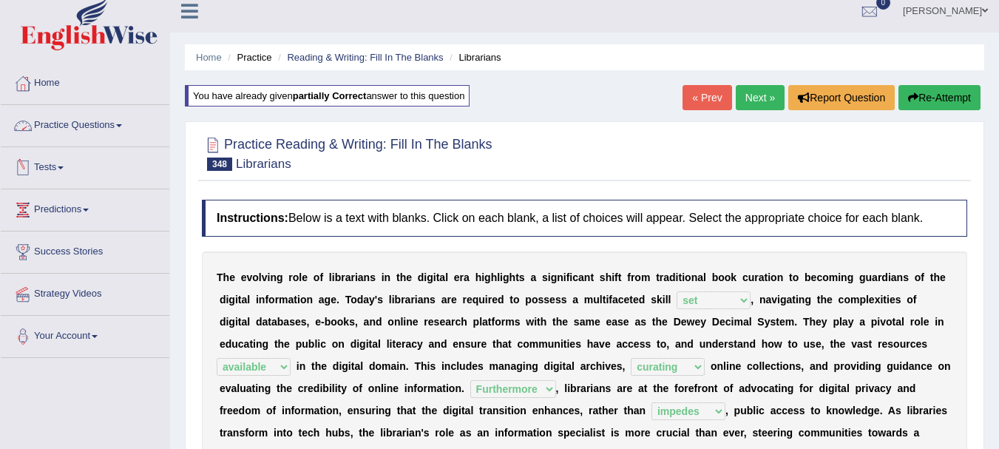
click at [105, 123] on link "Practice Questions" at bounding box center [85, 123] width 169 height 37
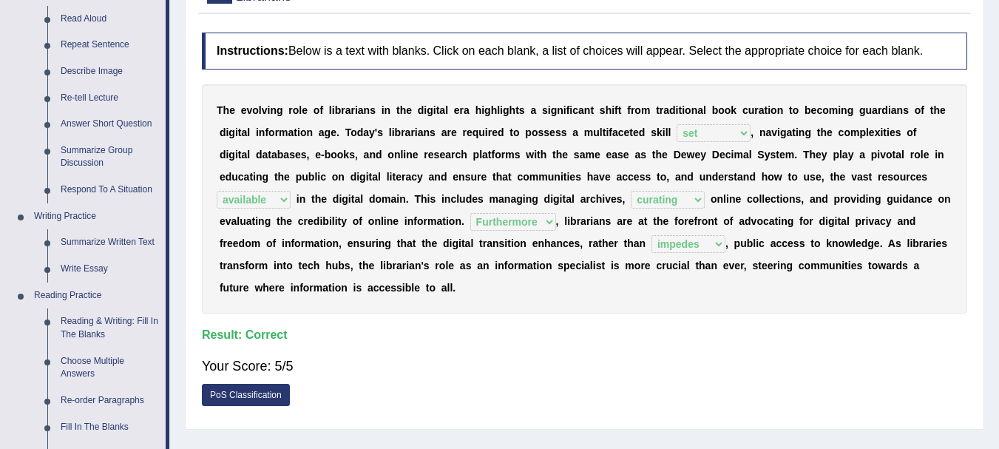
scroll to position [296, 0]
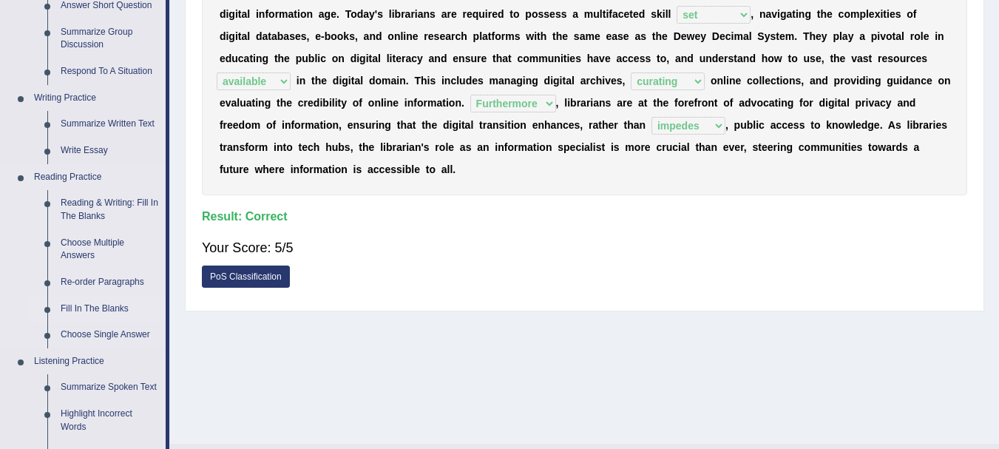
click at [87, 305] on link "Fill In The Blanks" at bounding box center [110, 309] width 112 height 27
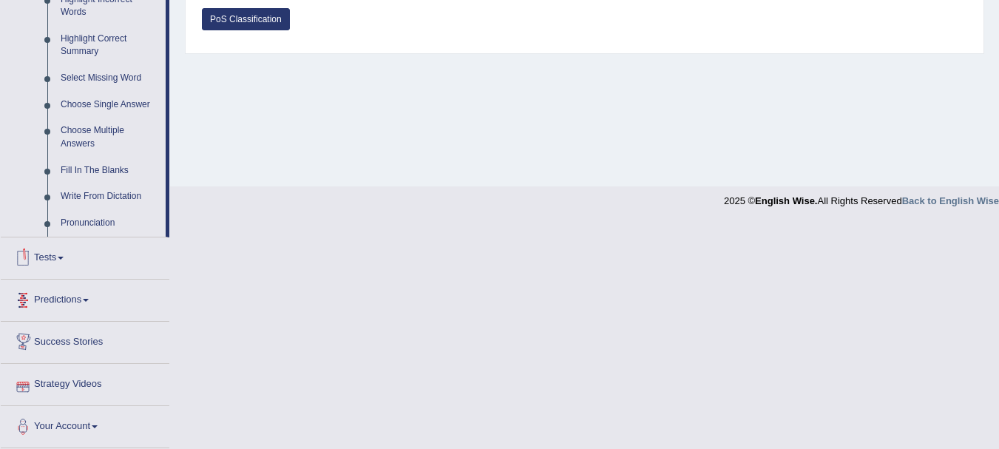
scroll to position [558, 0]
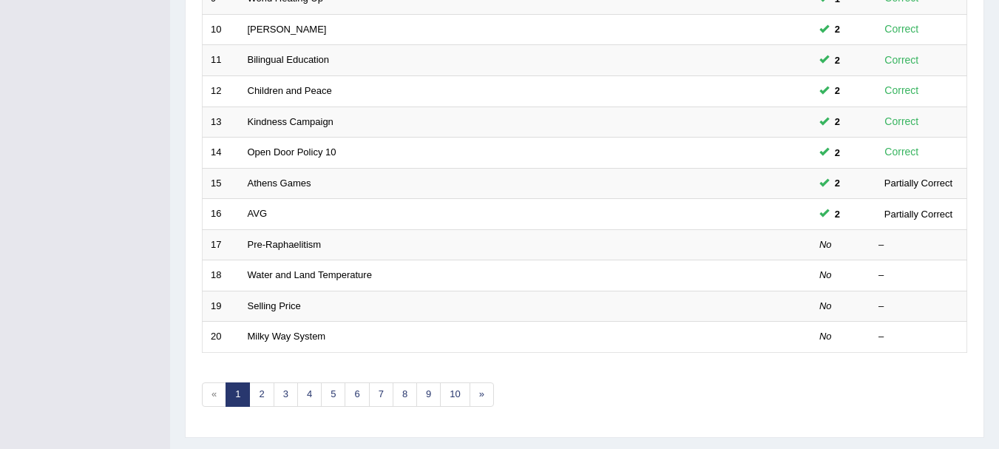
scroll to position [530, 0]
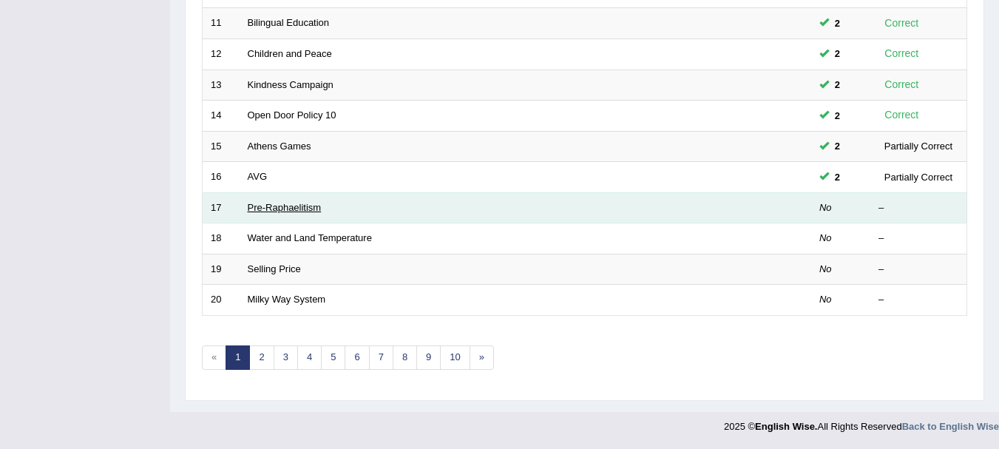
click at [288, 207] on link "Pre-Raphaelitism" at bounding box center [285, 207] width 74 height 11
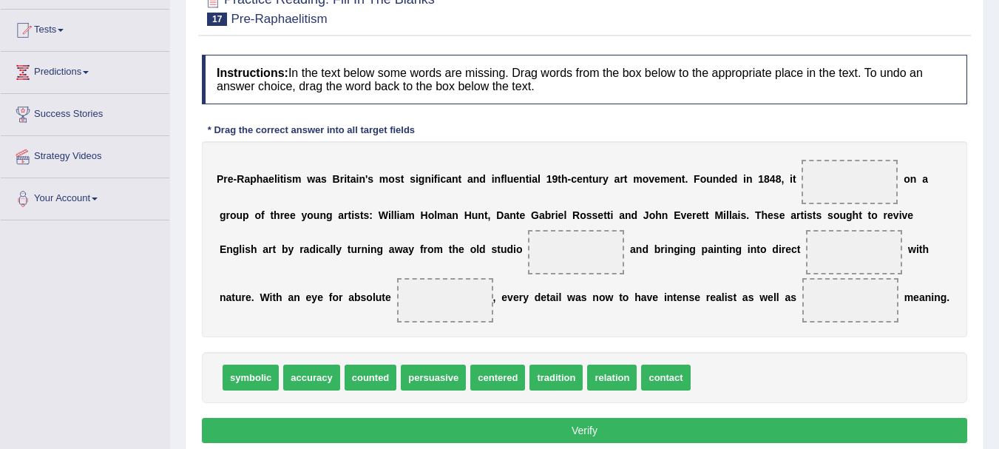
scroll to position [197, 0]
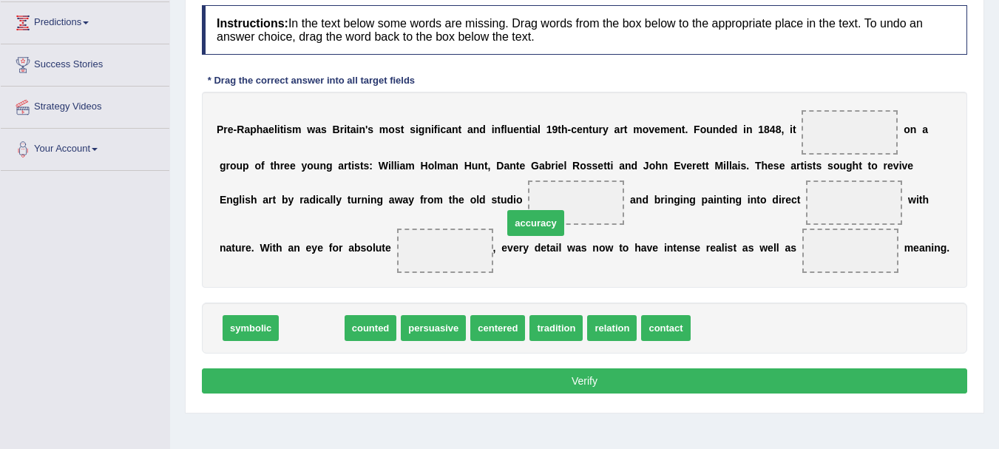
drag, startPoint x: 307, startPoint y: 326, endPoint x: 536, endPoint y: 216, distance: 253.8
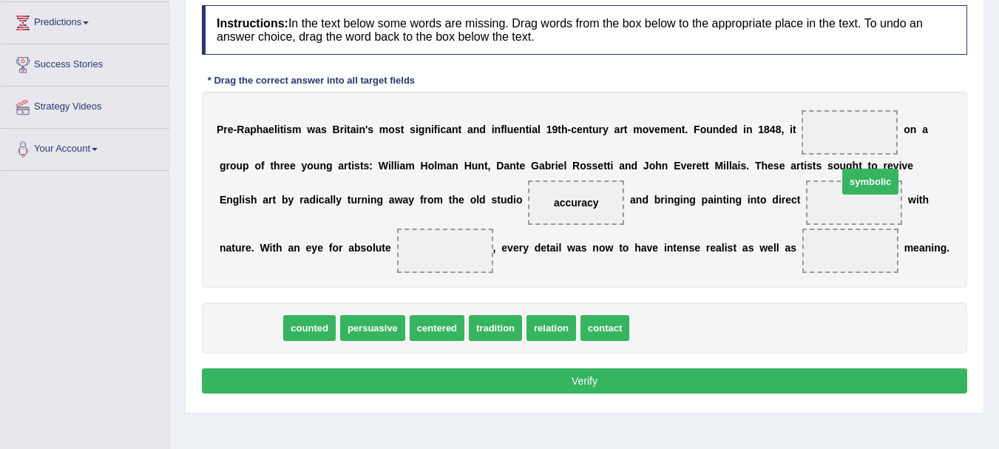
drag, startPoint x: 249, startPoint y: 330, endPoint x: 868, endPoint y: 183, distance: 636.9
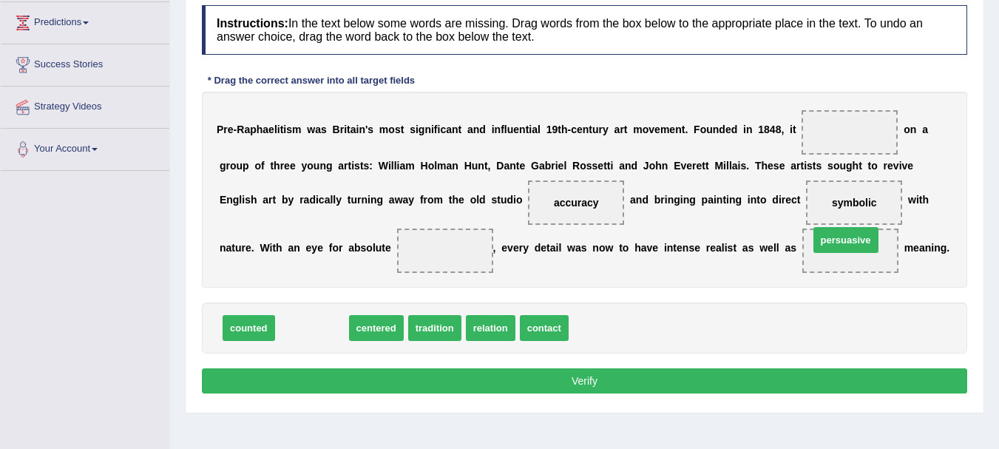
drag, startPoint x: 322, startPoint y: 330, endPoint x: 857, endPoint y: 242, distance: 542.0
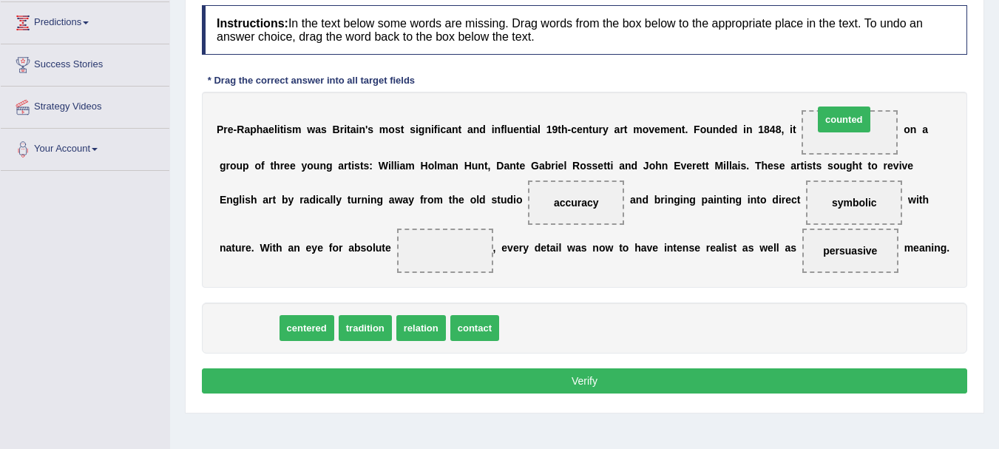
drag, startPoint x: 223, startPoint y: 321, endPoint x: 820, endPoint y: 113, distance: 632.8
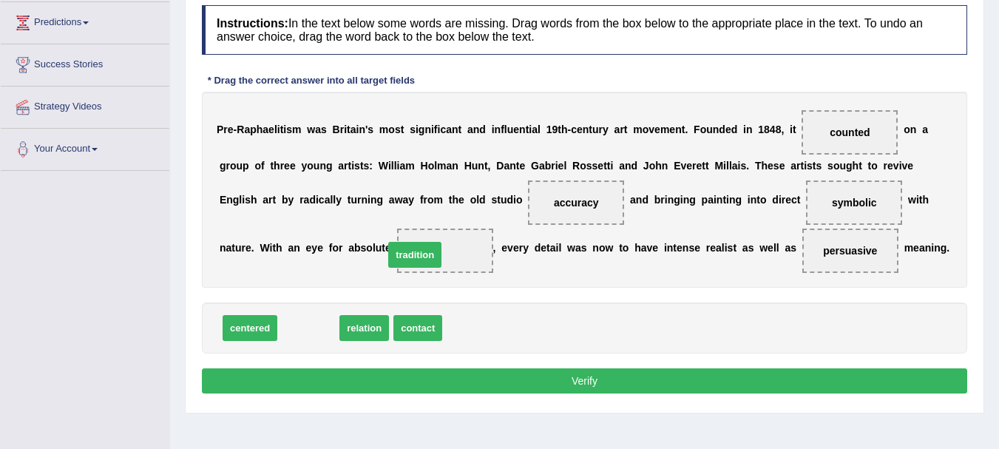
drag, startPoint x: 288, startPoint y: 331, endPoint x: 394, endPoint y: 258, distance: 129.3
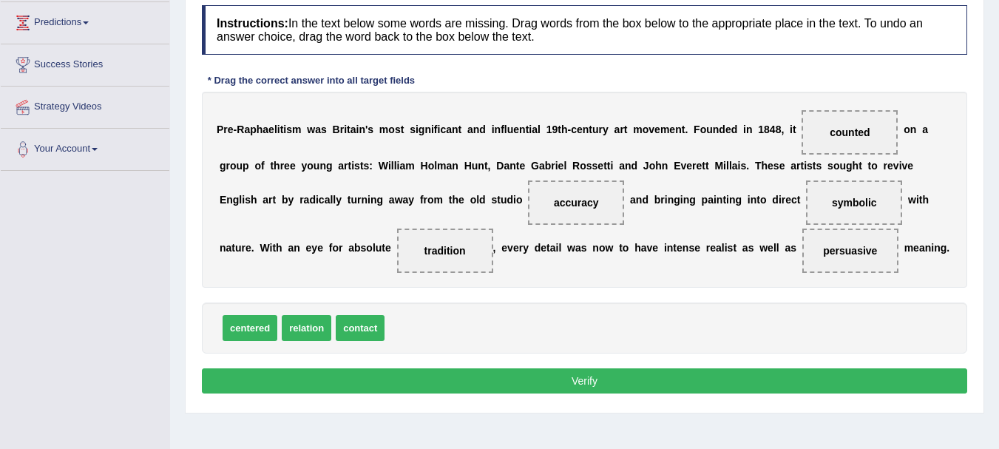
click at [584, 377] on button "Verify" at bounding box center [585, 380] width 766 height 25
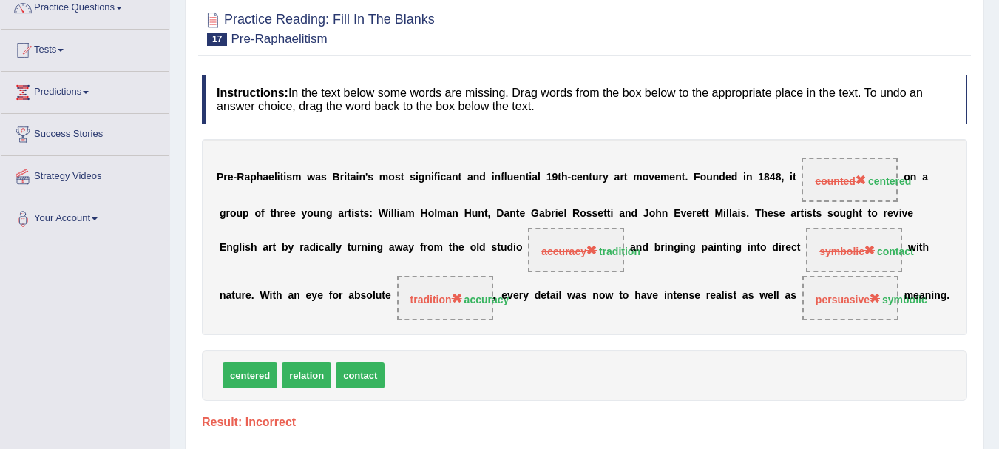
scroll to position [89, 0]
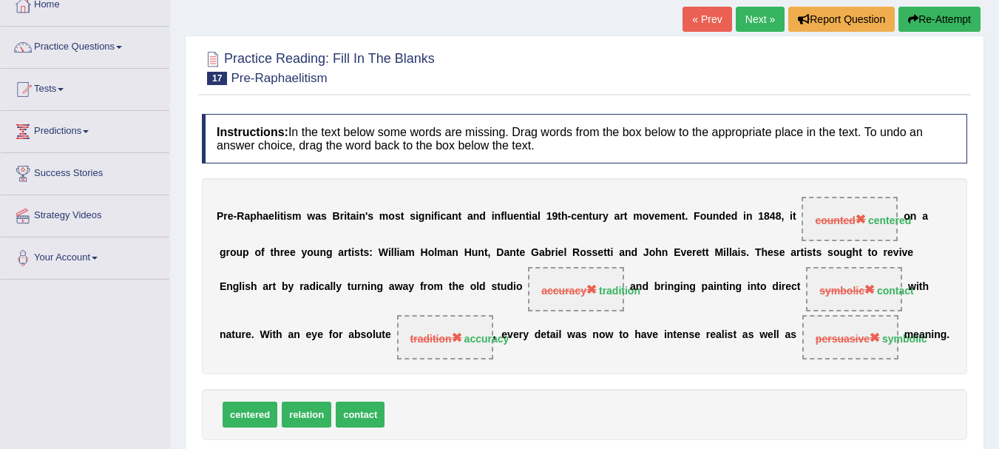
click at [973, 18] on button "Re-Attempt" at bounding box center [940, 19] width 82 height 25
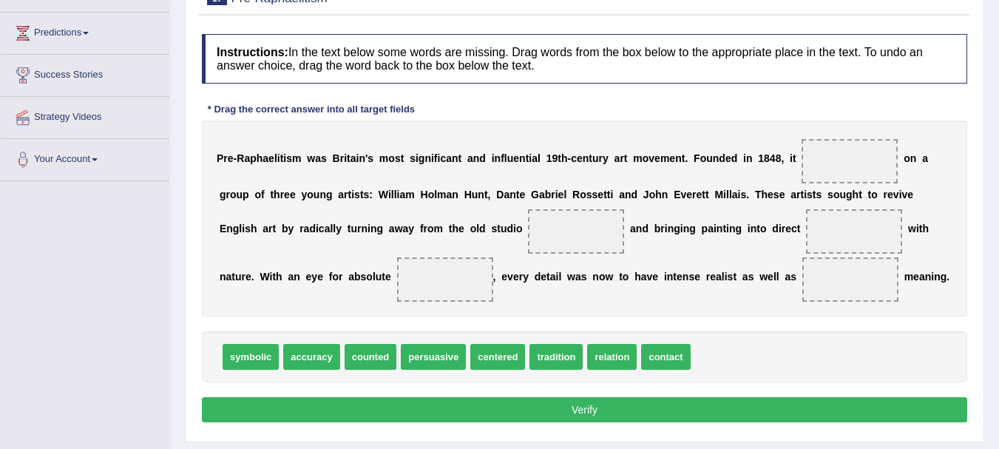
scroll to position [246, 0]
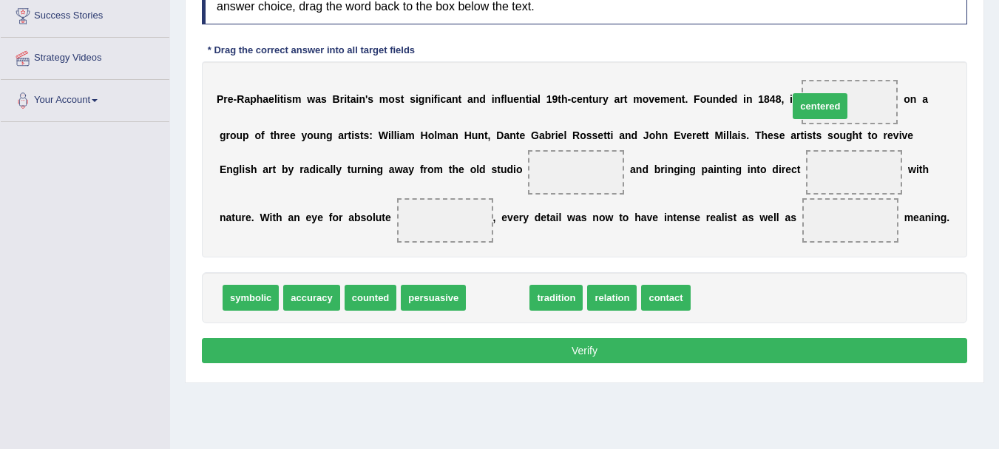
drag, startPoint x: 474, startPoint y: 305, endPoint x: 800, endPoint y: 112, distance: 379.4
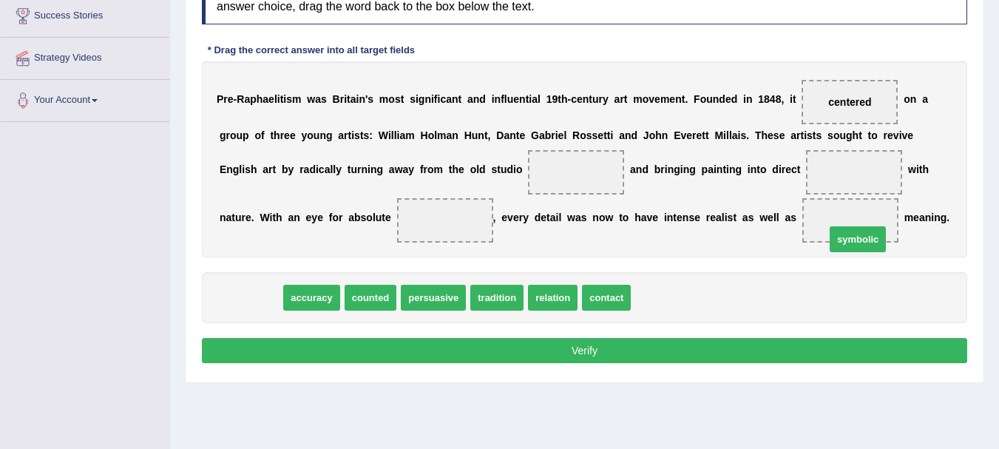
drag, startPoint x: 255, startPoint y: 302, endPoint x: 862, endPoint y: 243, distance: 610.1
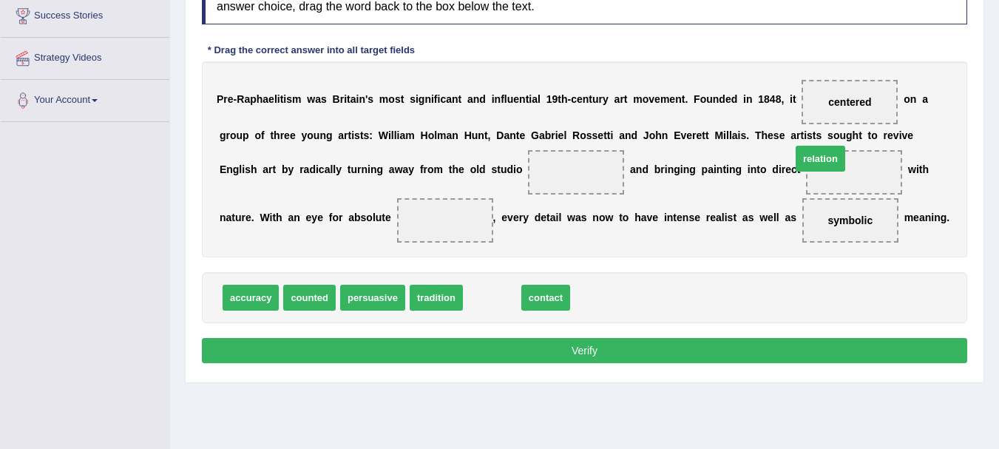
drag, startPoint x: 473, startPoint y: 300, endPoint x: 802, endPoint y: 161, distance: 356.7
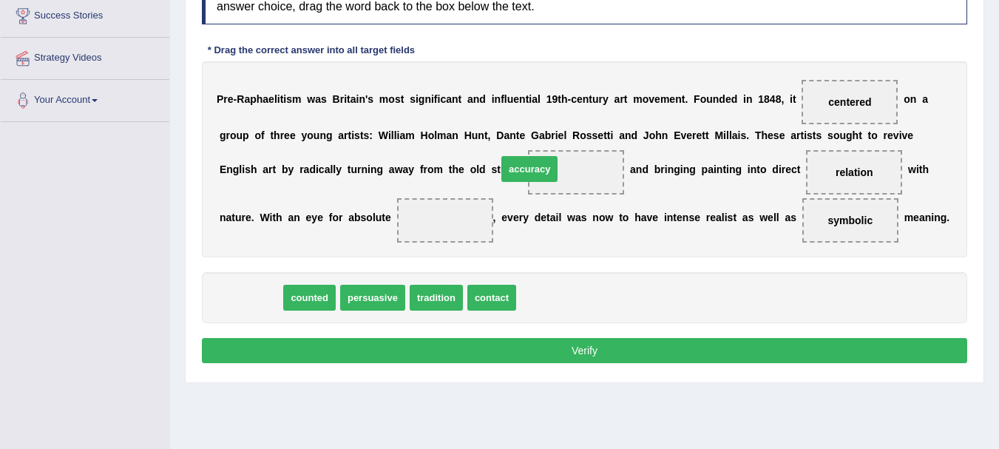
drag, startPoint x: 260, startPoint y: 305, endPoint x: 538, endPoint y: 176, distance: 307.1
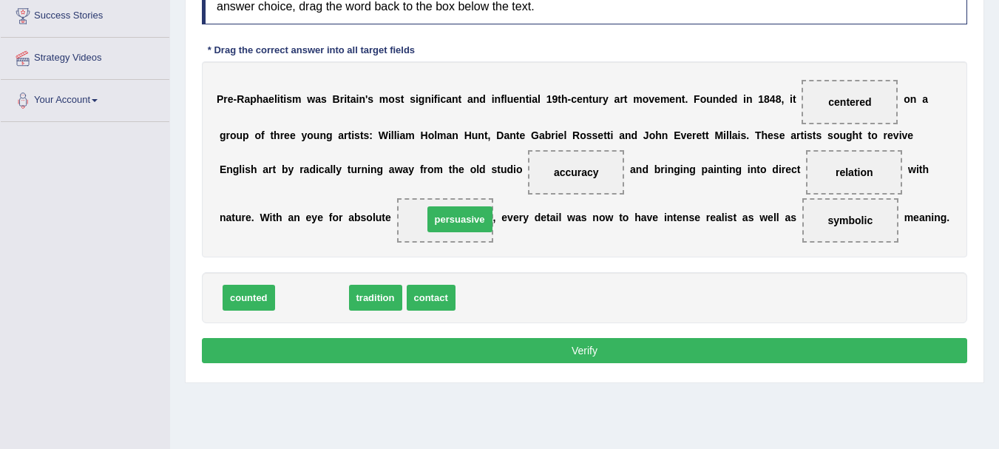
drag, startPoint x: 353, startPoint y: 285, endPoint x: 467, endPoint y: 218, distance: 132.6
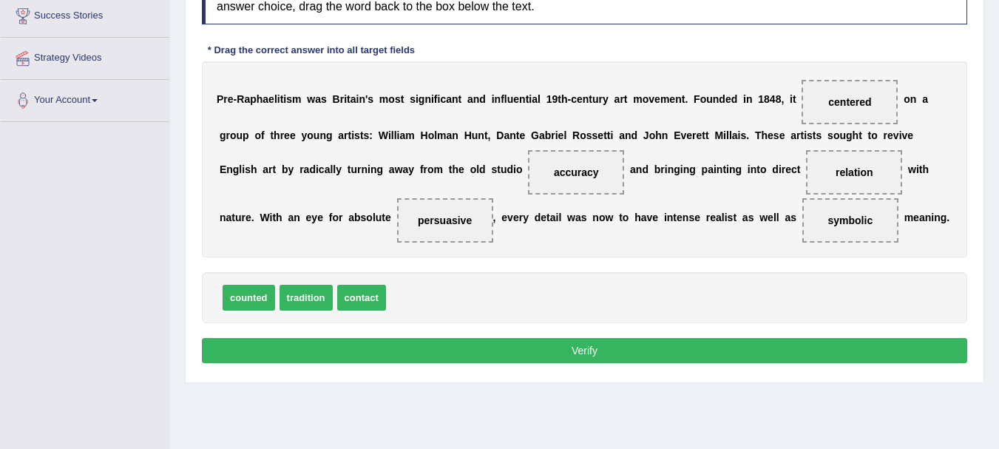
click at [578, 351] on button "Verify" at bounding box center [585, 350] width 766 height 25
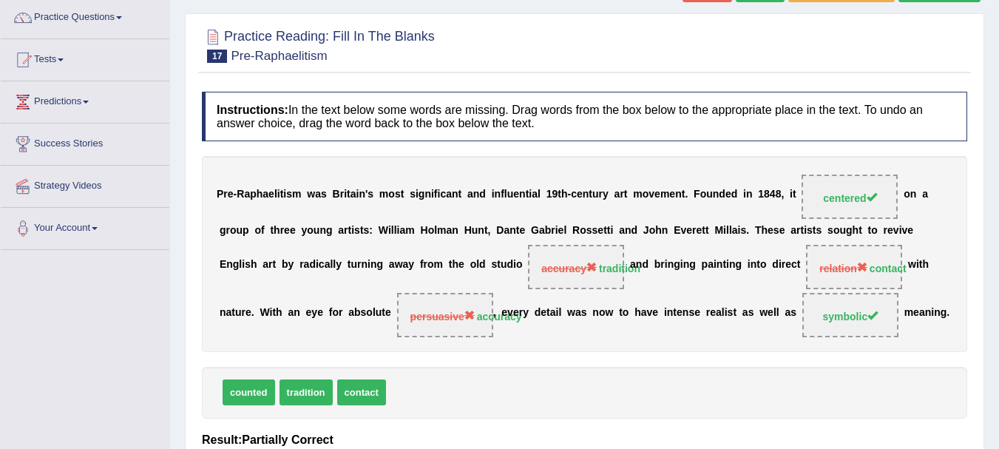
scroll to position [89, 0]
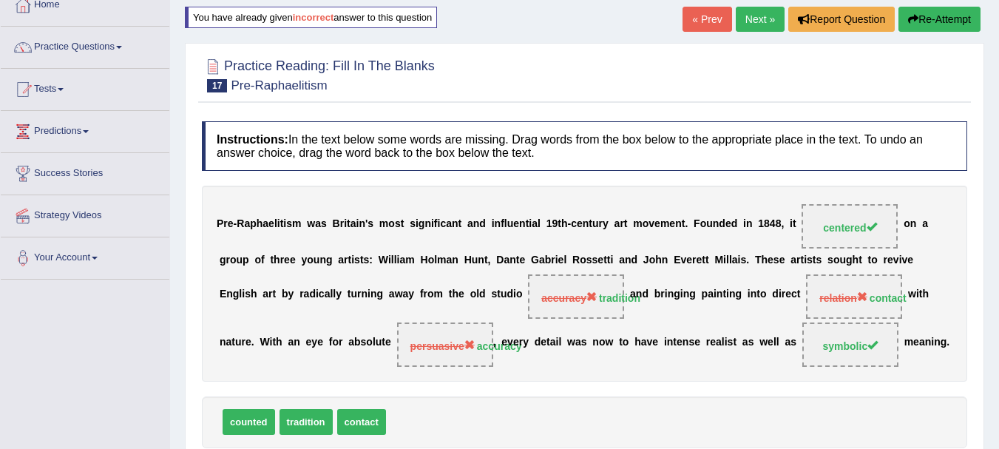
click at [945, 18] on button "Re-Attempt" at bounding box center [940, 19] width 82 height 25
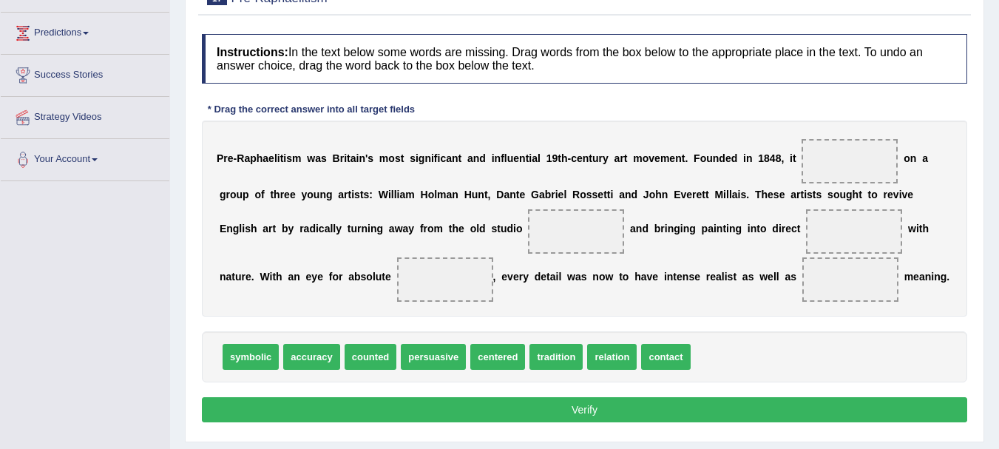
scroll to position [197, 0]
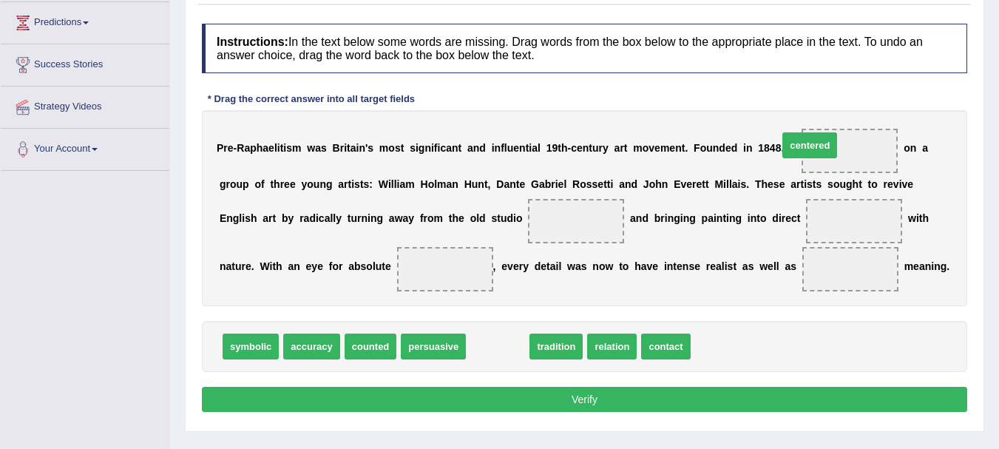
drag, startPoint x: 510, startPoint y: 349, endPoint x: 823, endPoint y: 148, distance: 371.4
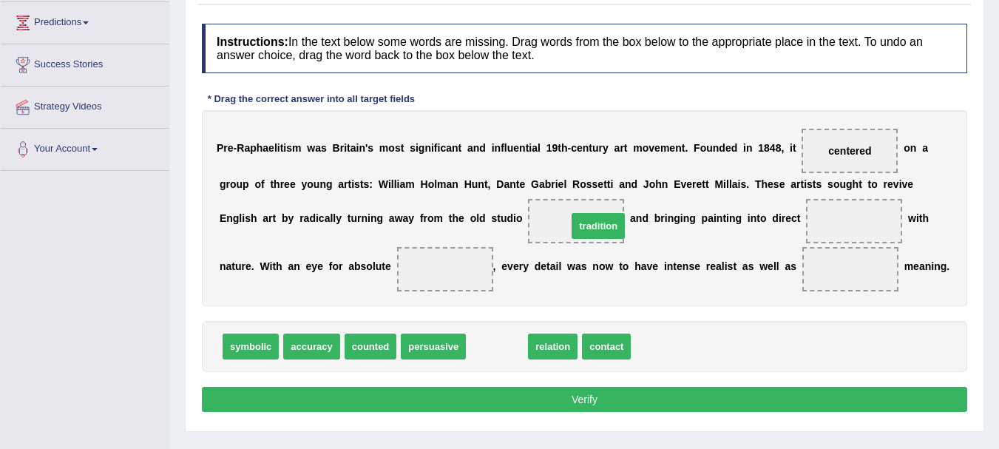
drag, startPoint x: 482, startPoint y: 357, endPoint x: 583, endPoint y: 236, distance: 157.5
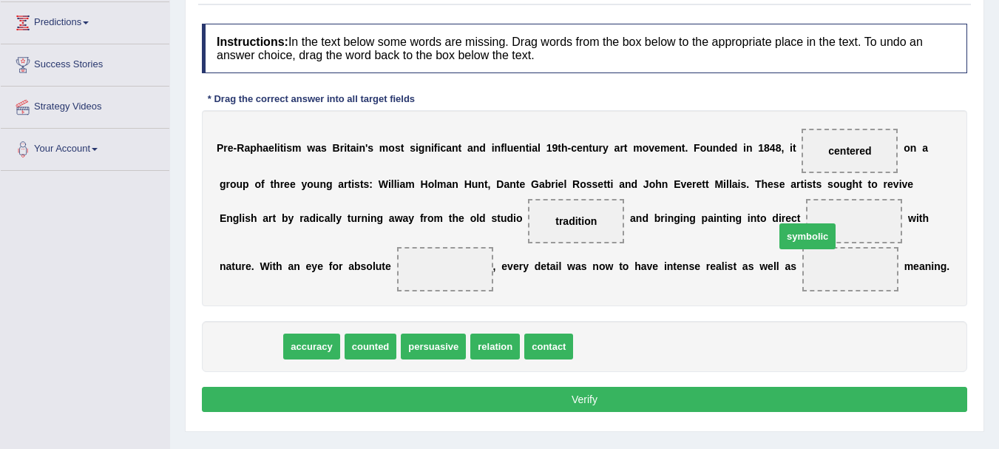
drag, startPoint x: 245, startPoint y: 336, endPoint x: 802, endPoint y: 226, distance: 567.8
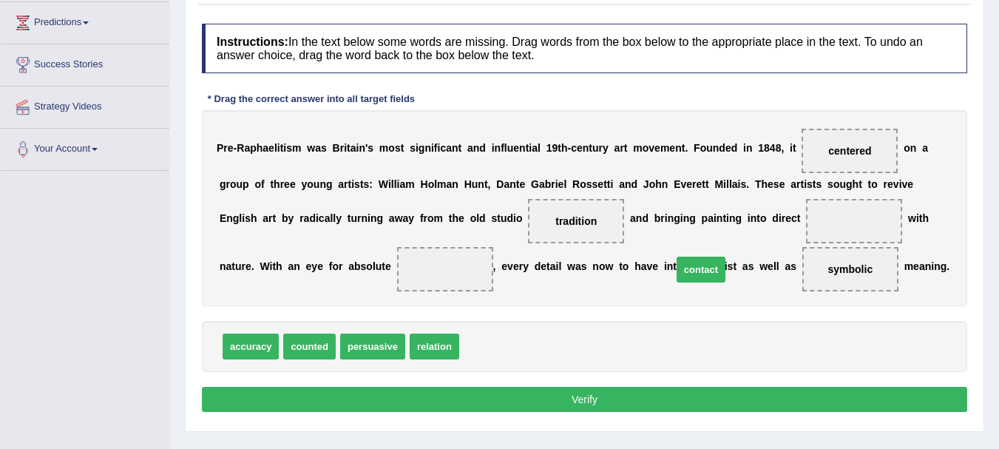
drag, startPoint x: 482, startPoint y: 348, endPoint x: 804, endPoint y: 234, distance: 342.3
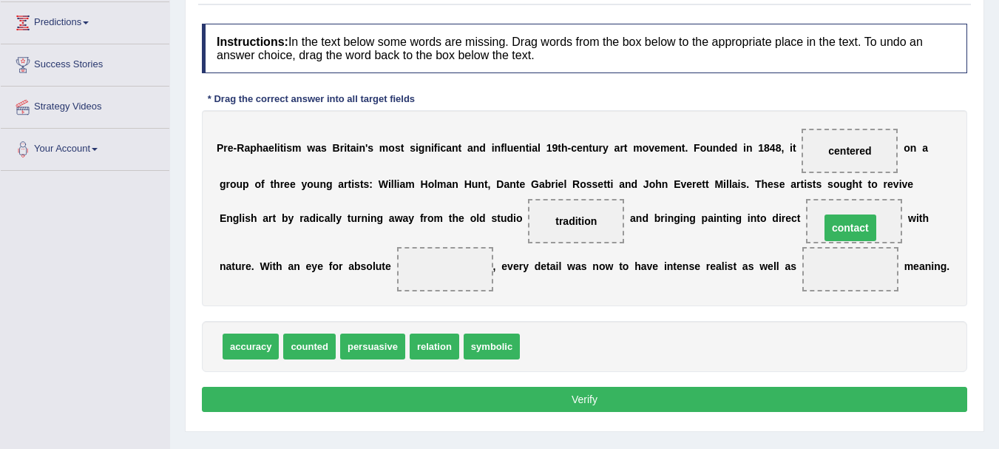
drag, startPoint x: 843, startPoint y: 270, endPoint x: 843, endPoint y: 229, distance: 41.4
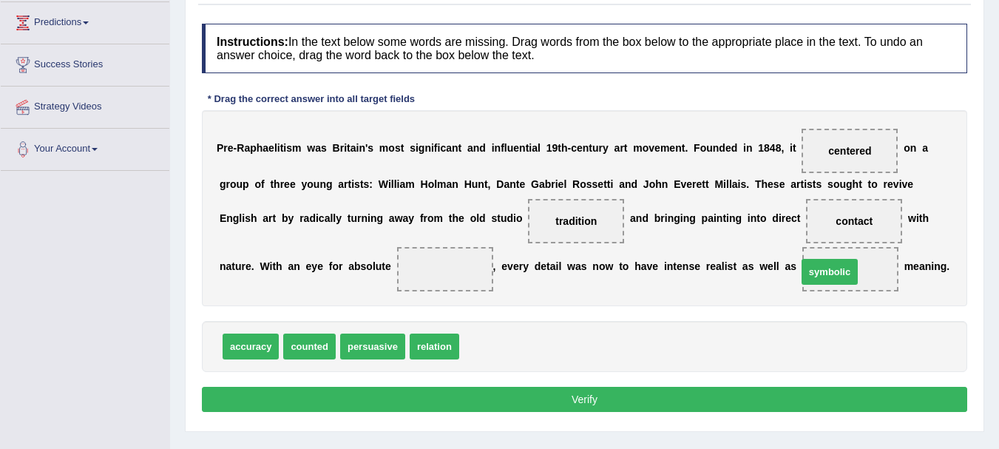
drag, startPoint x: 487, startPoint y: 342, endPoint x: 825, endPoint y: 268, distance: 346.2
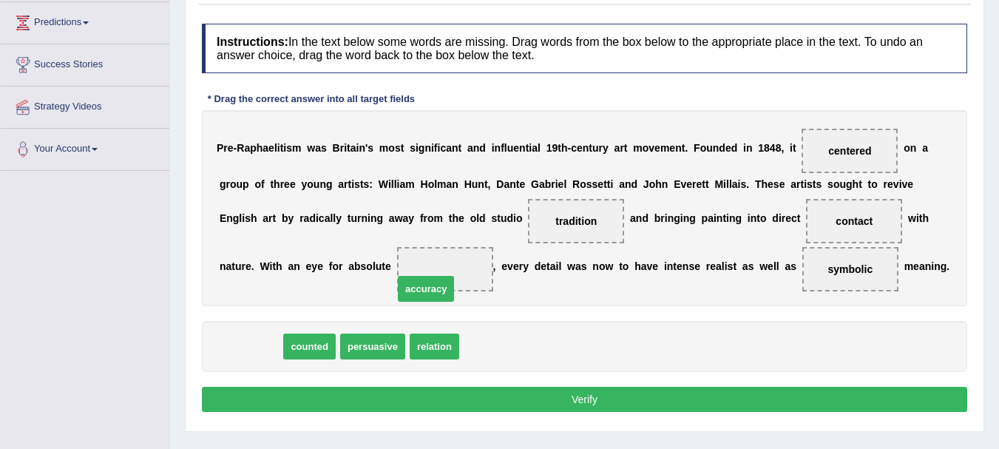
drag, startPoint x: 249, startPoint y: 352, endPoint x: 424, endPoint y: 294, distance: 184.6
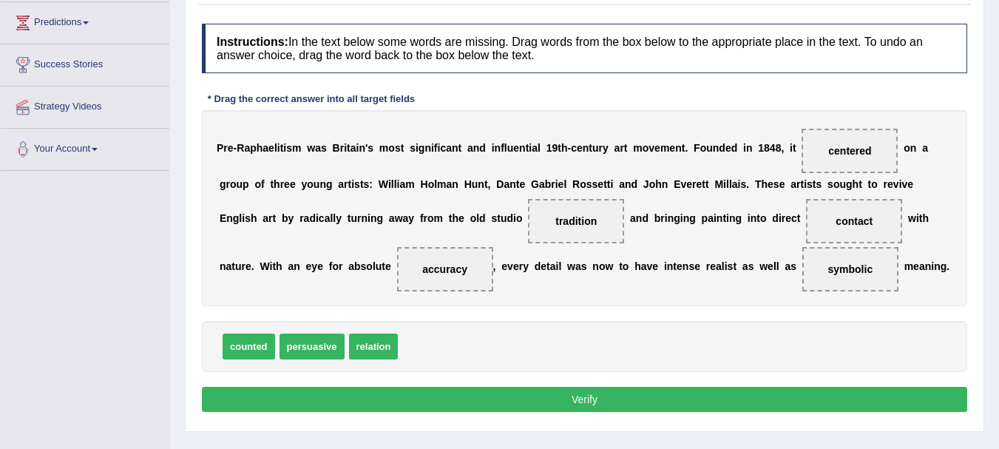
click at [568, 396] on button "Verify" at bounding box center [585, 399] width 766 height 25
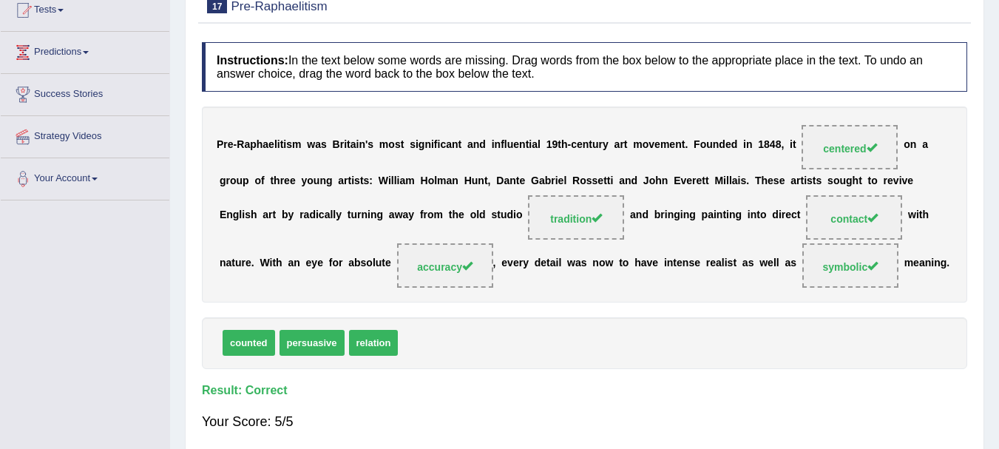
scroll to position [59, 0]
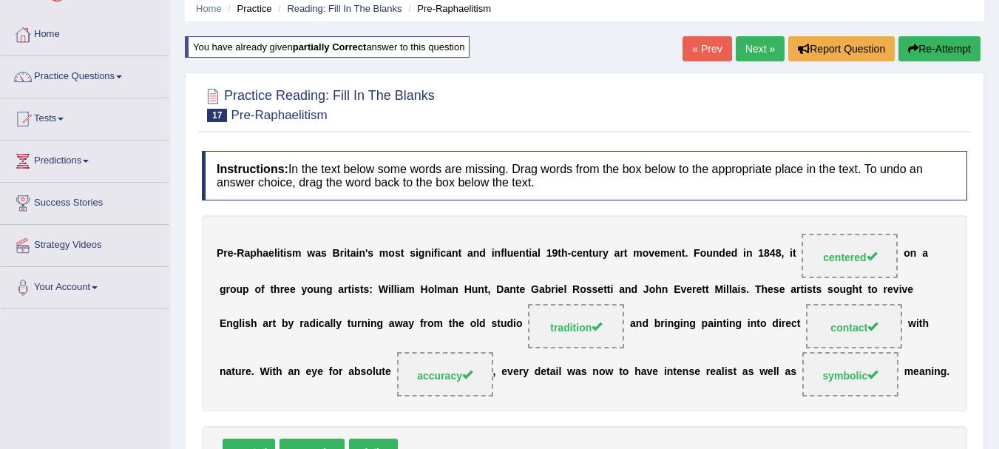
click at [771, 57] on link "Next »" at bounding box center [760, 48] width 49 height 25
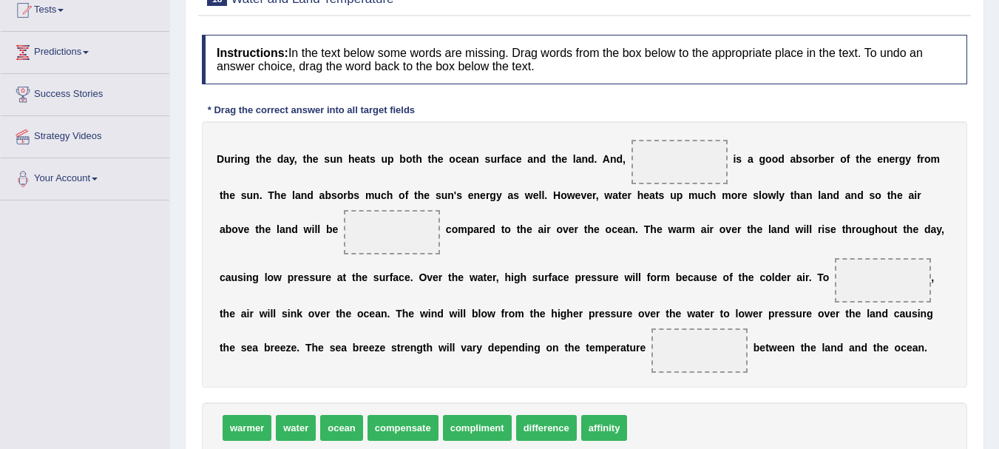
scroll to position [207, 0]
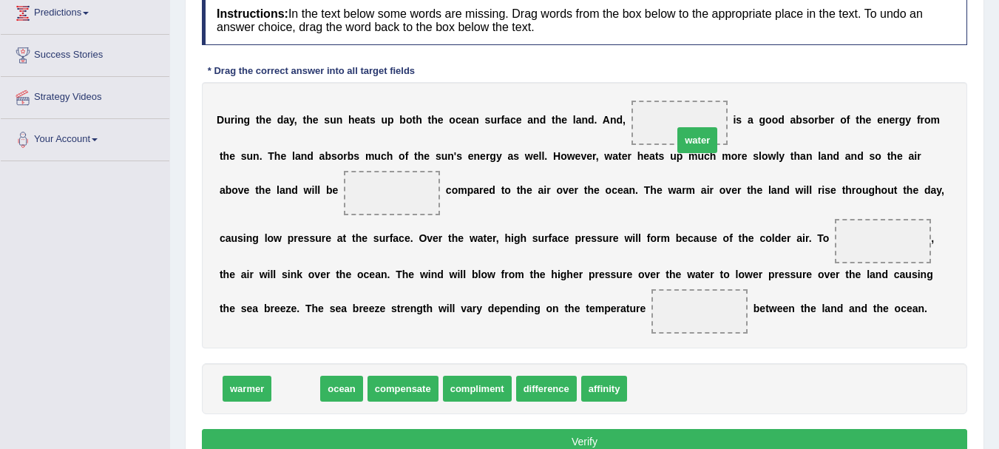
drag, startPoint x: 294, startPoint y: 394, endPoint x: 695, endPoint y: 146, distance: 472.3
